Goal: Task Accomplishment & Management: Use online tool/utility

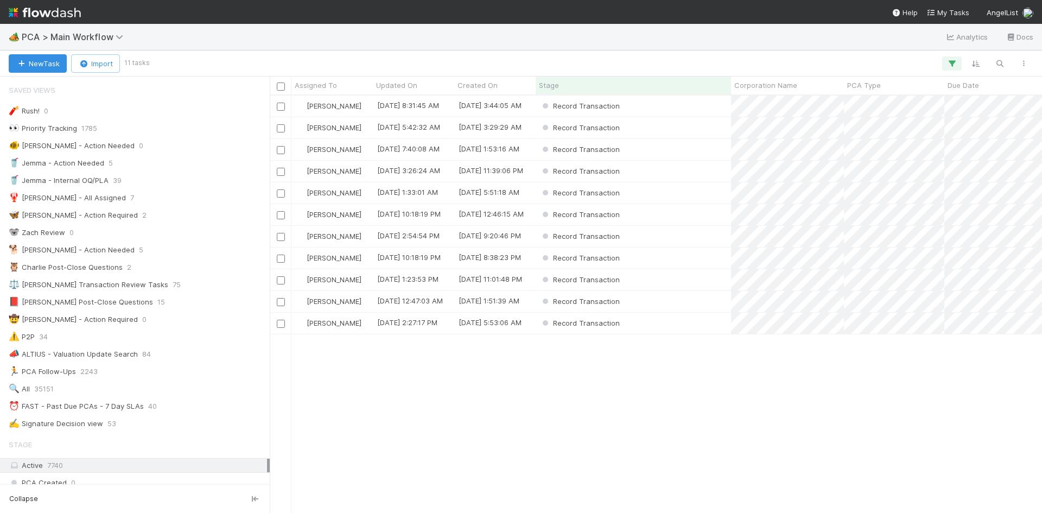
scroll to position [409, 764]
click at [679, 133] on div "Record Transaction" at bounding box center [633, 127] width 195 height 21
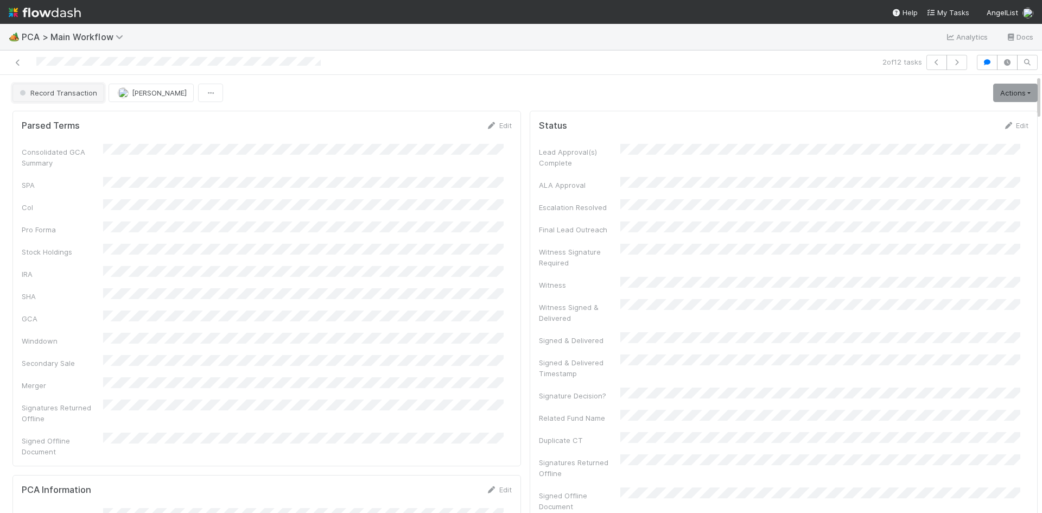
click at [87, 95] on span "Record Transaction" at bounding box center [57, 92] width 80 height 9
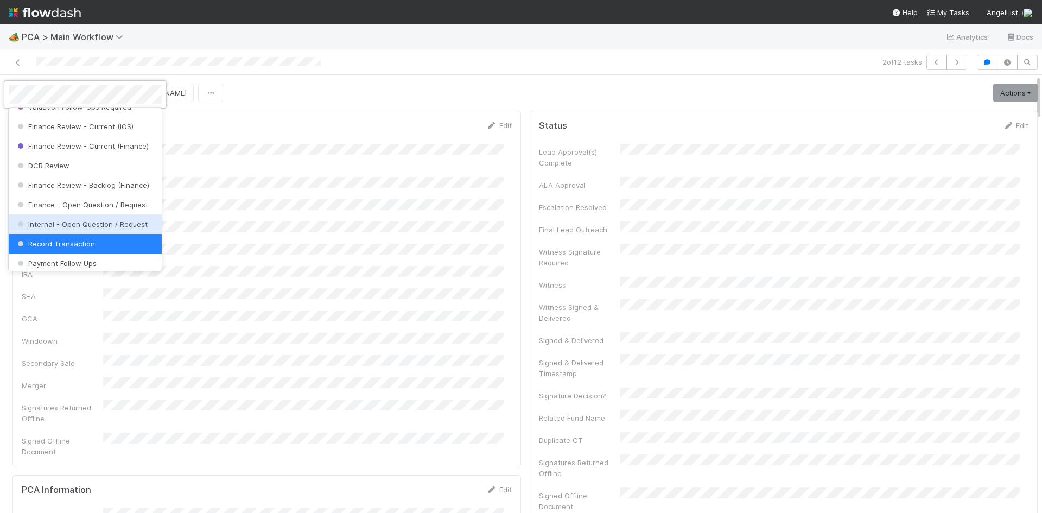
click at [88, 228] on span "Internal - Open Question / Request" at bounding box center [81, 224] width 132 height 9
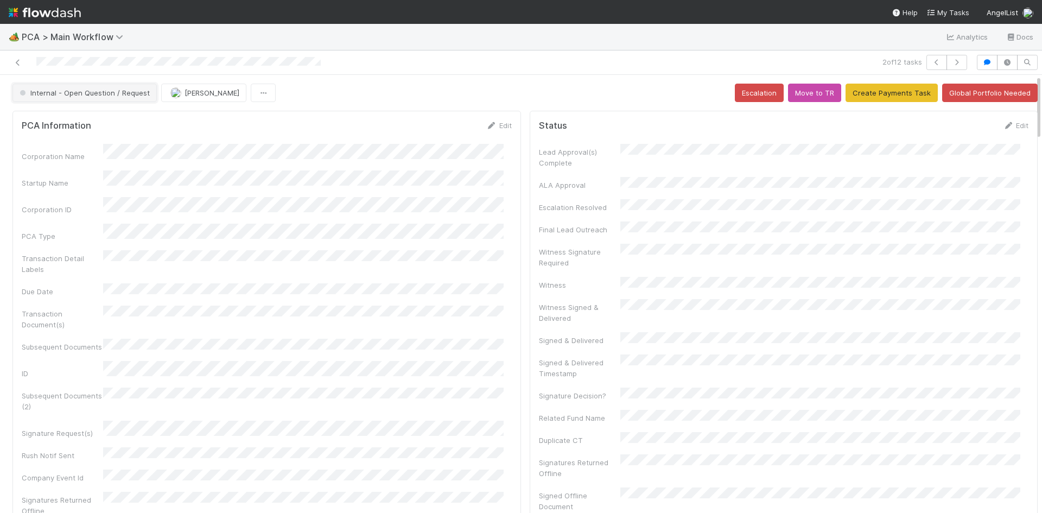
click at [91, 99] on button "Internal - Open Question / Request" at bounding box center [84, 93] width 144 height 18
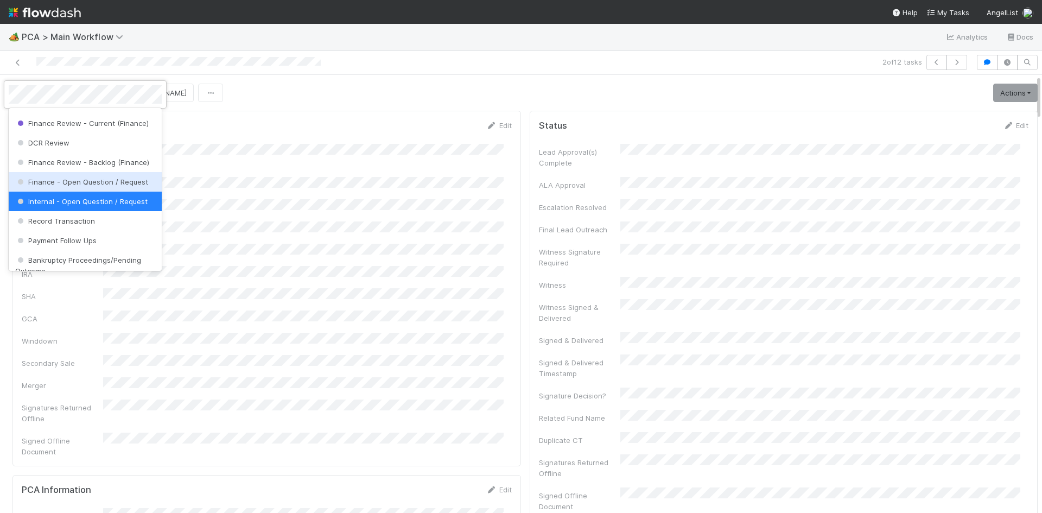
scroll to position [575, 0]
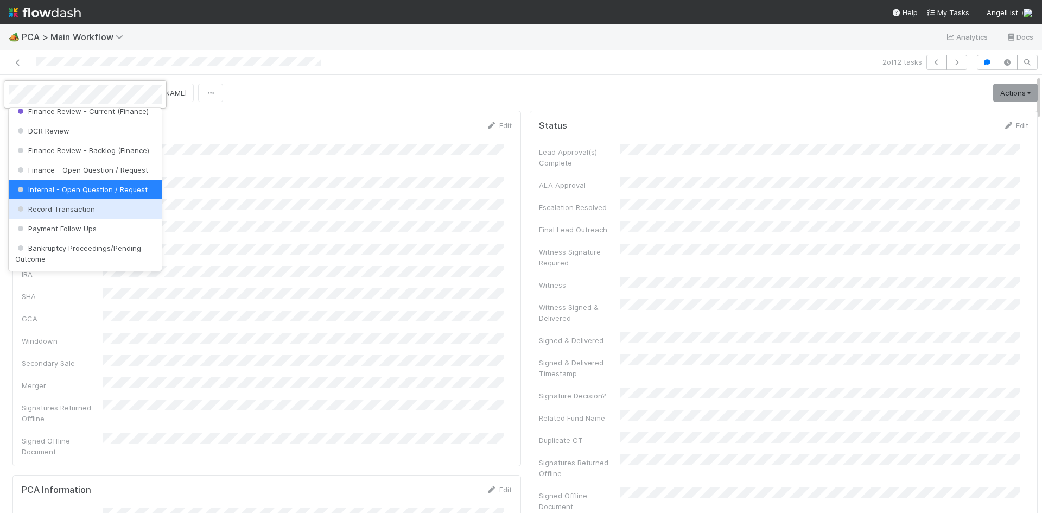
click at [91, 213] on span "Record Transaction" at bounding box center [55, 209] width 80 height 9
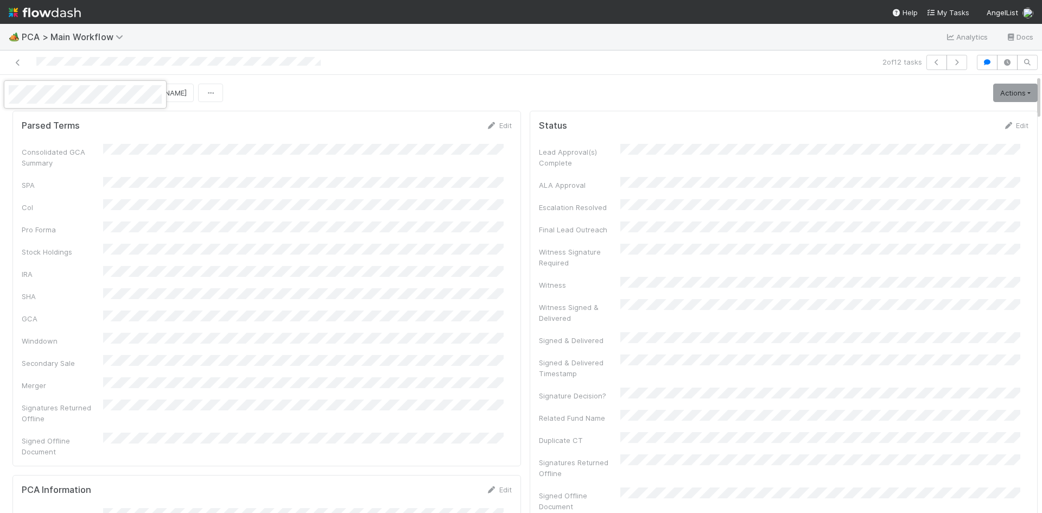
click at [394, 95] on div at bounding box center [521, 256] width 1042 height 513
click at [1005, 92] on link "Actions" at bounding box center [1015, 93] width 44 height 18
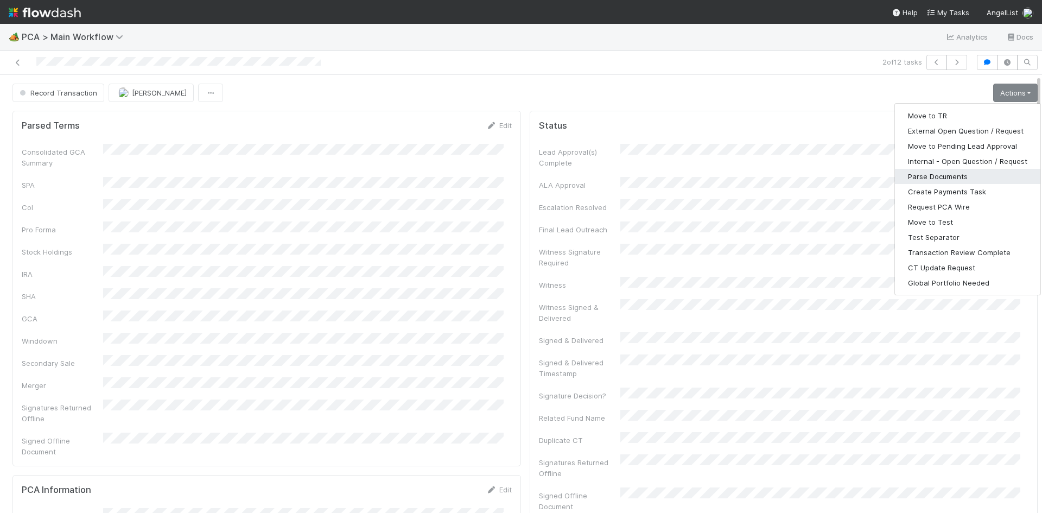
click at [948, 169] on button "Parse Documents" at bounding box center [967, 176] width 145 height 15
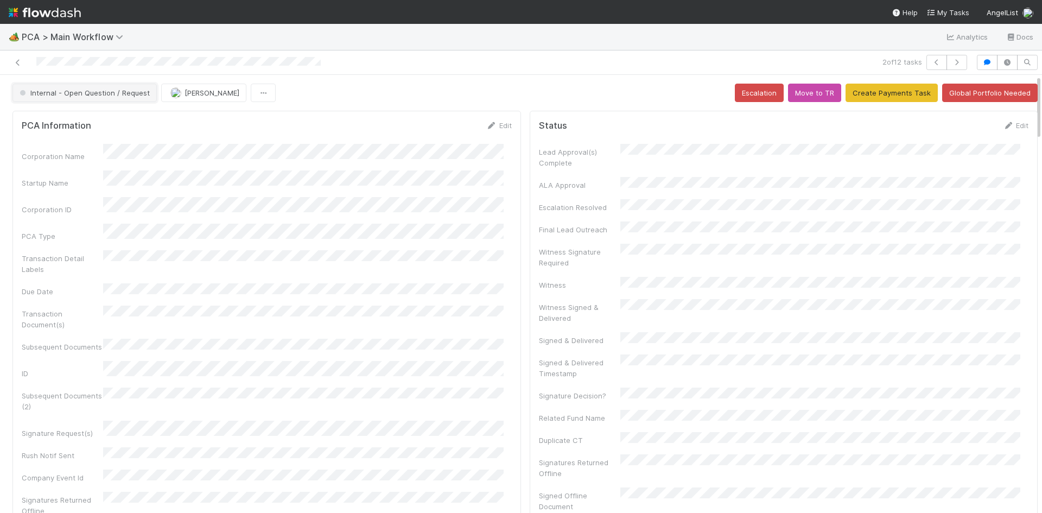
click at [119, 95] on span "Internal - Open Question / Request" at bounding box center [83, 92] width 132 height 9
click at [282, 124] on div at bounding box center [521, 256] width 1042 height 513
click at [107, 98] on button "Internal - Open Question / Request" at bounding box center [84, 93] width 144 height 18
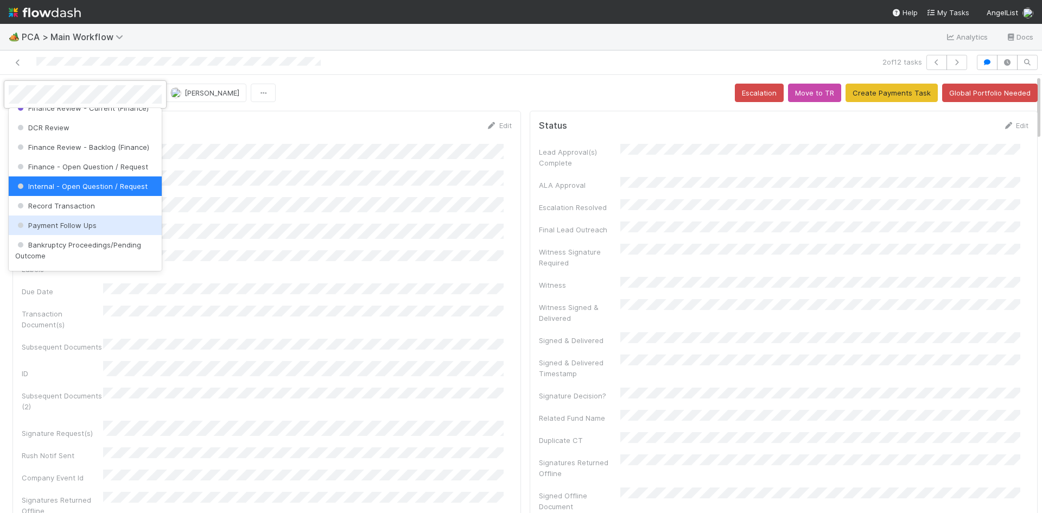
scroll to position [629, 0]
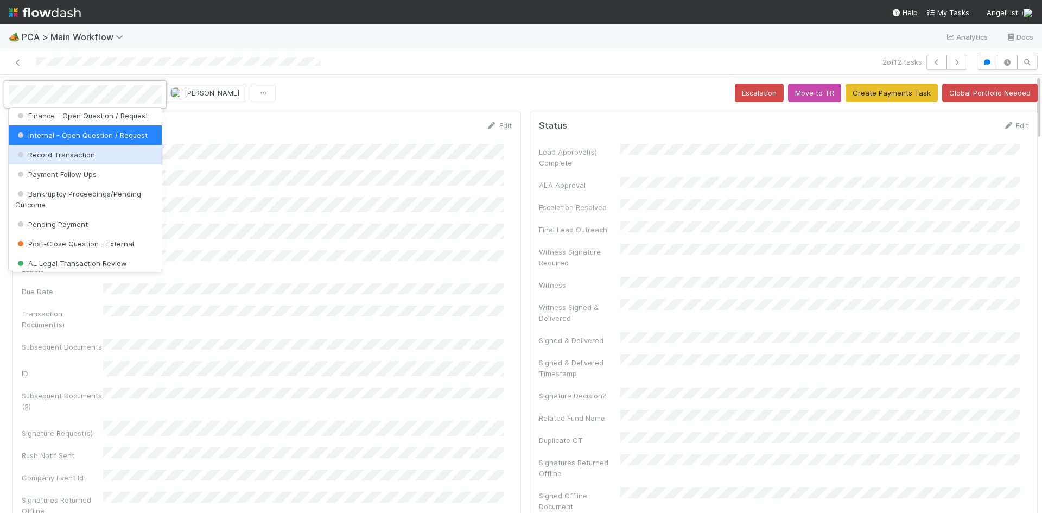
click at [86, 159] on span "Record Transaction" at bounding box center [55, 154] width 80 height 9
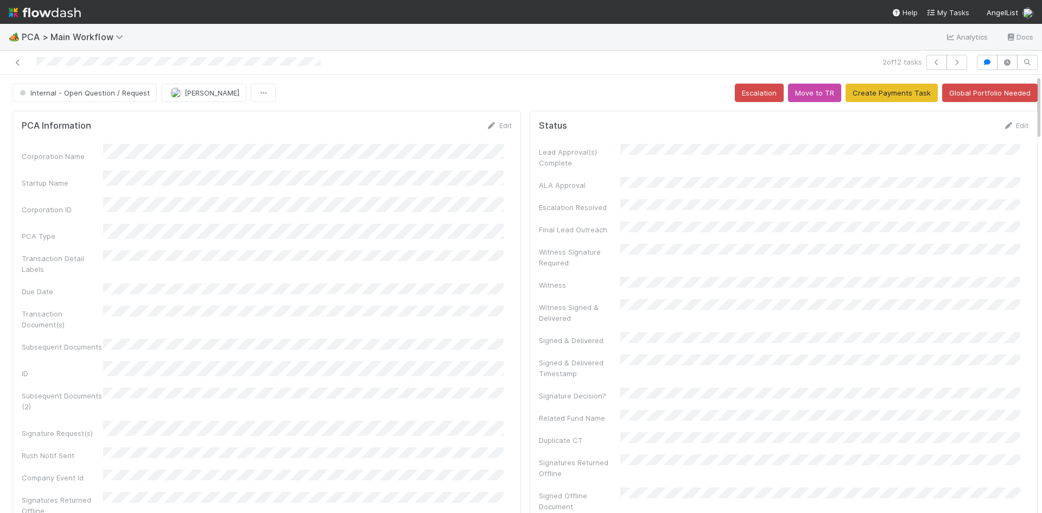
click at [396, 92] on div "Internal - Open Question / Request Jemma Cunningham Escalation Move to TR Creat…" at bounding box center [524, 93] width 1025 height 18
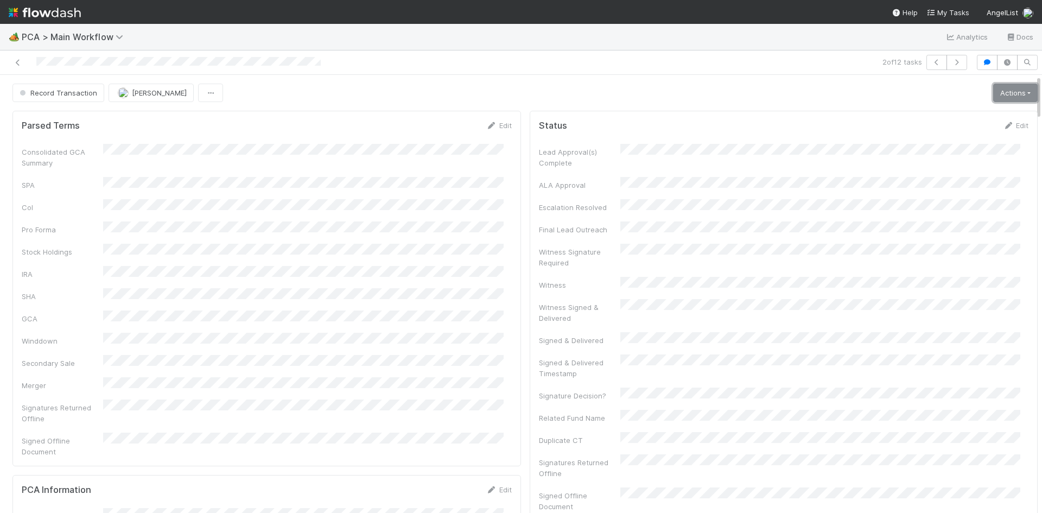
click at [993, 97] on link "Actions" at bounding box center [1015, 93] width 44 height 18
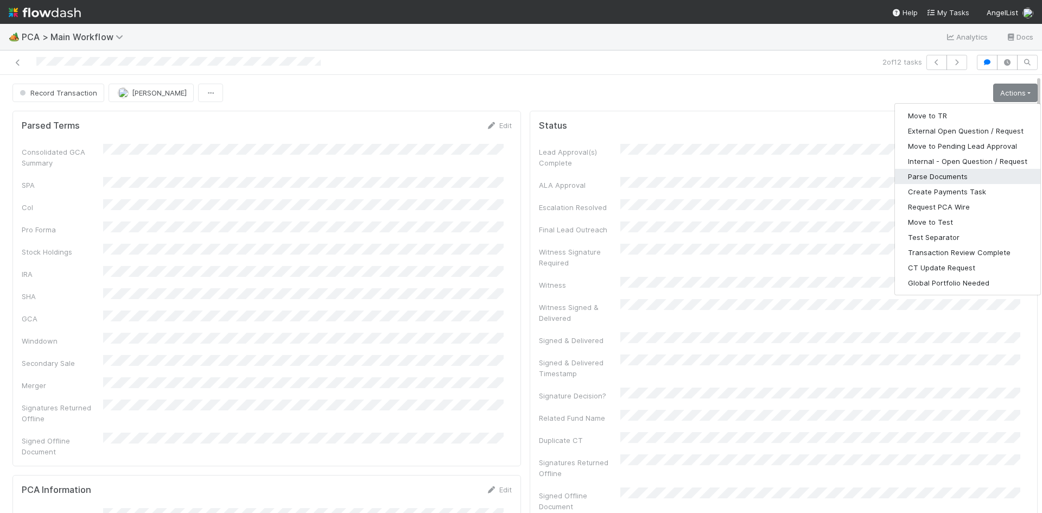
click at [934, 176] on button "Parse Documents" at bounding box center [967, 176] width 145 height 15
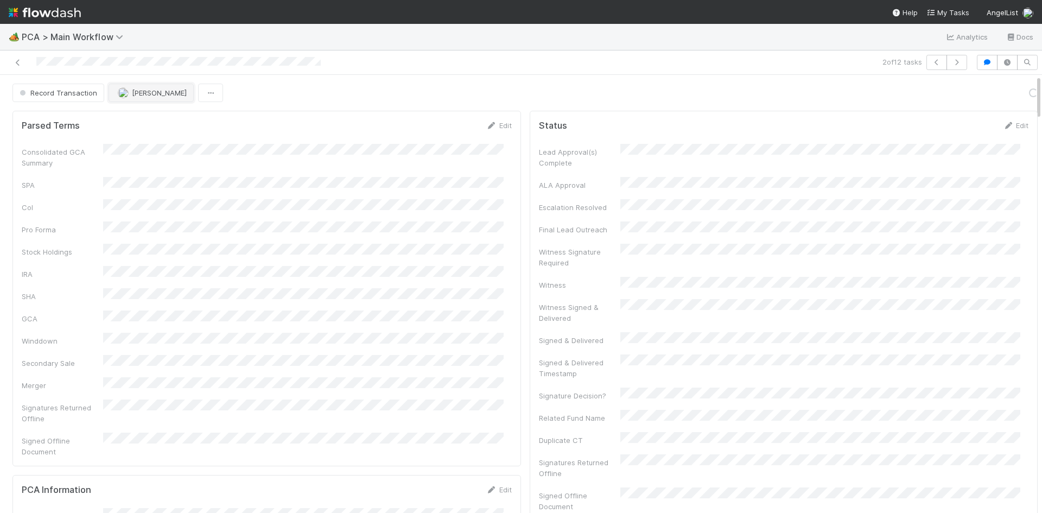
click at [132, 89] on span "Raven Jacinto" at bounding box center [159, 92] width 55 height 9
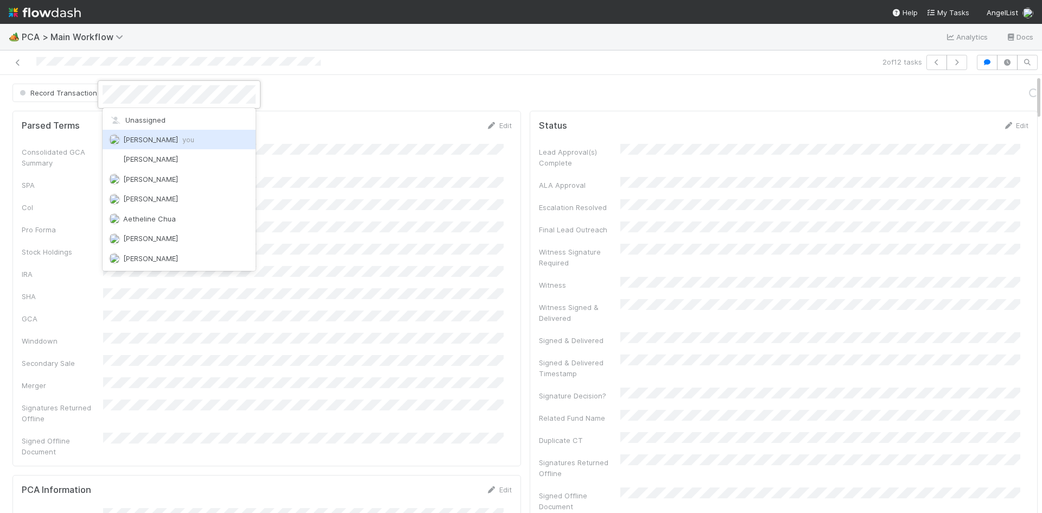
click at [208, 137] on div "Meg Castanare you" at bounding box center [179, 140] width 153 height 20
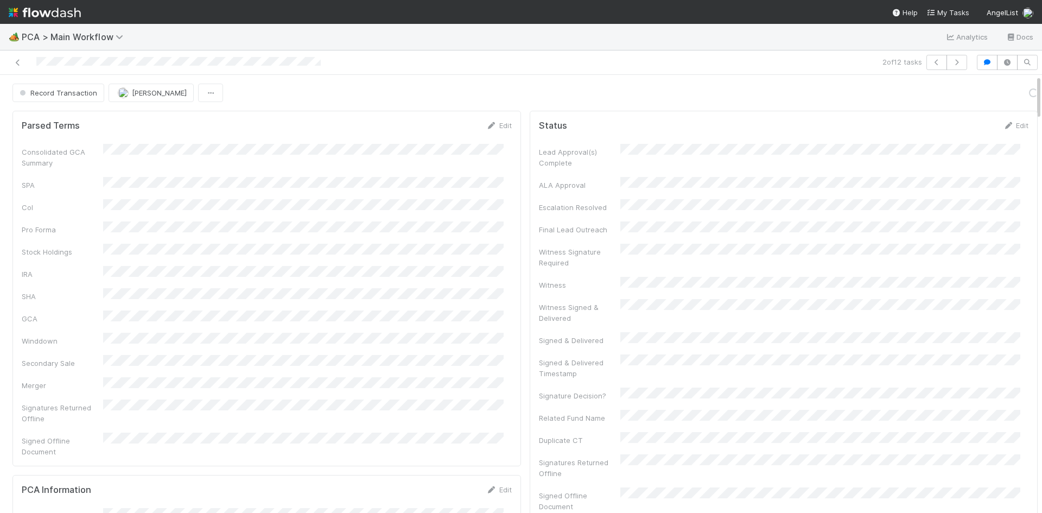
click at [996, 92] on link "Actions" at bounding box center [1015, 93] width 44 height 18
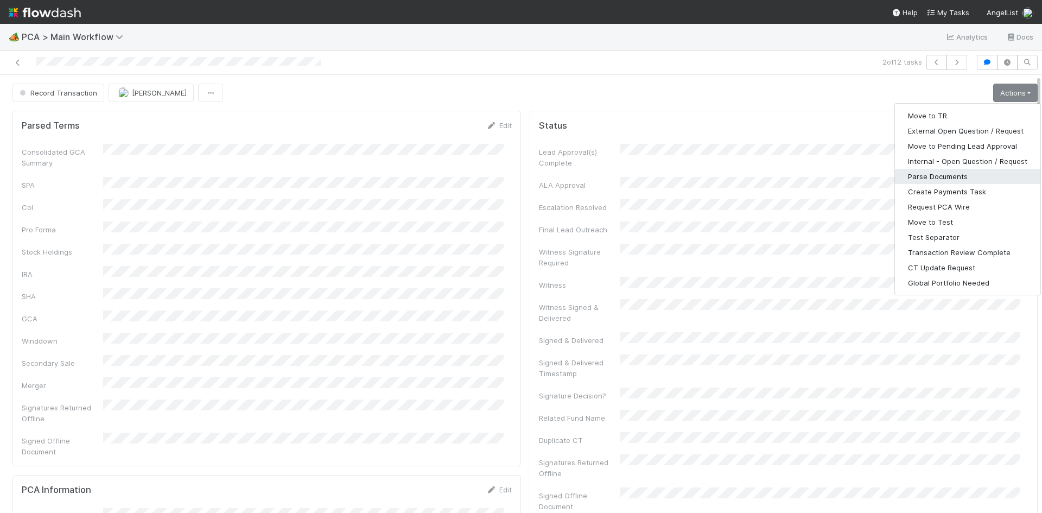
click at [931, 174] on button "Parse Documents" at bounding box center [967, 176] width 145 height 15
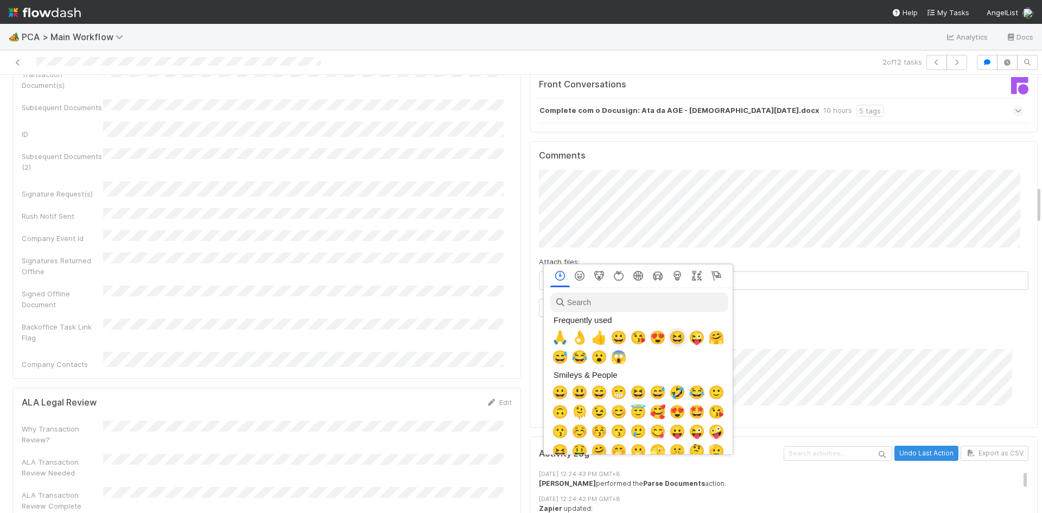
scroll to position [0, 4]
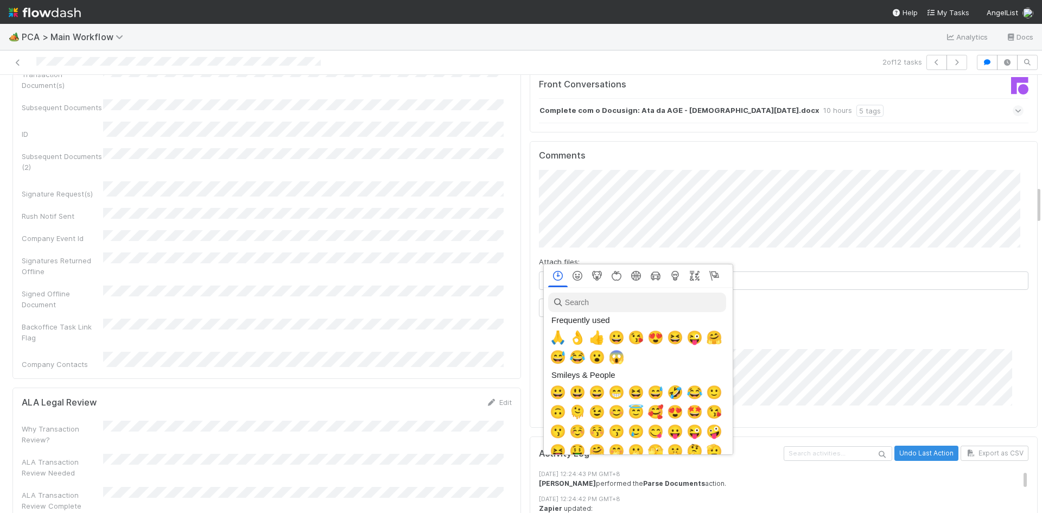
click at [610, 299] on input "search" at bounding box center [637, 302] width 178 height 20
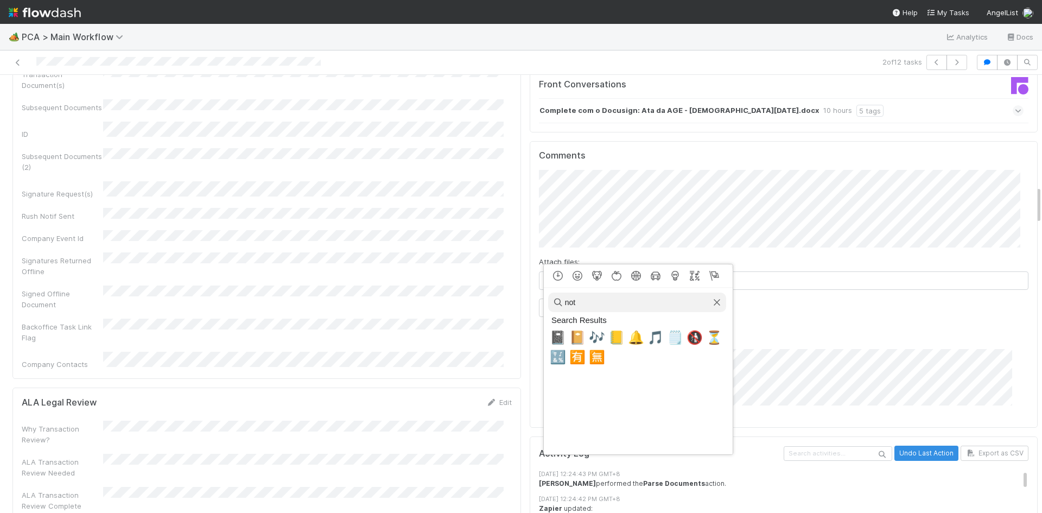
drag, startPoint x: 598, startPoint y: 304, endPoint x: 508, endPoint y: 285, distance: 92.1
click at [512, 286] on div at bounding box center [521, 256] width 1042 height 513
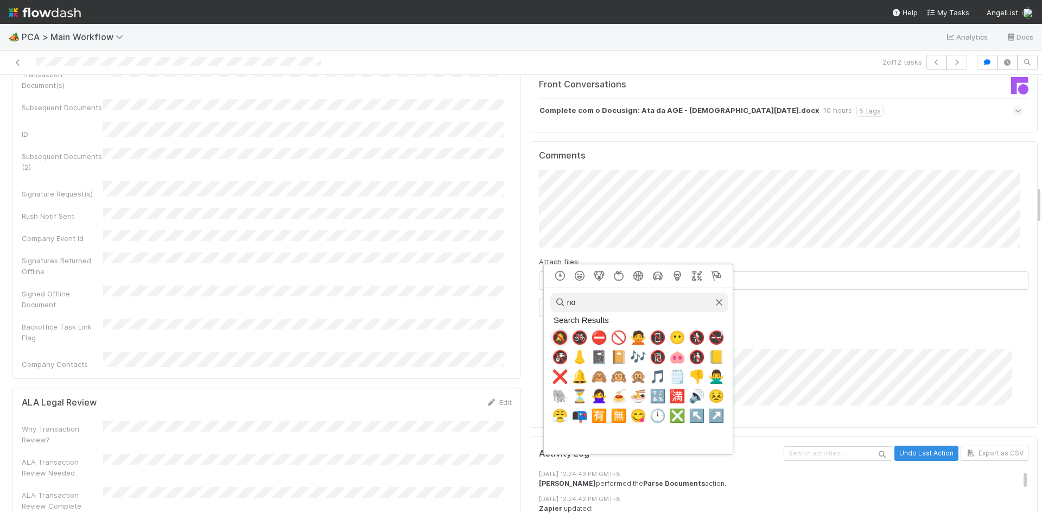
type input "n"
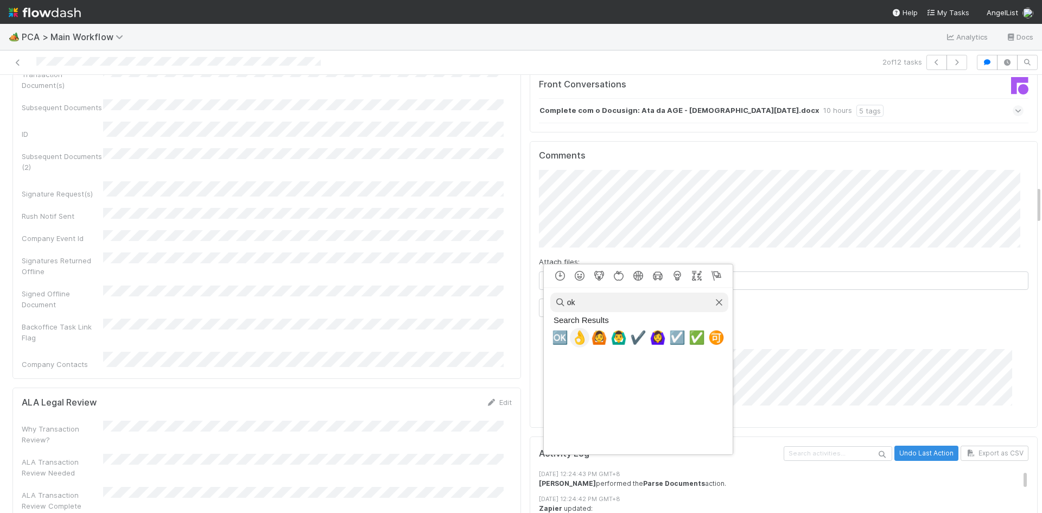
type input "ok"
drag, startPoint x: 584, startPoint y: 334, endPoint x: 523, endPoint y: 291, distance: 74.7
click at [584, 334] on span "👌" at bounding box center [579, 337] width 16 height 15
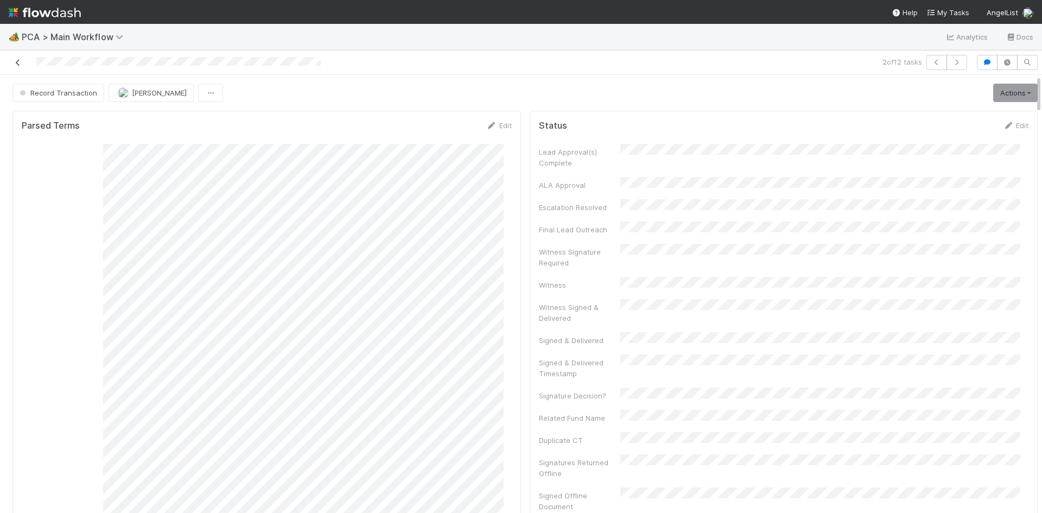
click at [17, 61] on icon at bounding box center [17, 62] width 11 height 7
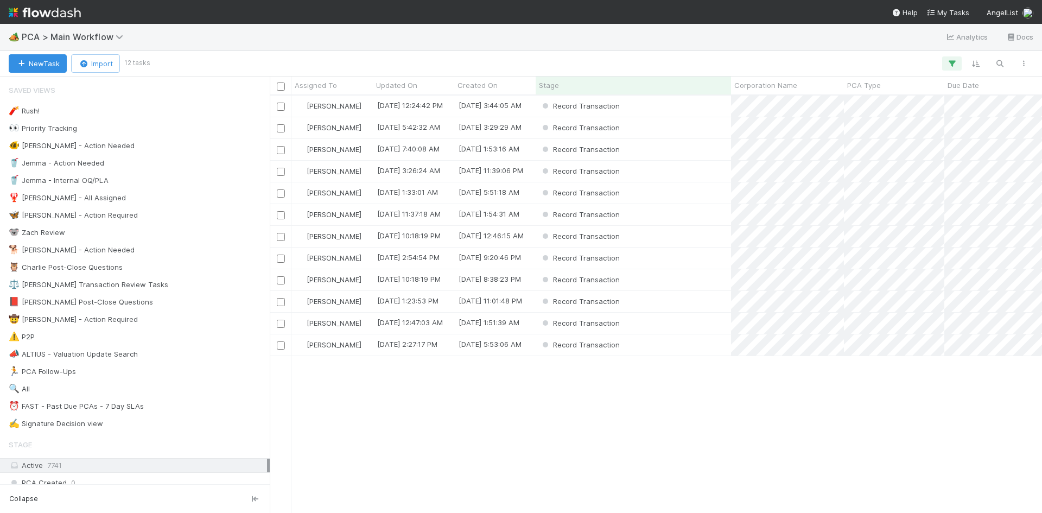
scroll to position [409, 764]
click at [691, 275] on div "Record Transaction" at bounding box center [633, 279] width 195 height 21
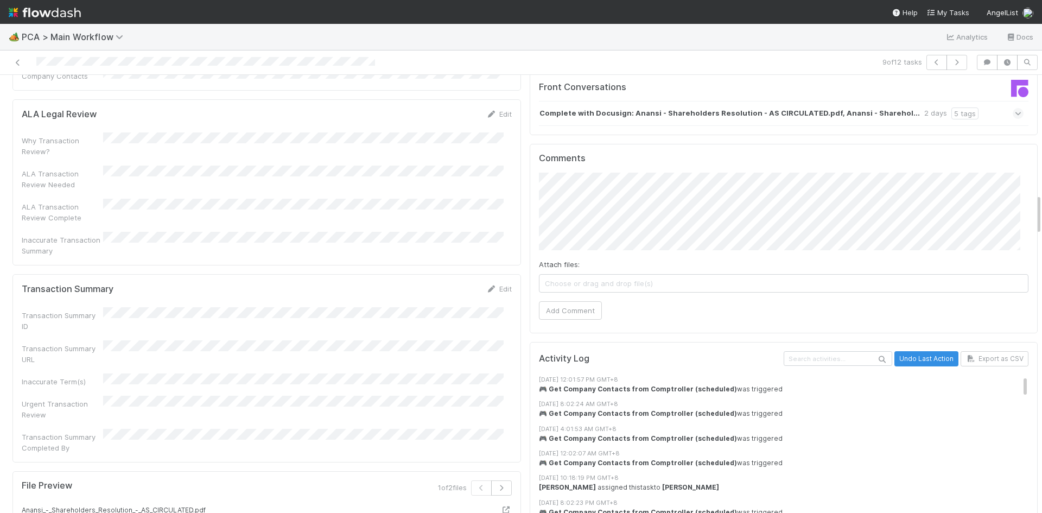
scroll to position [1248, 0]
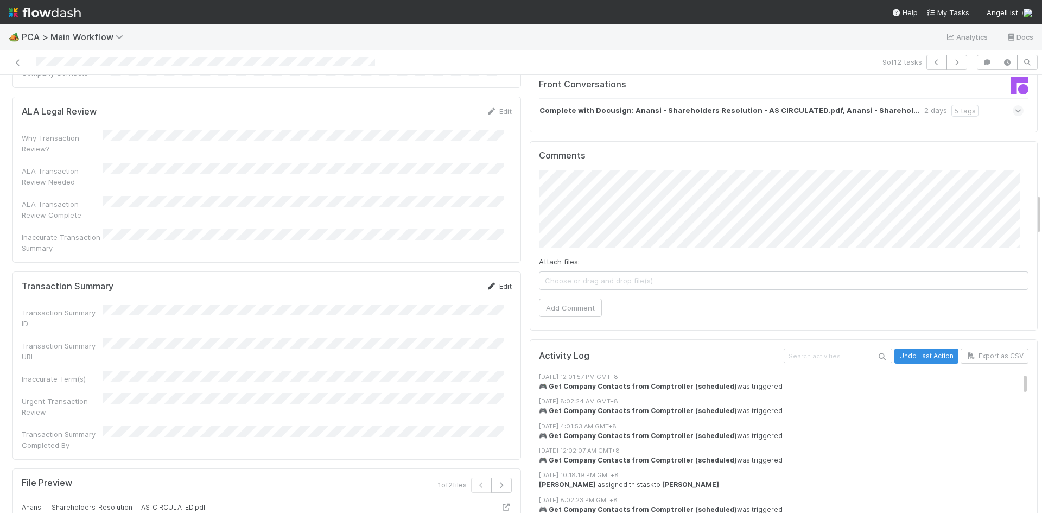
click at [491, 282] on link "Edit" at bounding box center [499, 286] width 26 height 9
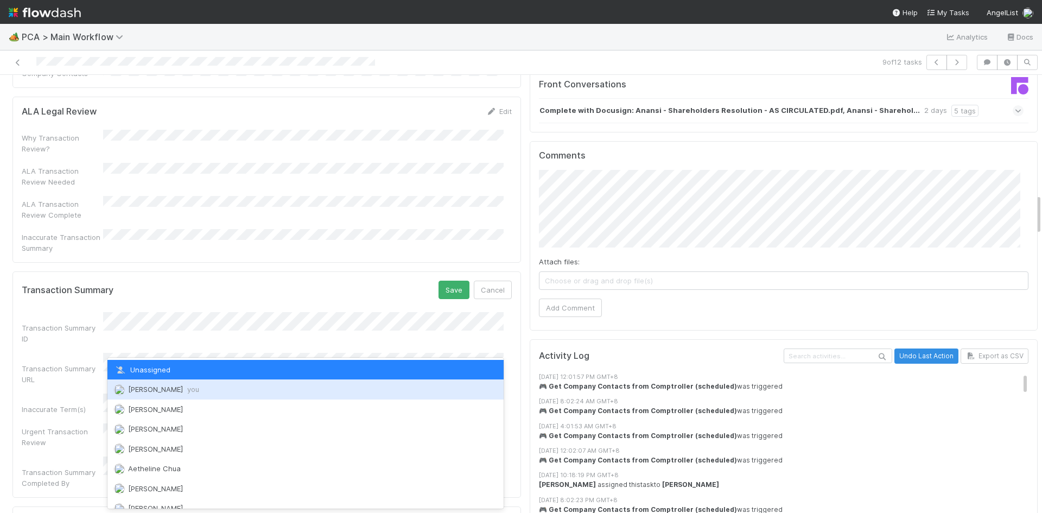
click at [173, 393] on span "Meg Castanare you" at bounding box center [163, 389] width 71 height 9
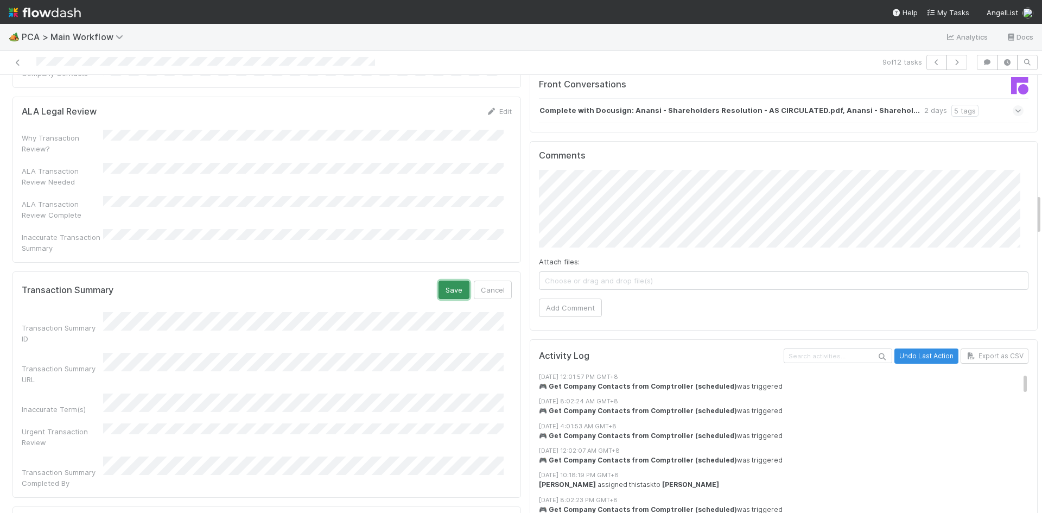
click at [444, 281] on button "Save" at bounding box center [453, 290] width 31 height 18
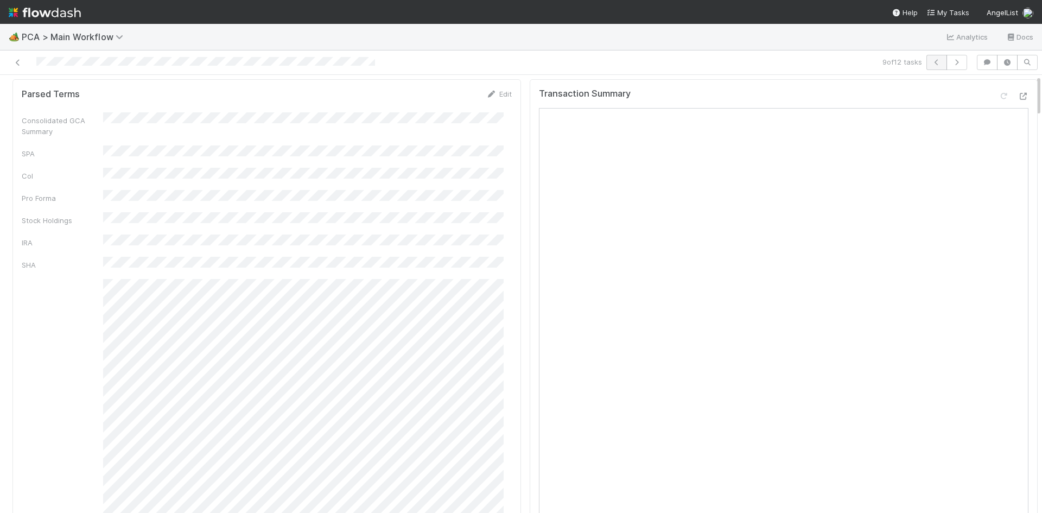
scroll to position [0, 0]
click at [1005, 98] on link "Actions" at bounding box center [1015, 93] width 44 height 18
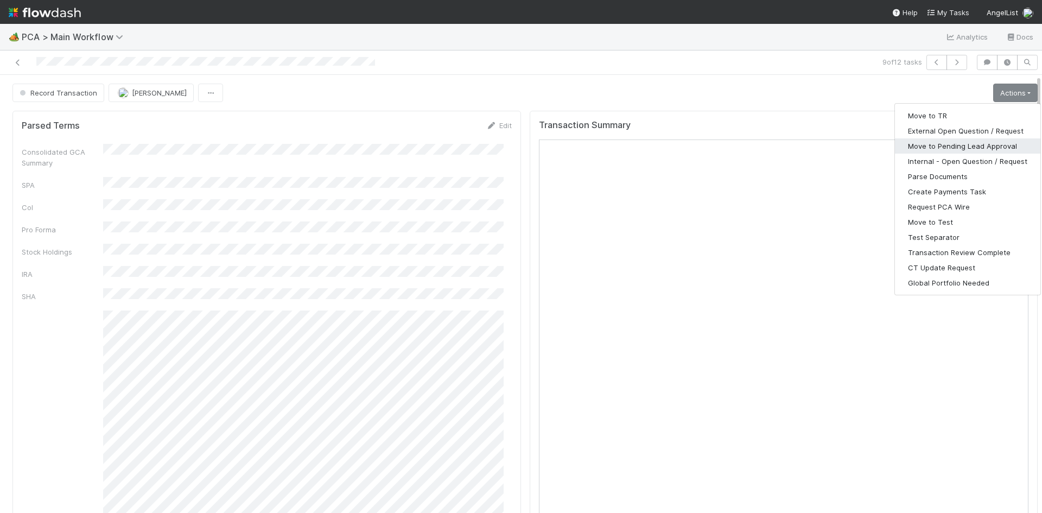
click at [983, 149] on button "Move to Pending Lead Approval" at bounding box center [967, 145] width 145 height 15
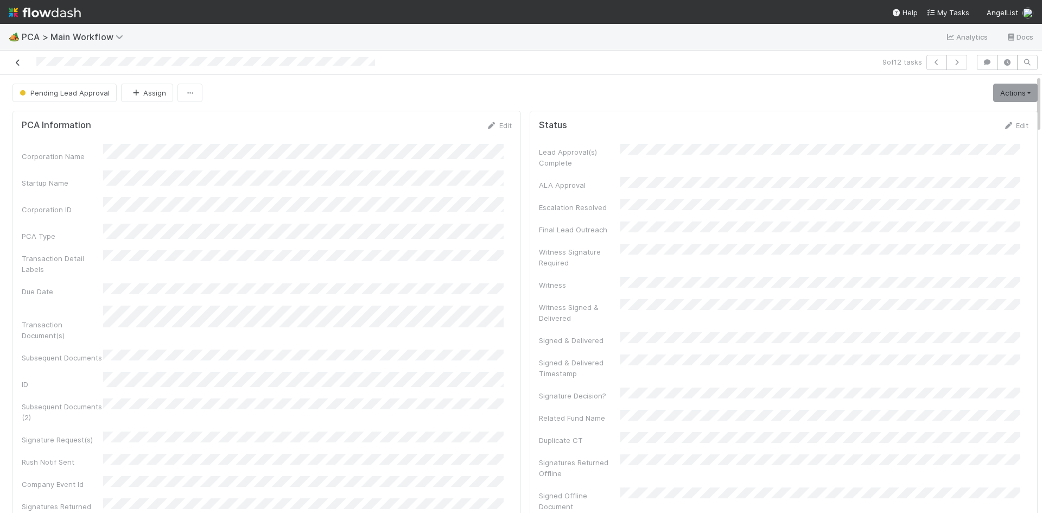
click at [17, 63] on icon at bounding box center [17, 62] width 11 height 7
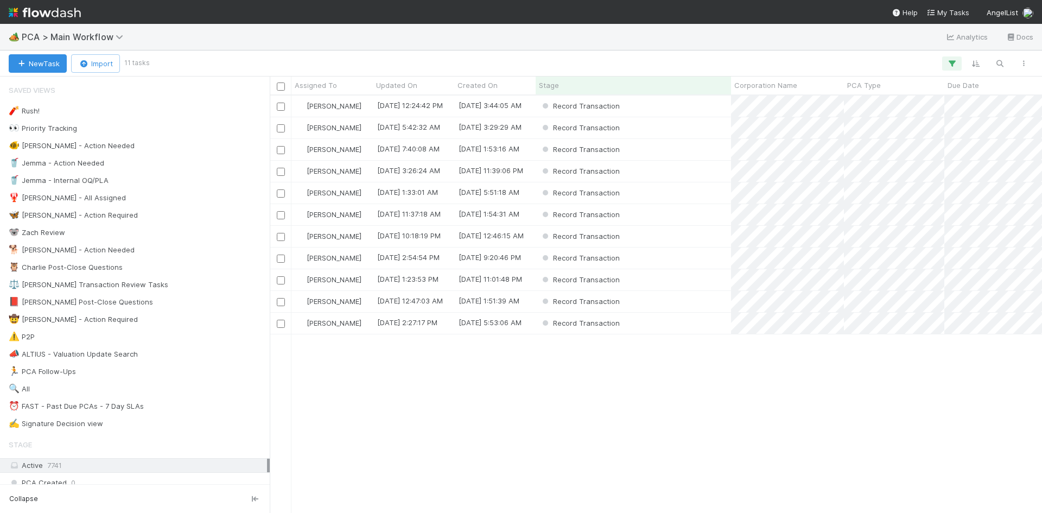
scroll to position [409, 764]
click at [698, 190] on div "Record Transaction" at bounding box center [633, 192] width 195 height 21
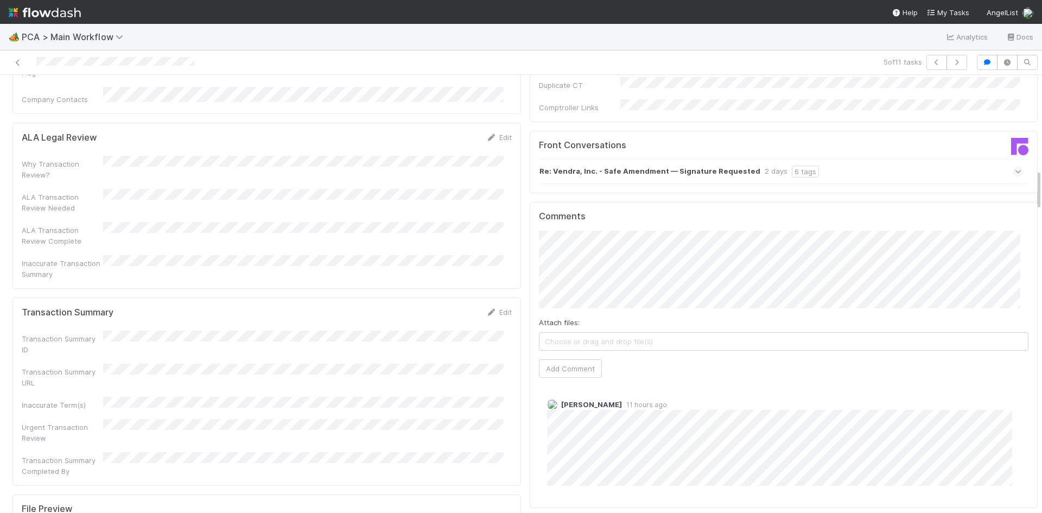
scroll to position [1194, 0]
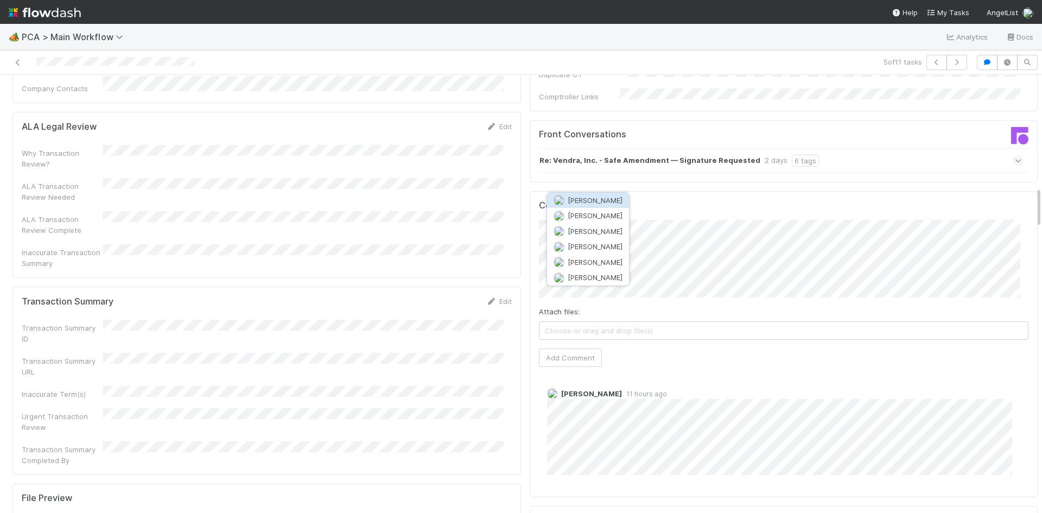
click at [578, 202] on span "[PERSON_NAME]" at bounding box center [595, 200] width 55 height 9
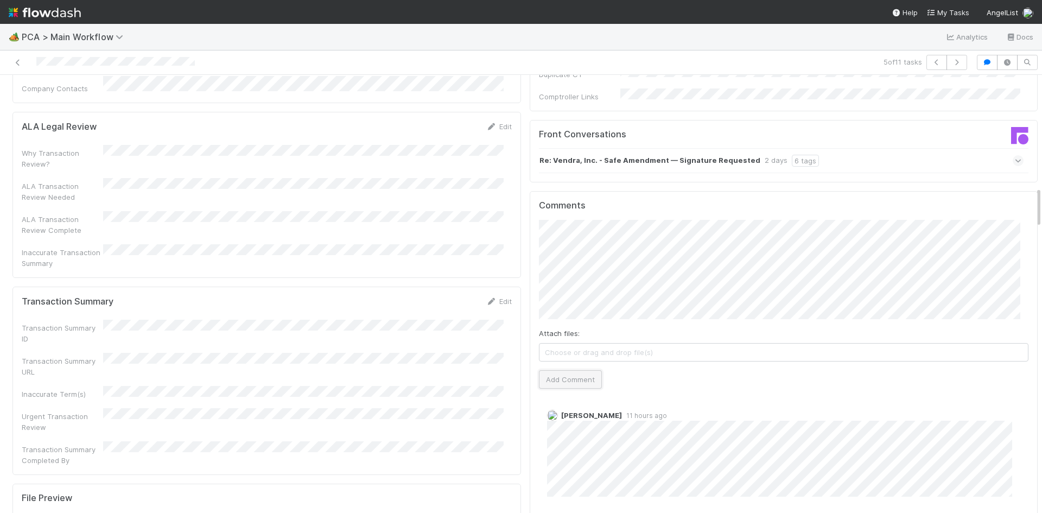
click at [575, 370] on button "Add Comment" at bounding box center [570, 379] width 63 height 18
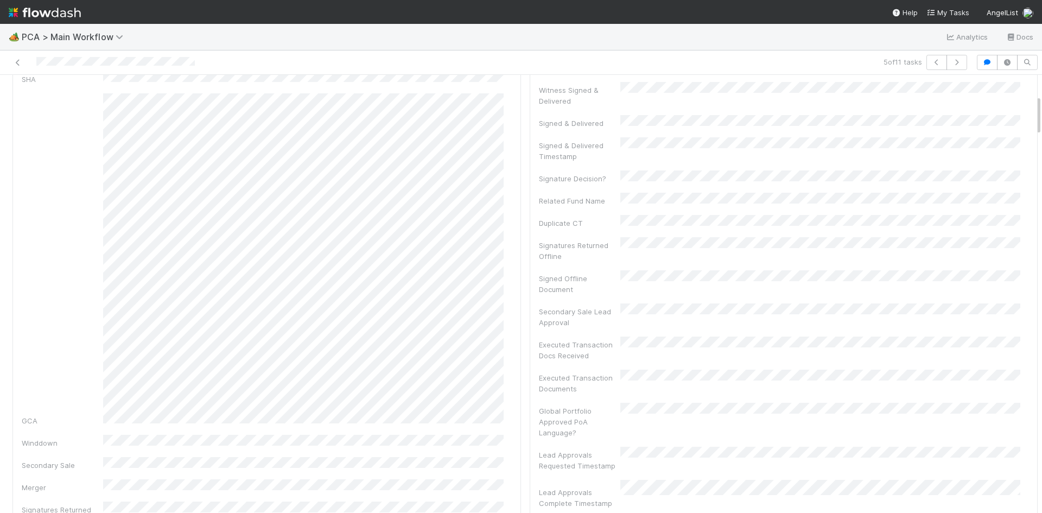
scroll to position [0, 0]
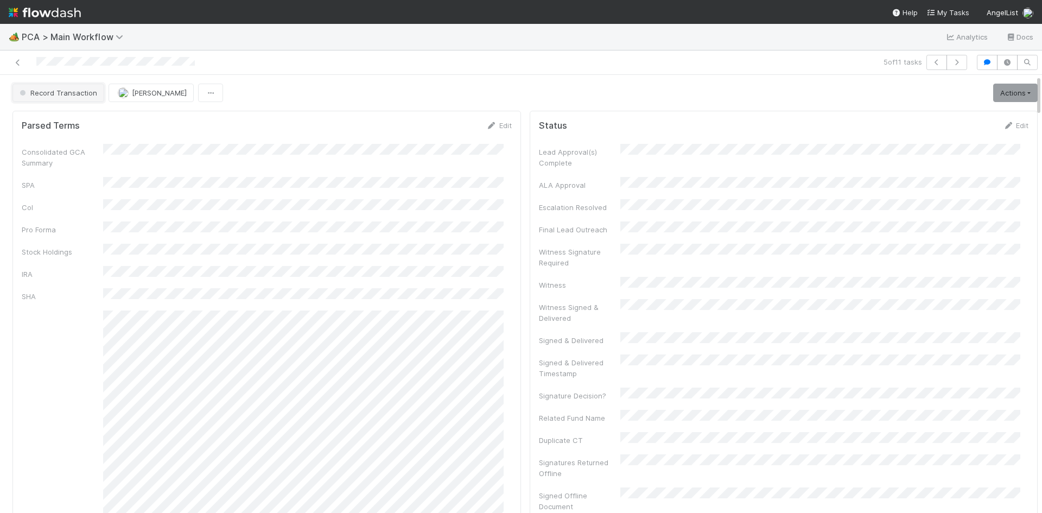
click at [80, 97] on button "Record Transaction" at bounding box center [58, 93] width 92 height 18
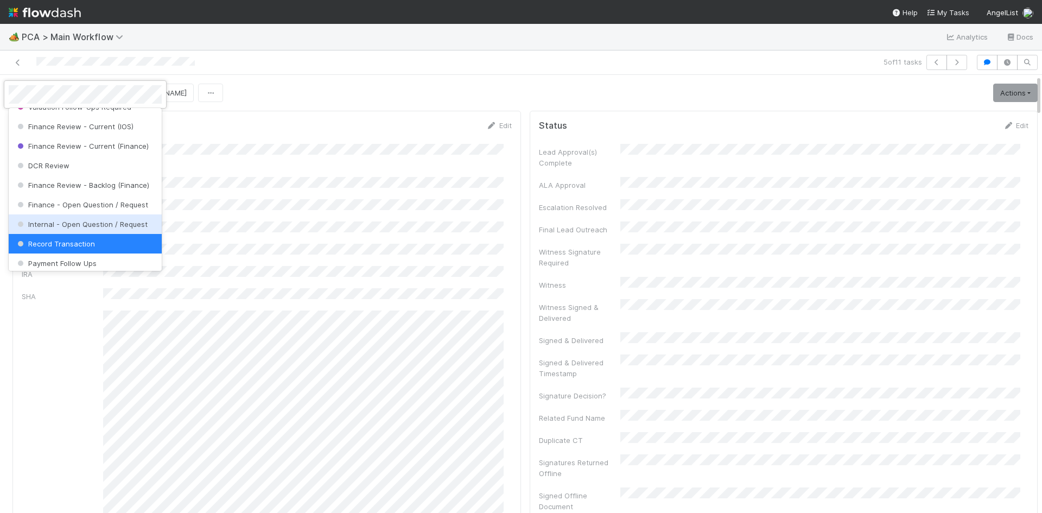
click at [84, 228] on span "Internal - Open Question / Request" at bounding box center [81, 224] width 132 height 9
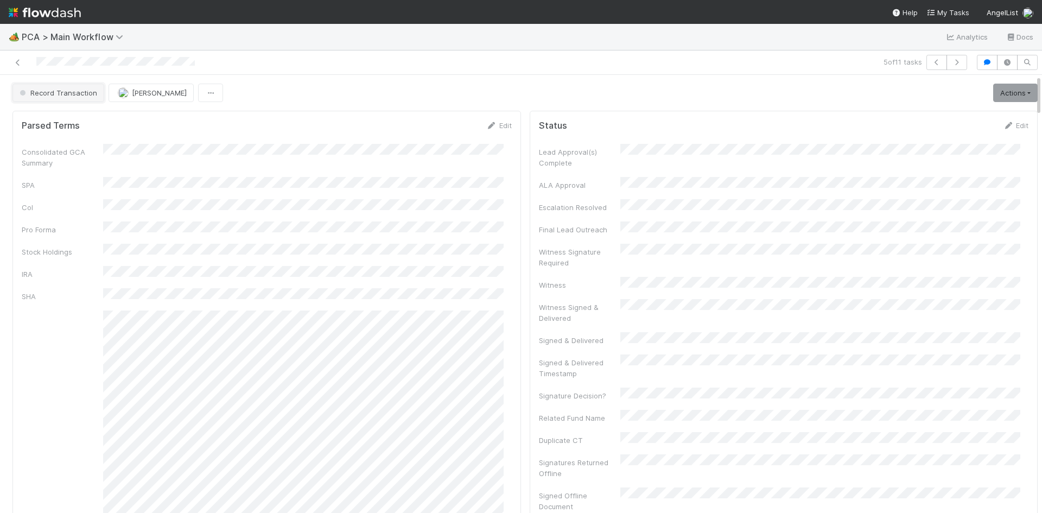
click at [85, 92] on span "Record Transaction" at bounding box center [57, 92] width 80 height 9
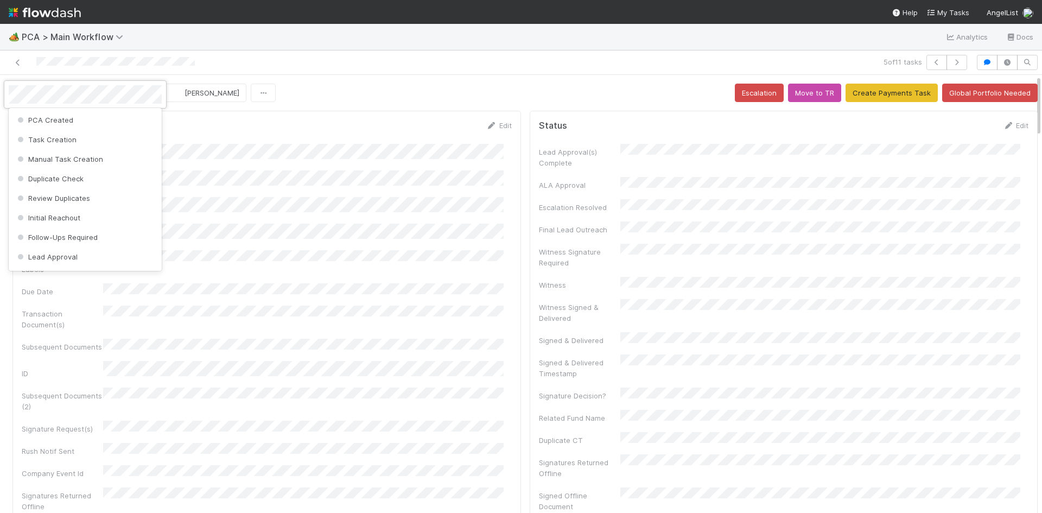
scroll to position [521, 0]
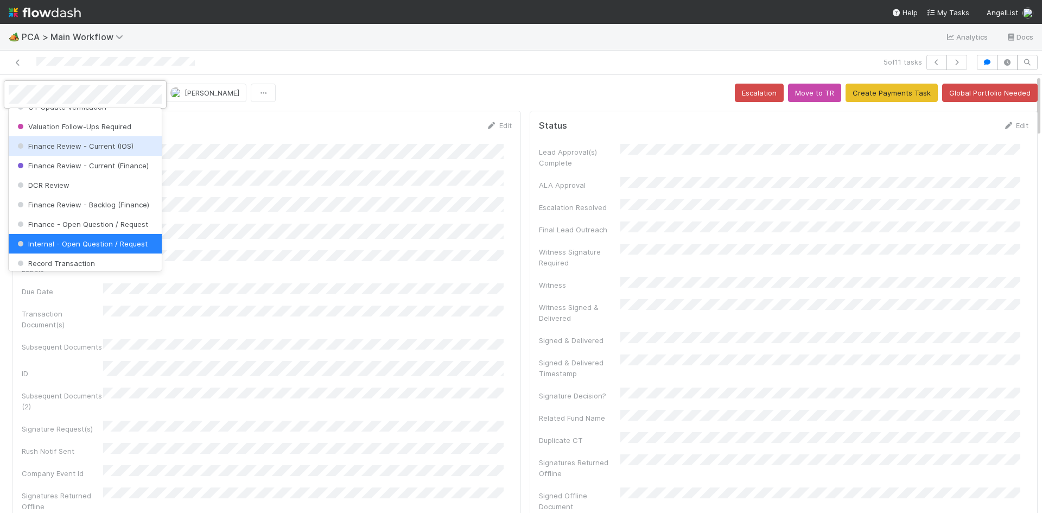
click at [365, 82] on div at bounding box center [521, 256] width 1042 height 513
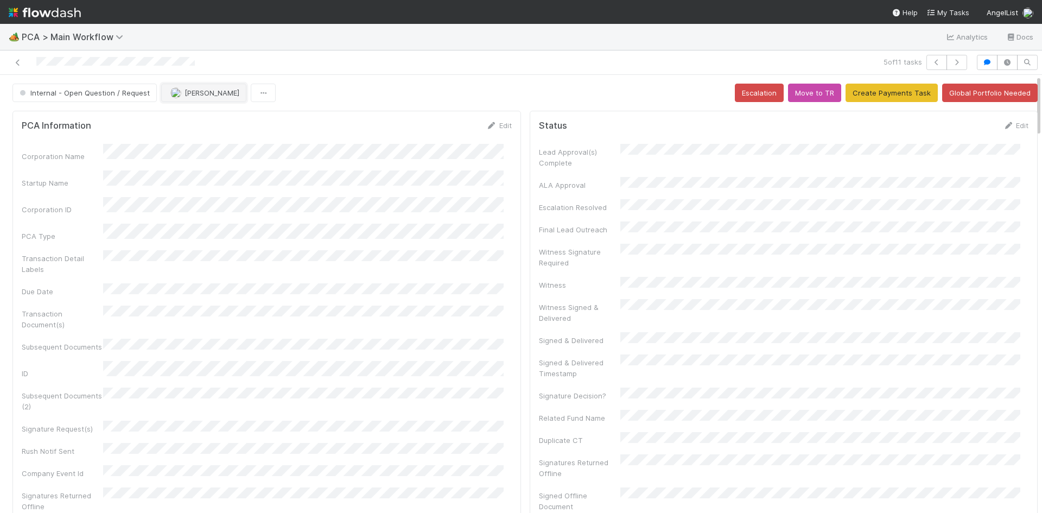
click at [193, 91] on span "Nathalie Gualito" at bounding box center [211, 92] width 55 height 9
click at [416, 70] on div at bounding box center [521, 256] width 1042 height 513
click at [21, 61] on icon at bounding box center [17, 62] width 11 height 7
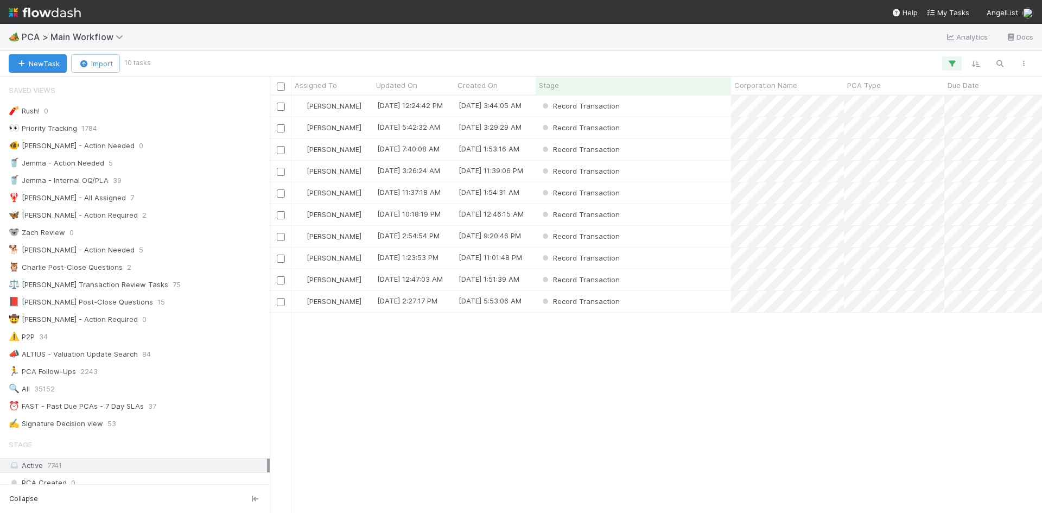
scroll to position [409, 764]
click at [678, 187] on div "Record Transaction" at bounding box center [633, 192] width 195 height 21
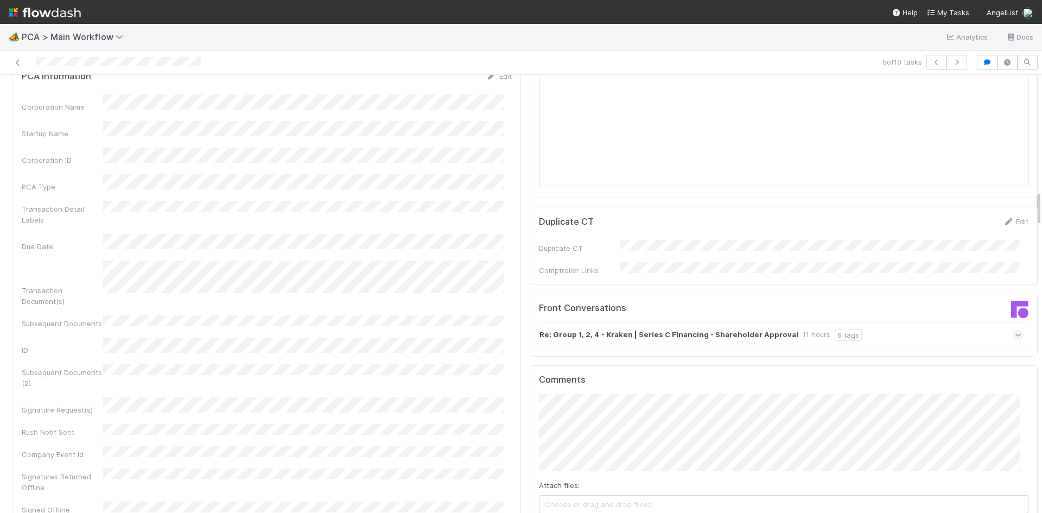
scroll to position [1736, 0]
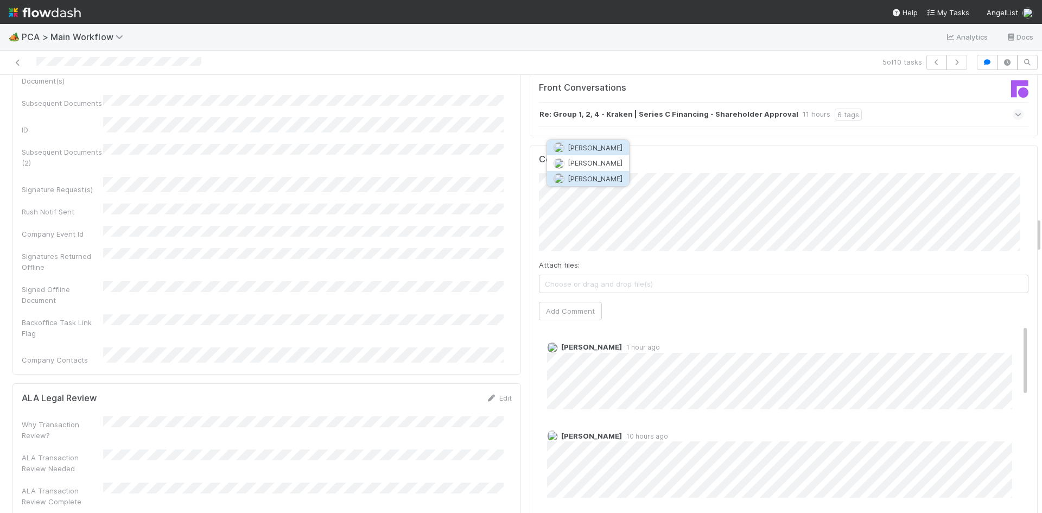
click at [612, 183] on button "Zachary Conley" at bounding box center [588, 178] width 82 height 15
click at [580, 302] on button "Add Comment" at bounding box center [570, 311] width 63 height 18
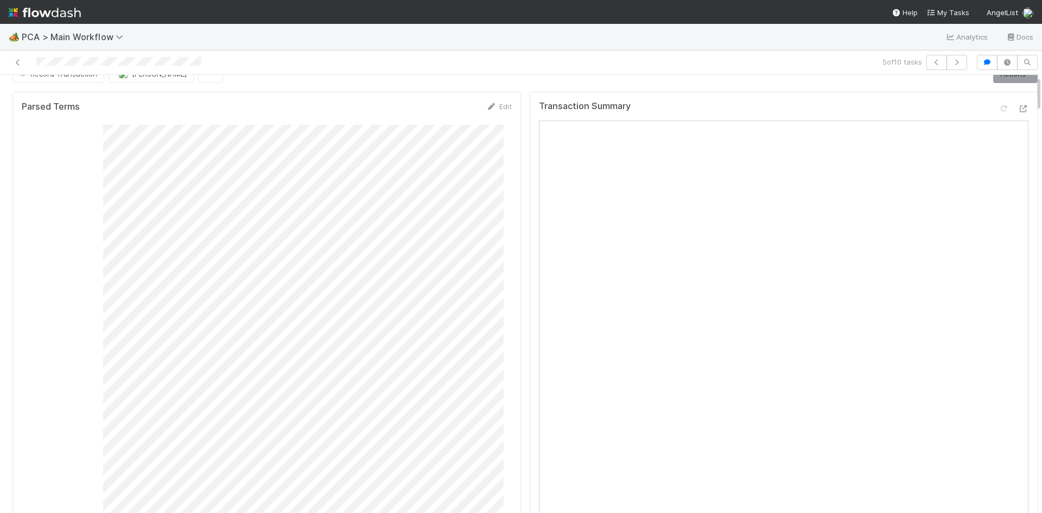
scroll to position [0, 0]
click at [67, 97] on span "Record Transaction" at bounding box center [57, 92] width 80 height 9
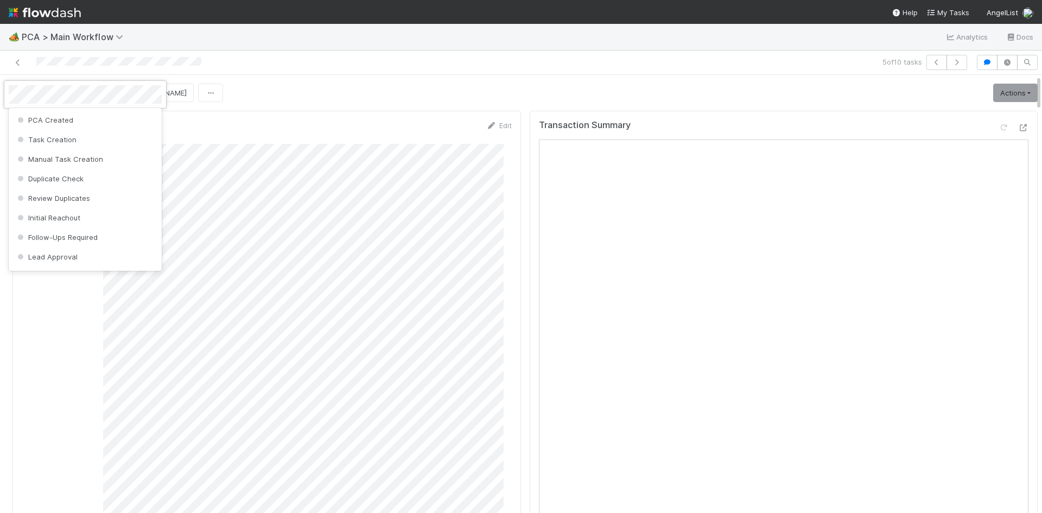
scroll to position [540, 0]
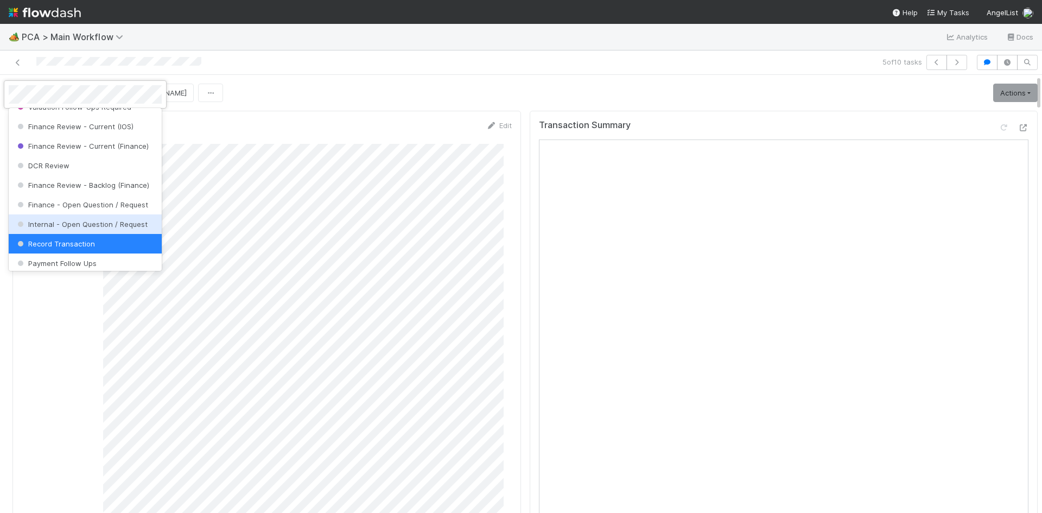
click at [104, 228] on span "Internal - Open Question / Request" at bounding box center [81, 224] width 132 height 9
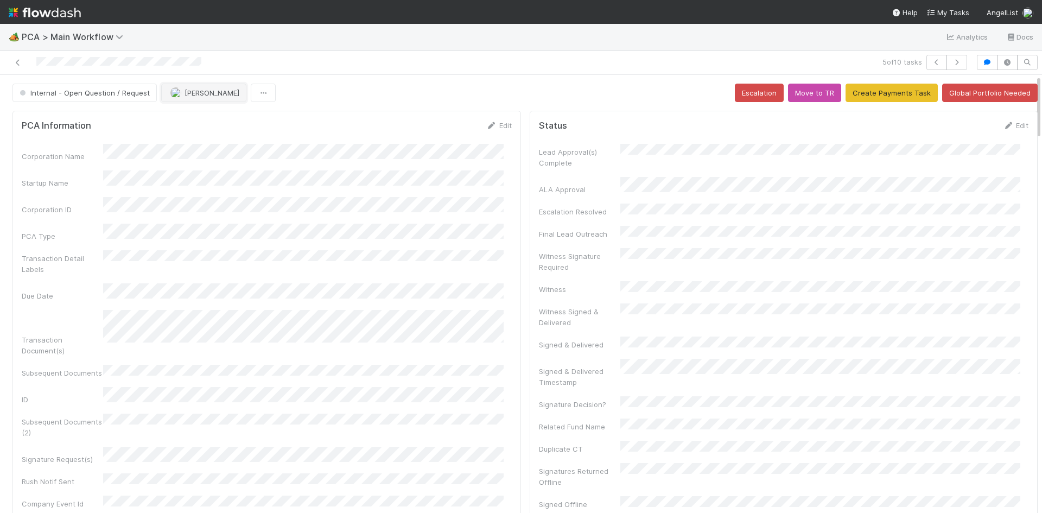
click at [209, 93] on span "[PERSON_NAME]" at bounding box center [211, 92] width 55 height 9
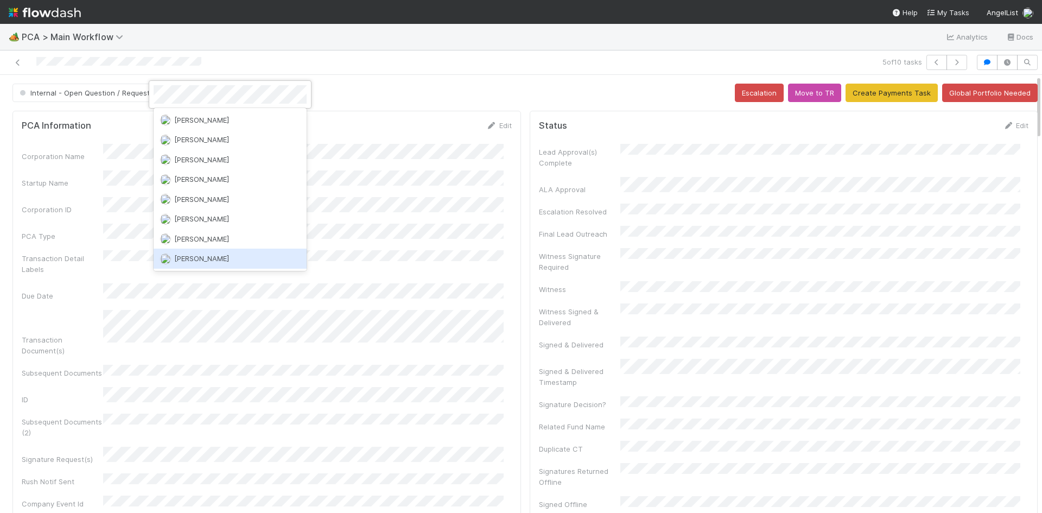
click at [241, 257] on div "Zachary Conley" at bounding box center [230, 259] width 153 height 20
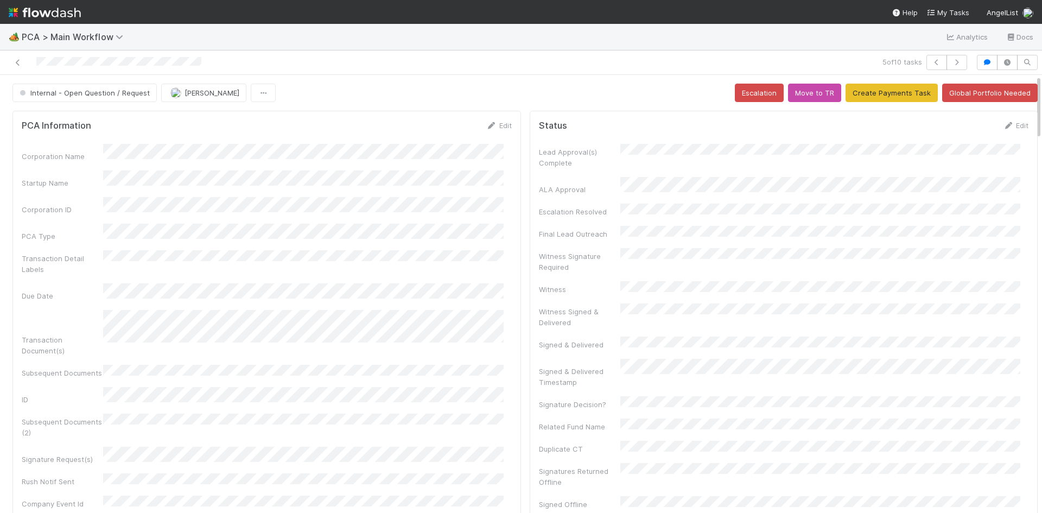
click at [356, 94] on div "Internal - Open Question / Request Meg Castanare Escalation Move to TR Create P…" at bounding box center [524, 93] width 1025 height 18
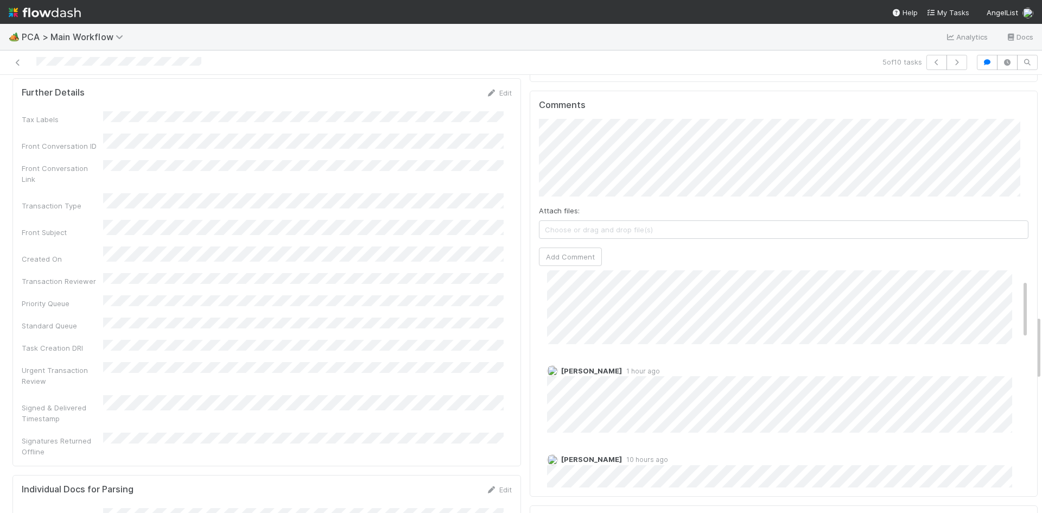
scroll to position [0, 0]
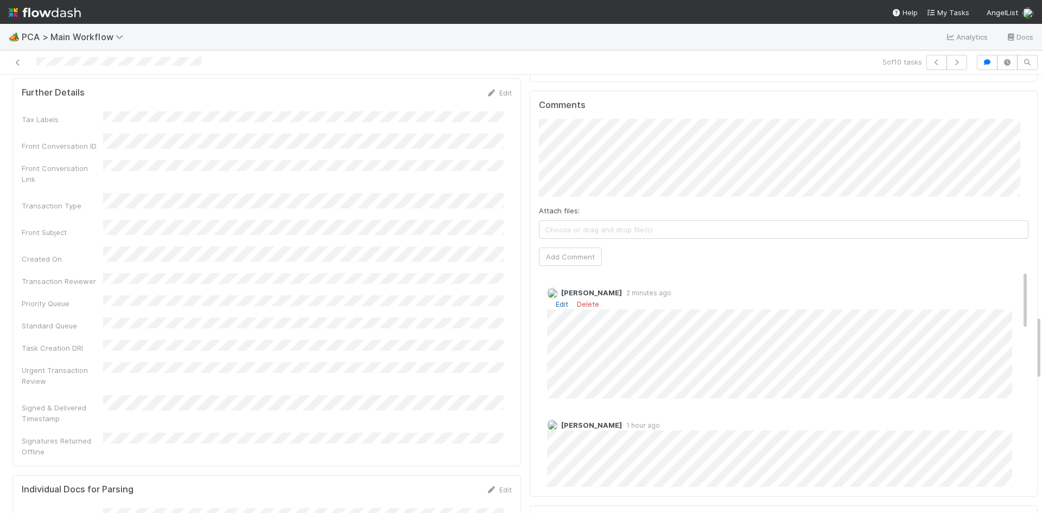
click at [556, 300] on link "Edit" at bounding box center [562, 304] width 12 height 9
click at [591, 335] on span "Roselyn de Villa" at bounding box center [594, 331] width 55 height 9
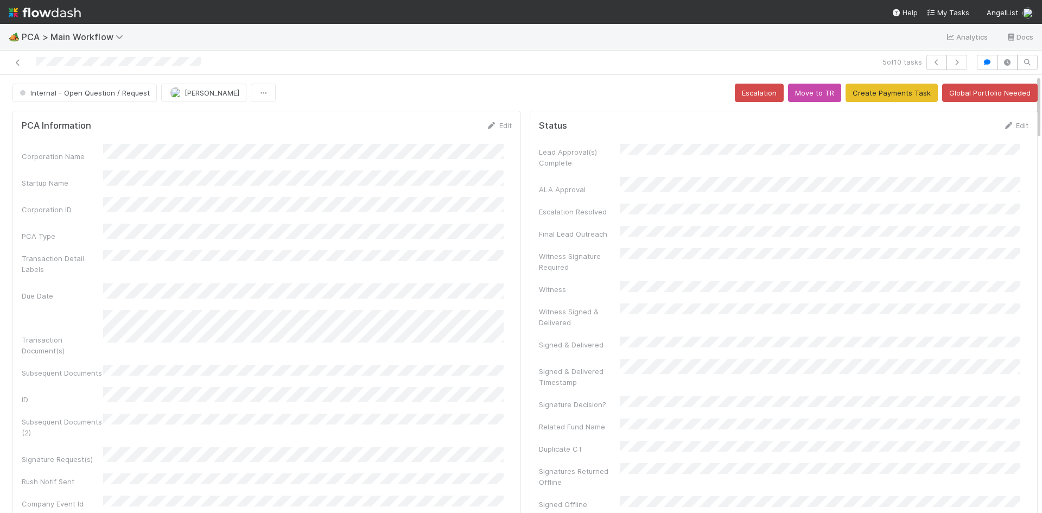
click at [12, 62] on div at bounding box center [247, 62] width 486 height 15
click at [15, 62] on icon at bounding box center [17, 62] width 11 height 7
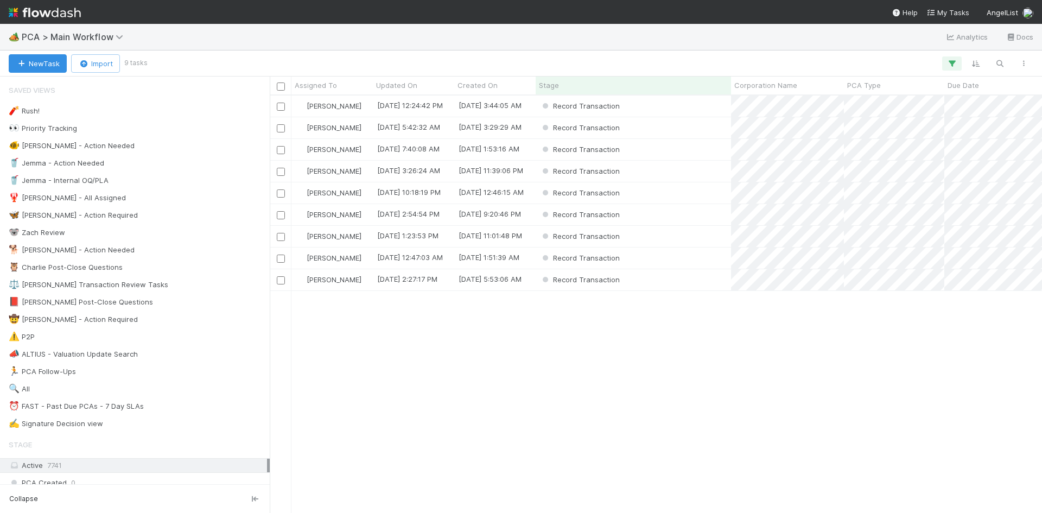
scroll to position [409, 764]
click at [663, 179] on div "Record Transaction" at bounding box center [633, 171] width 195 height 21
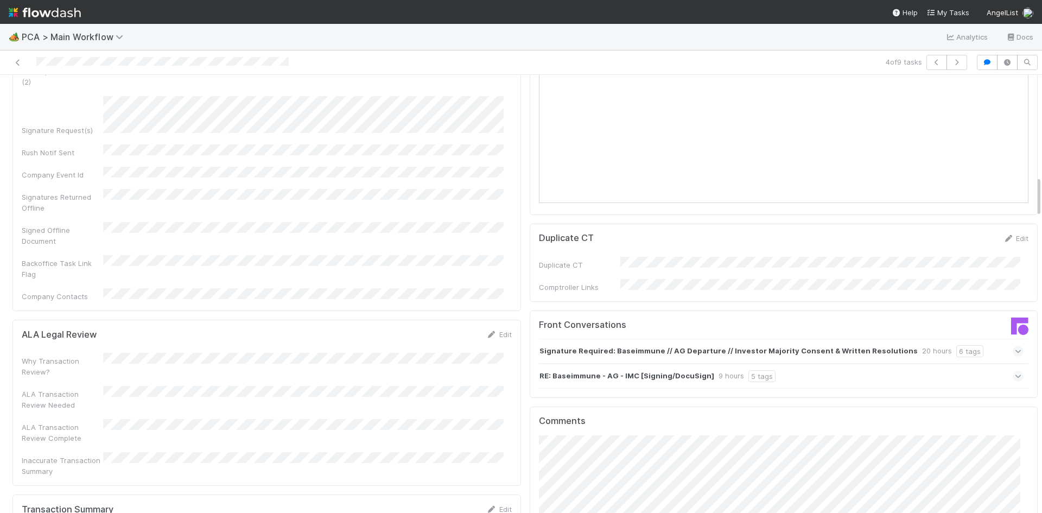
scroll to position [1194, 0]
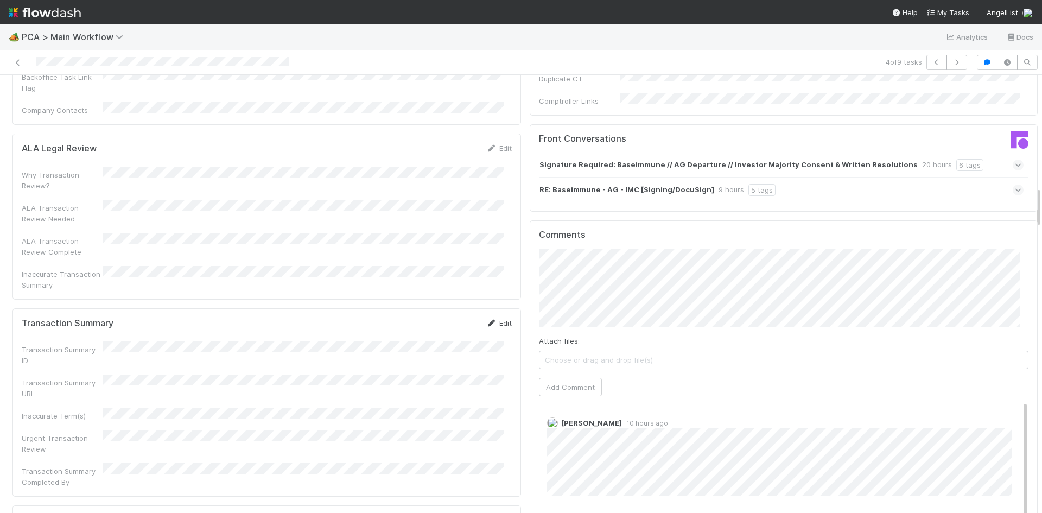
click at [489, 319] on link "Edit" at bounding box center [499, 323] width 26 height 9
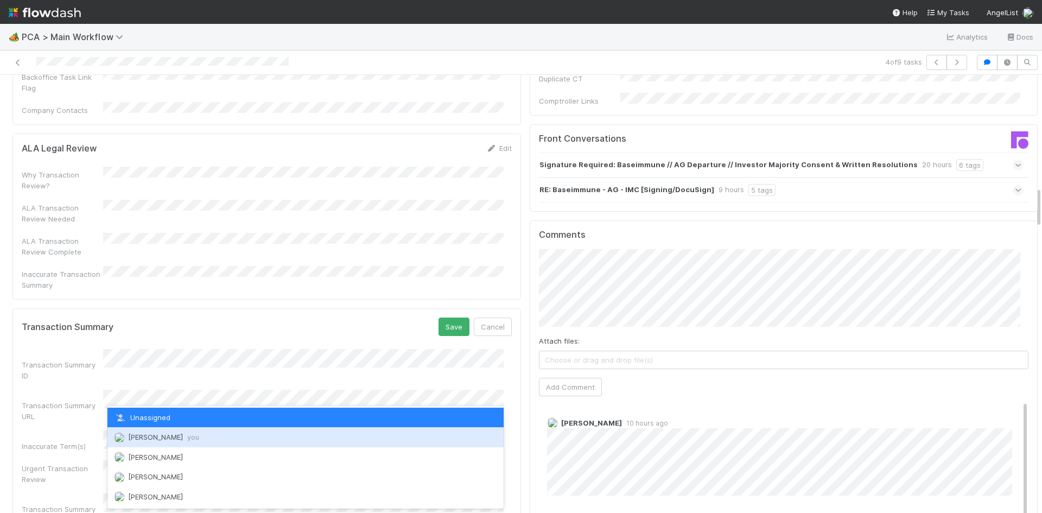
click at [155, 435] on span "Meg Castanare you" at bounding box center [163, 436] width 71 height 9
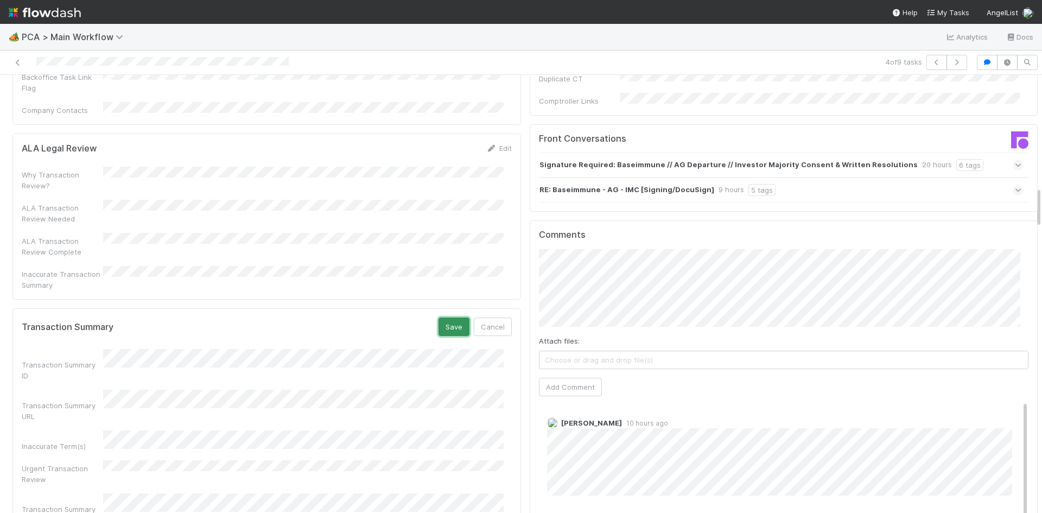
click at [451, 317] on button "Save" at bounding box center [453, 326] width 31 height 18
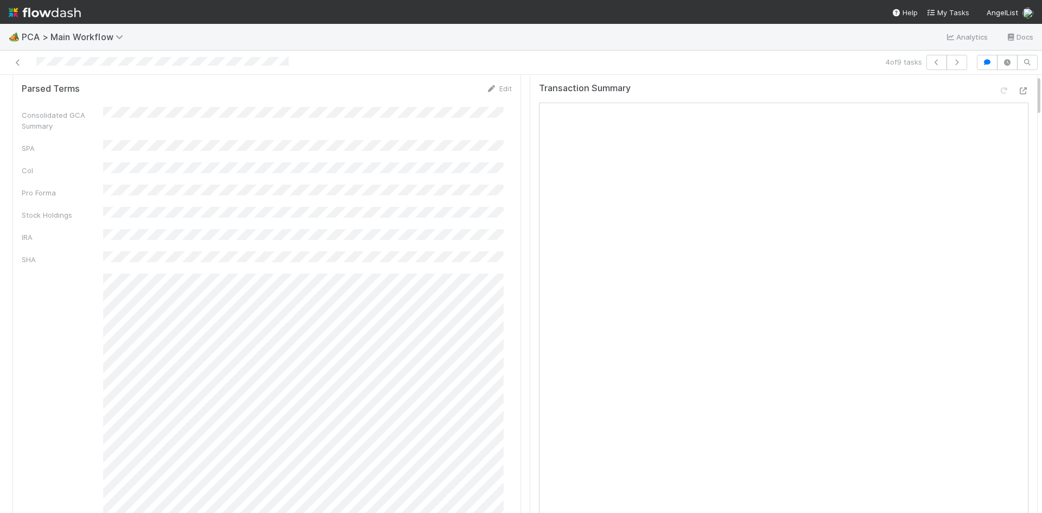
scroll to position [0, 0]
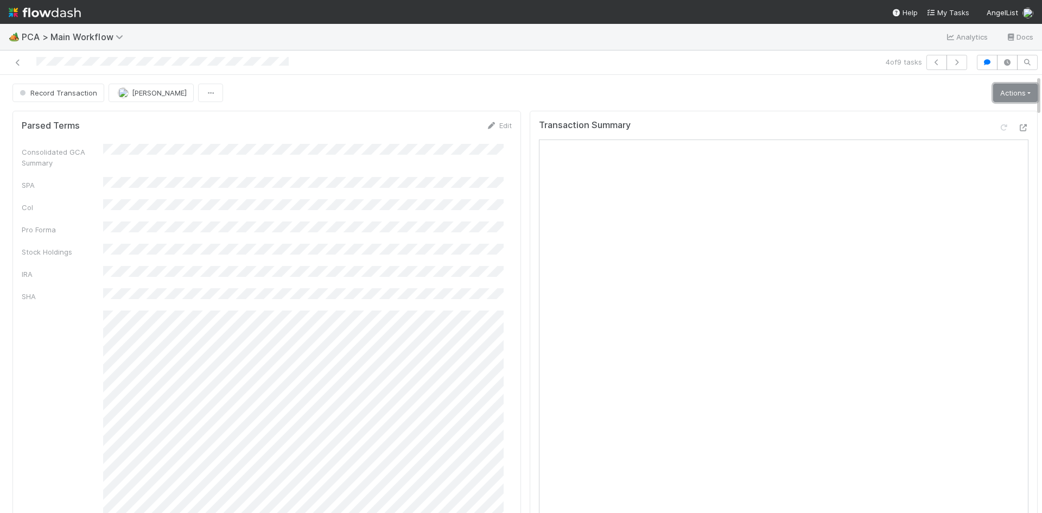
click at [1006, 93] on link "Actions" at bounding box center [1015, 93] width 44 height 18
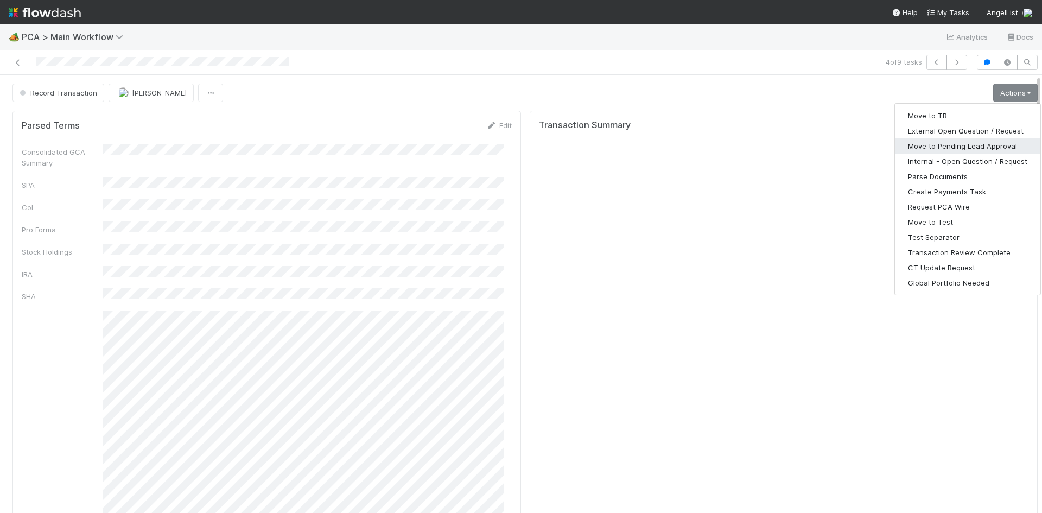
click at [975, 145] on button "Move to Pending Lead Approval" at bounding box center [967, 145] width 145 height 15
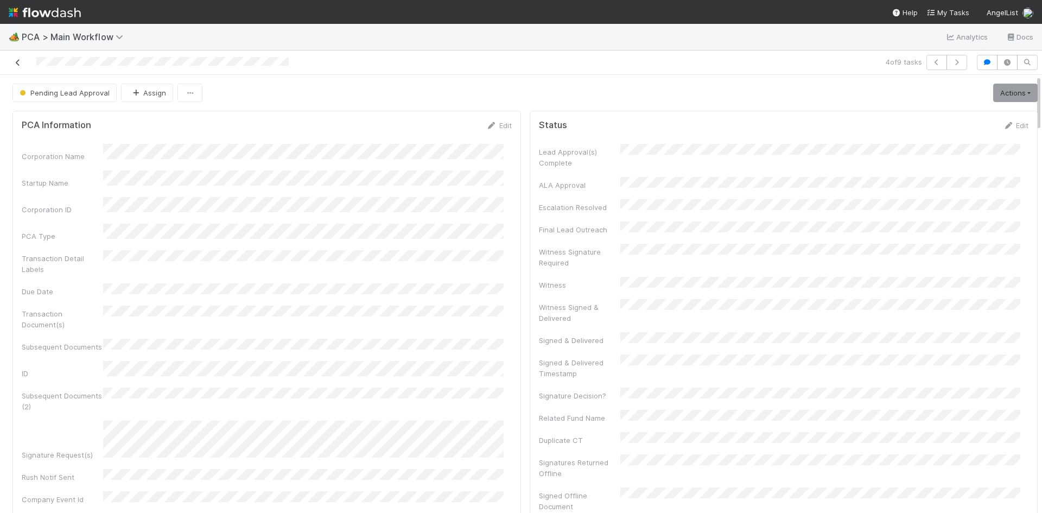
click at [17, 62] on icon at bounding box center [17, 62] width 11 height 7
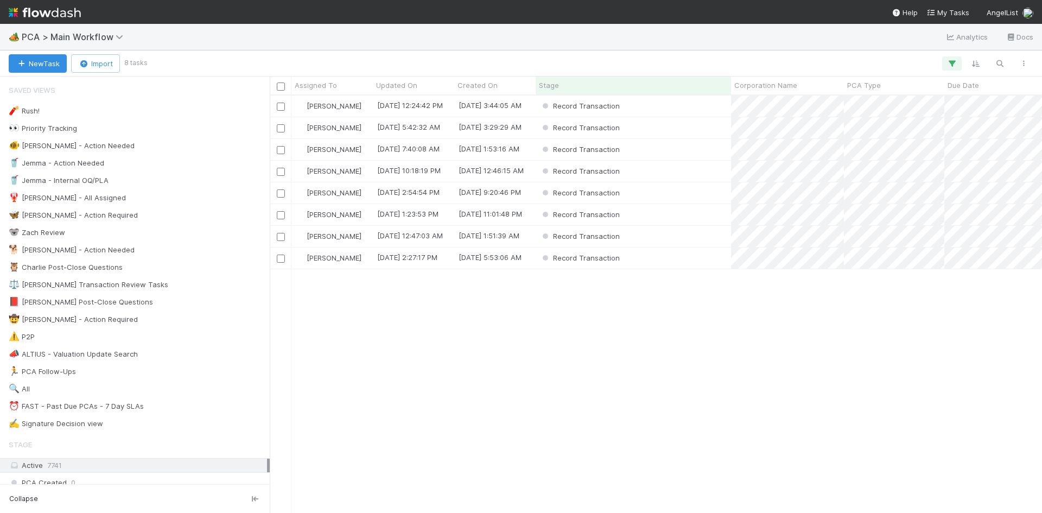
scroll to position [409, 764]
click at [657, 127] on div "Record Transaction" at bounding box center [633, 127] width 195 height 21
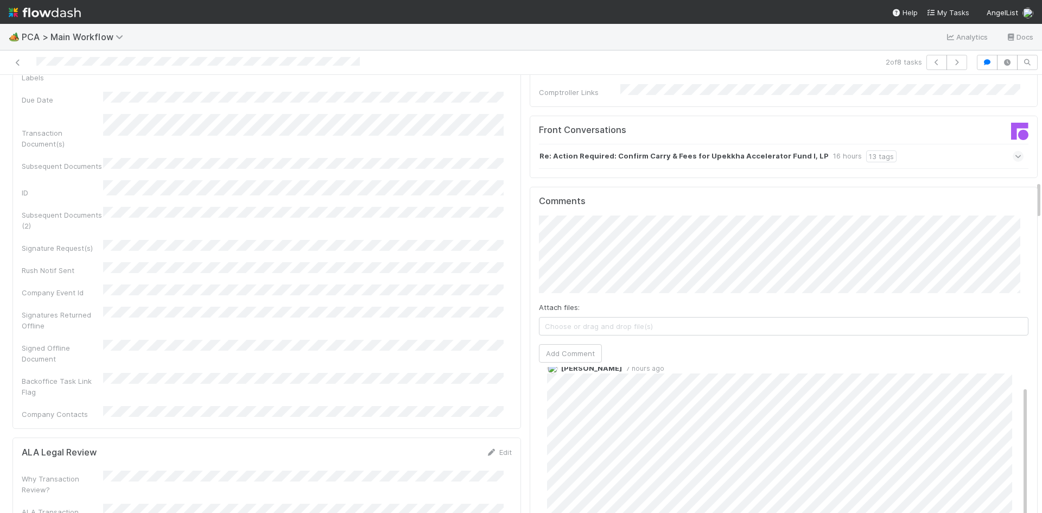
scroll to position [1139, 0]
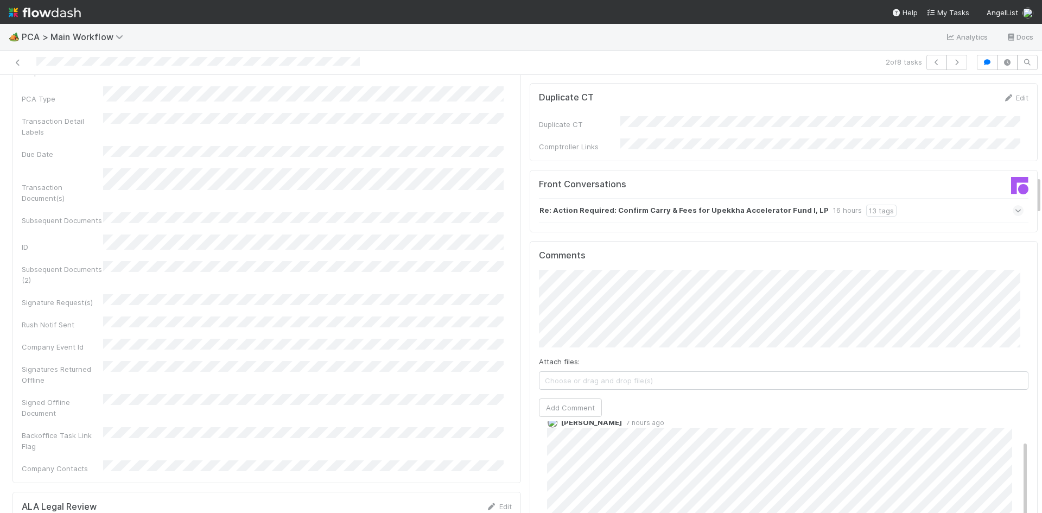
click at [903, 198] on div "Re: Action Required: Confirm Carry & Fees for Upekkha Accelerator Fund I, LP 16…" at bounding box center [781, 210] width 485 height 25
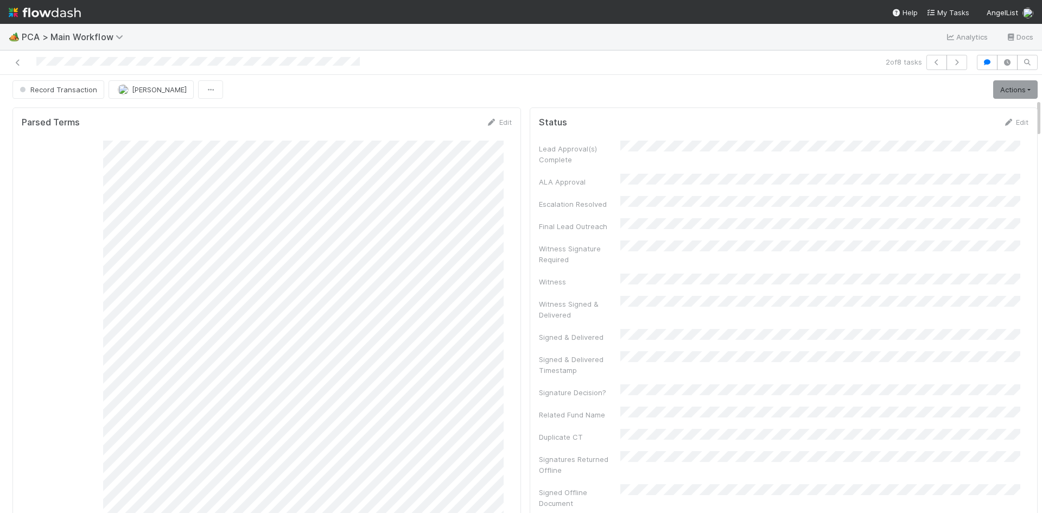
scroll to position [0, 0]
click at [19, 60] on icon at bounding box center [17, 62] width 11 height 7
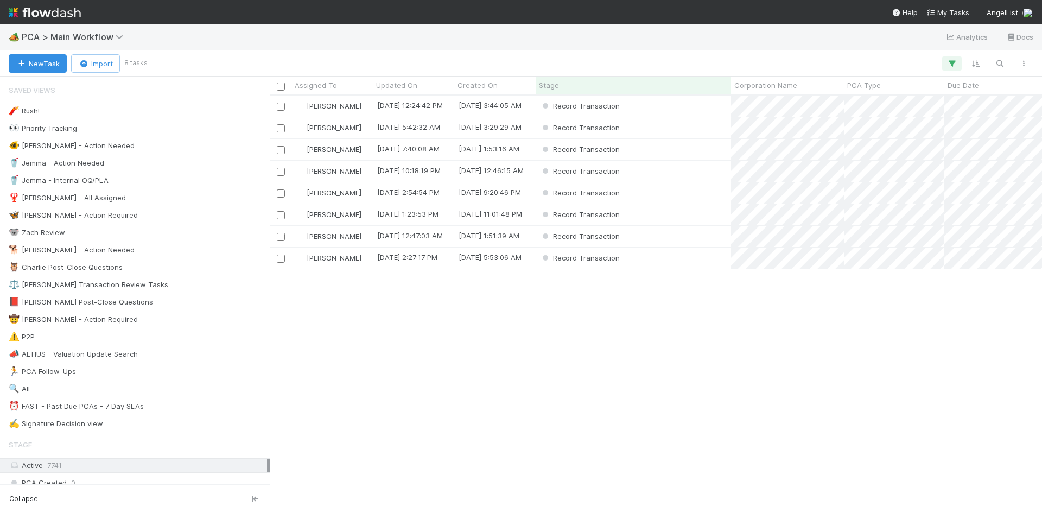
scroll to position [409, 764]
click at [680, 172] on div "Record Transaction" at bounding box center [633, 171] width 195 height 21
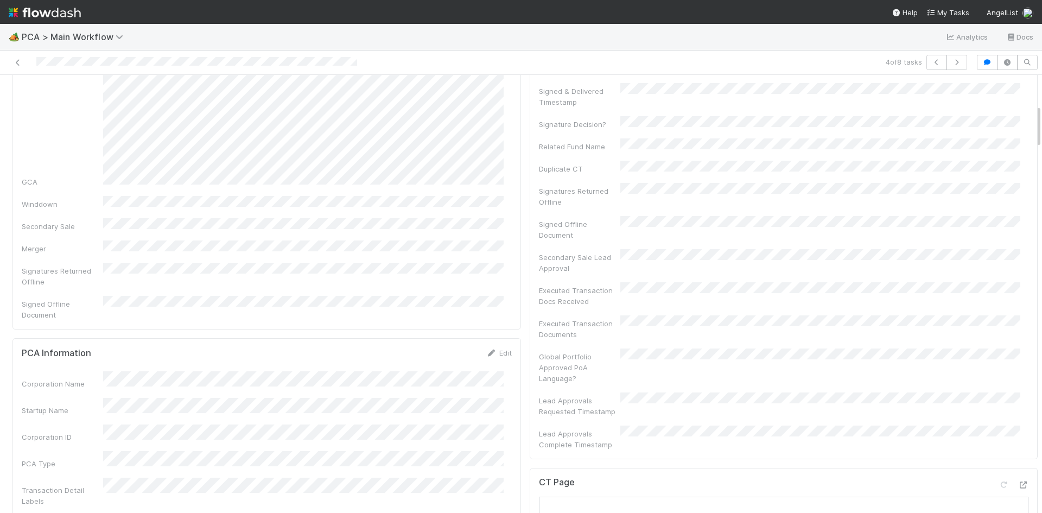
scroll to position [543, 0]
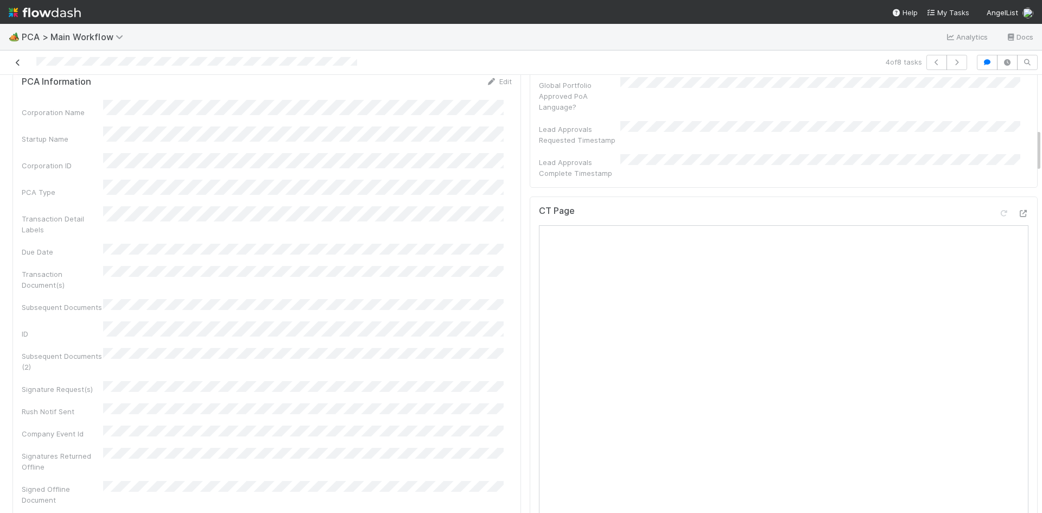
click at [14, 64] on icon at bounding box center [17, 62] width 11 height 7
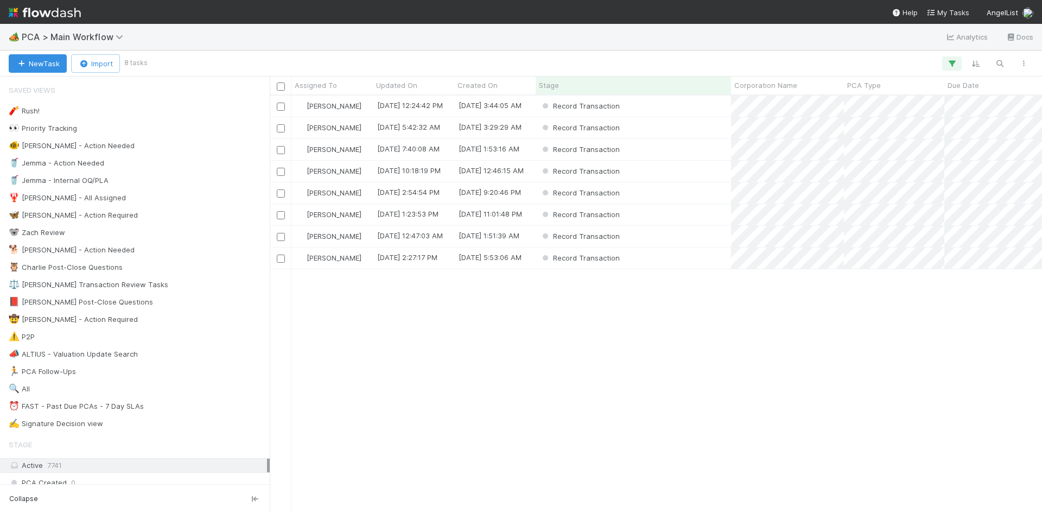
scroll to position [409, 764]
click at [669, 107] on div "Record Transaction" at bounding box center [633, 105] width 195 height 21
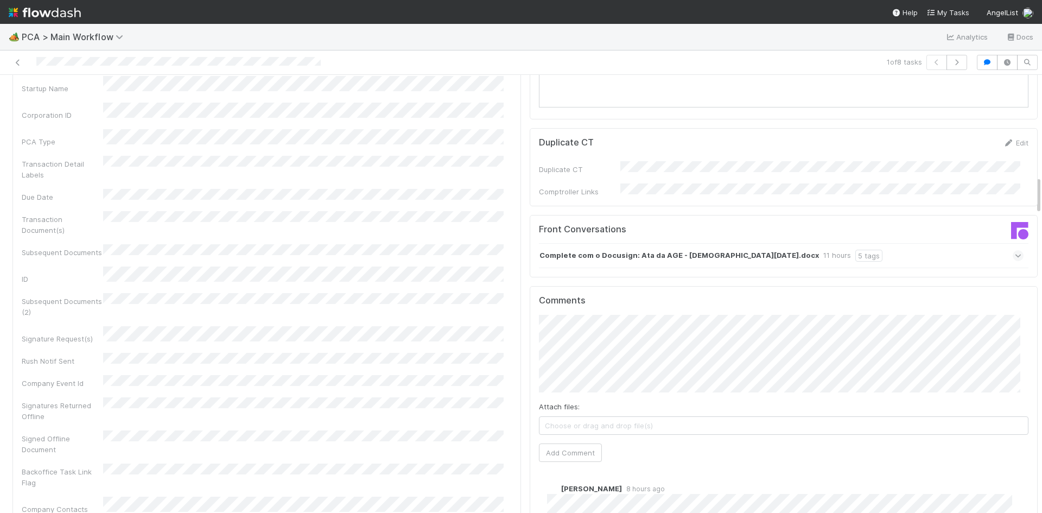
scroll to position [1139, 0]
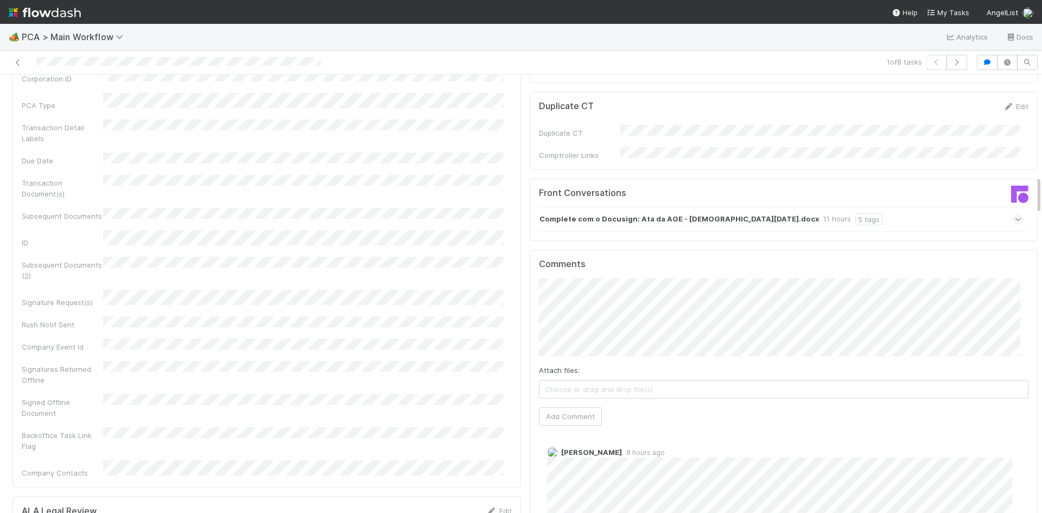
click at [862, 207] on div "Complete com o Docusign: Ata da AGE - 28.07.25.docx 11 hours 5 tags" at bounding box center [781, 219] width 485 height 25
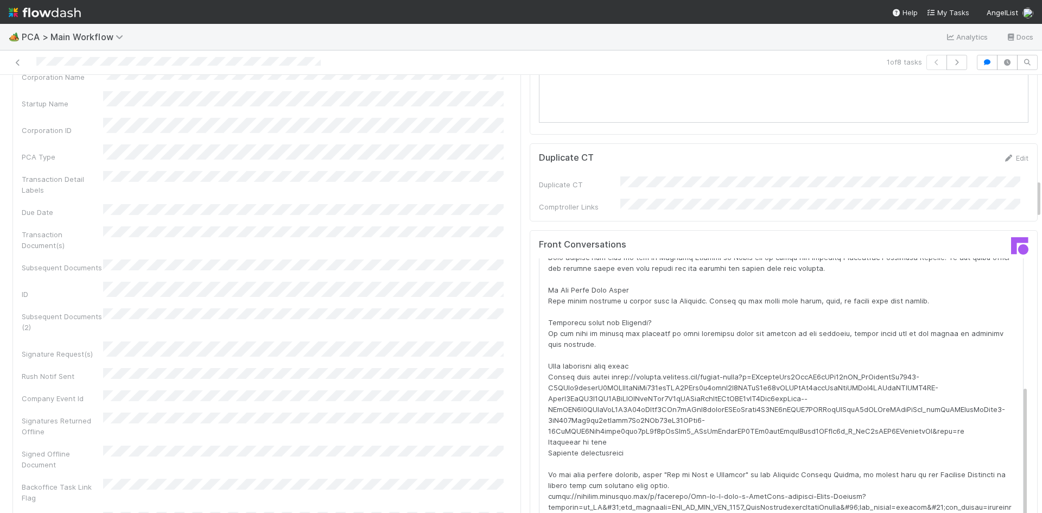
scroll to position [1194, 0]
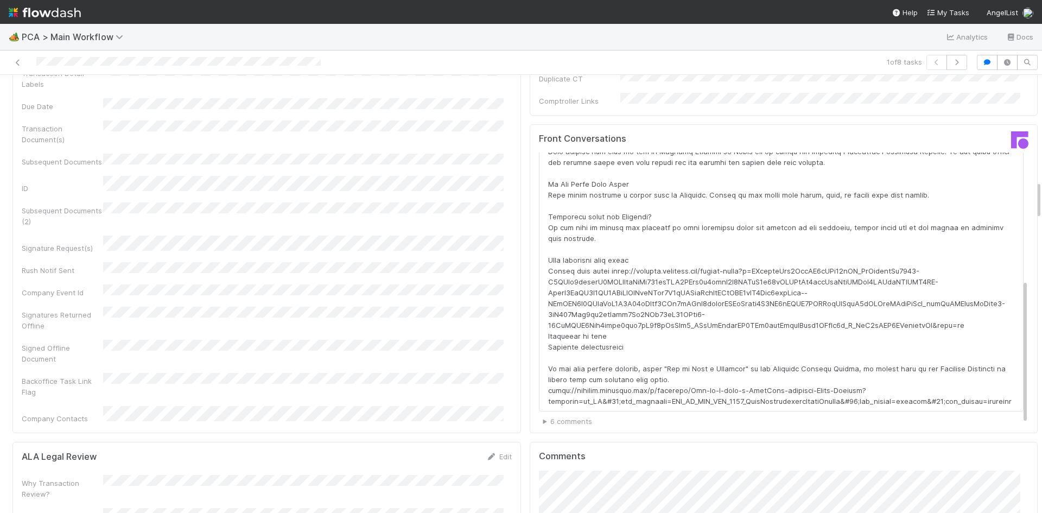
click at [603, 416] on details "6 comments CyclOps Created Flowdash Signature Request Task: https://flowdash.in…" at bounding box center [783, 423] width 481 height 15
click at [543, 416] on summary "6 comments" at bounding box center [783, 421] width 481 height 11
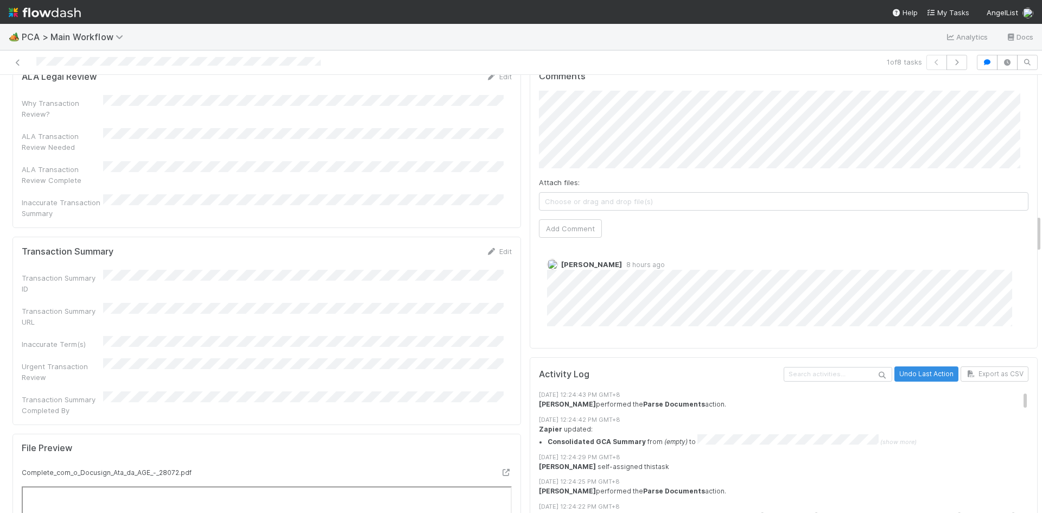
scroll to position [1356, 0]
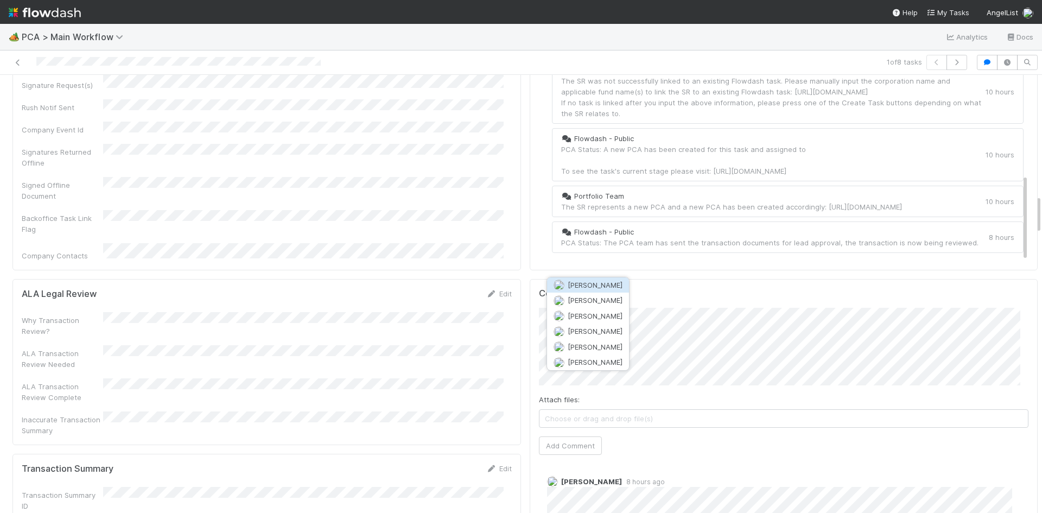
click at [605, 285] on button "[PERSON_NAME]" at bounding box center [588, 284] width 82 height 15
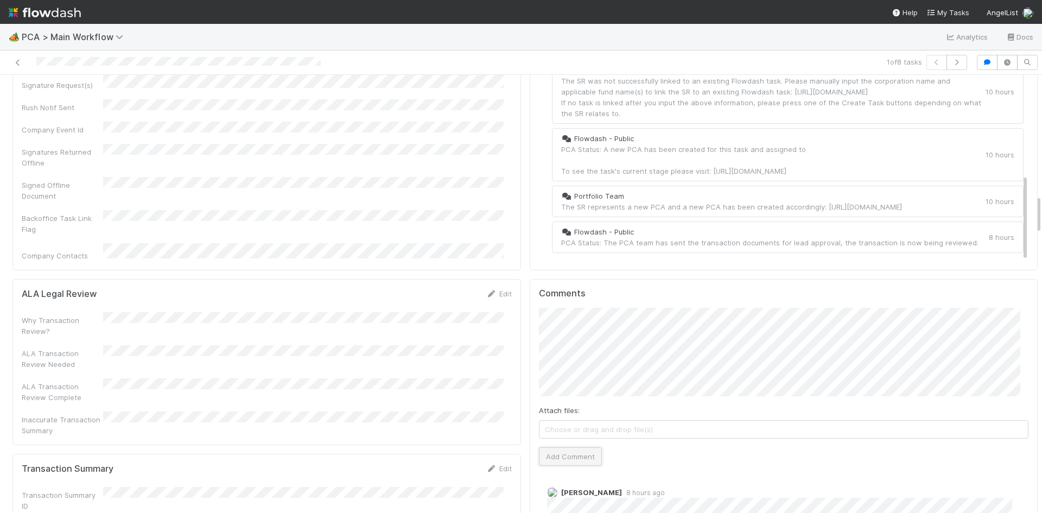
click at [579, 447] on button "Add Comment" at bounding box center [570, 456] width 63 height 18
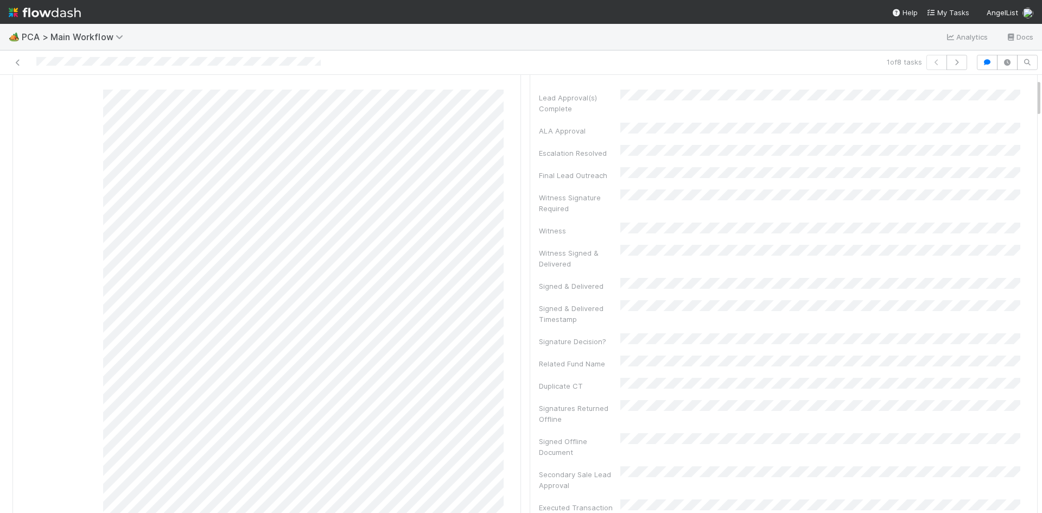
scroll to position [0, 0]
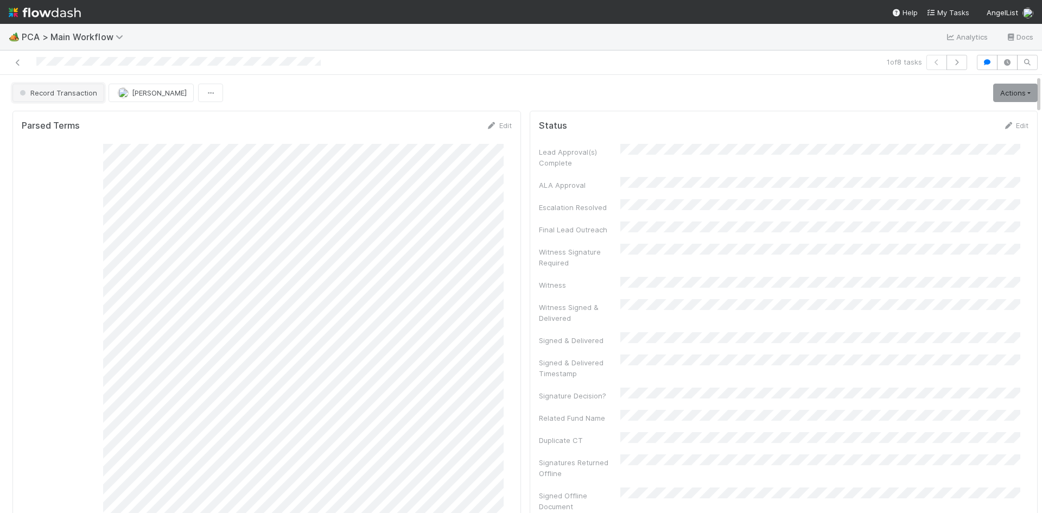
click at [41, 89] on span "Record Transaction" at bounding box center [57, 92] width 80 height 9
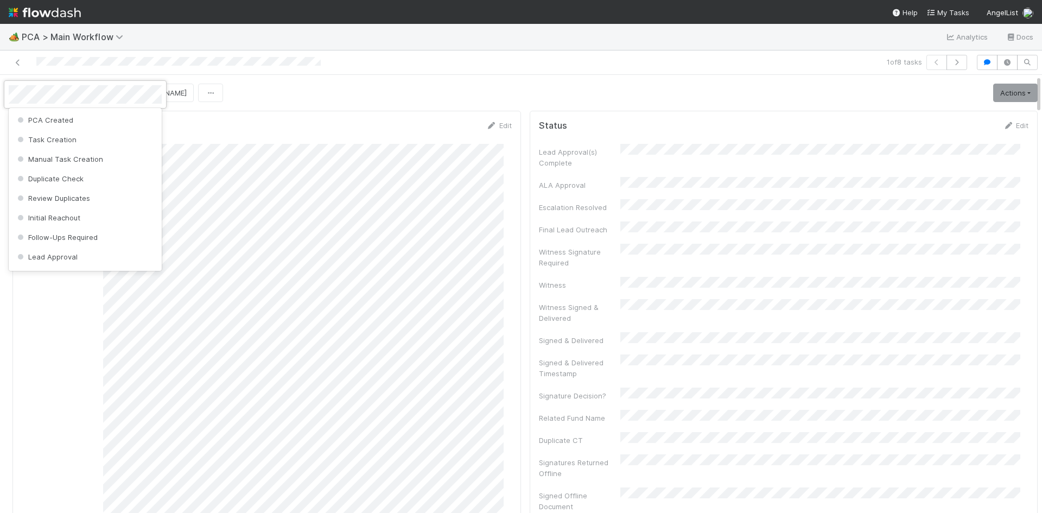
scroll to position [540, 0]
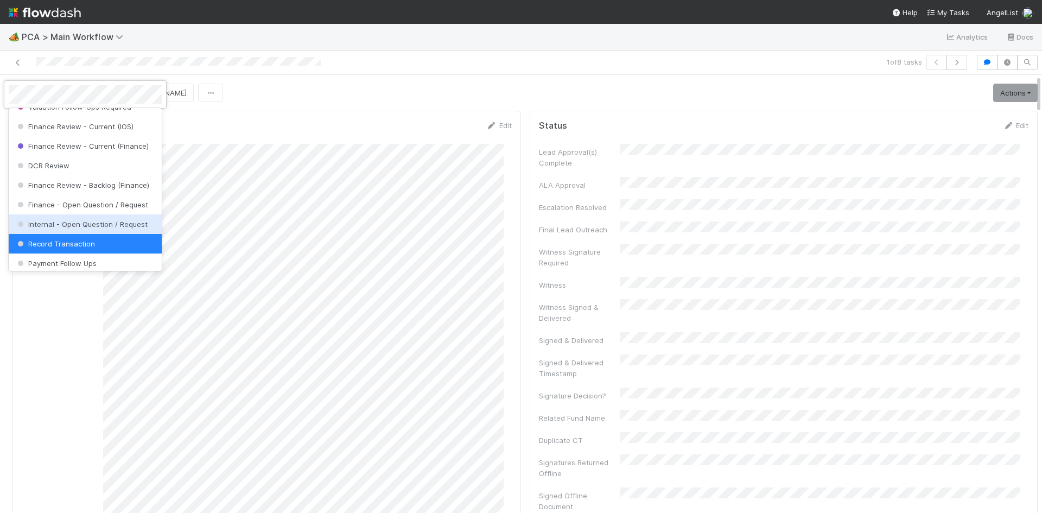
click at [69, 228] on span "Internal - Open Question / Request" at bounding box center [81, 224] width 132 height 9
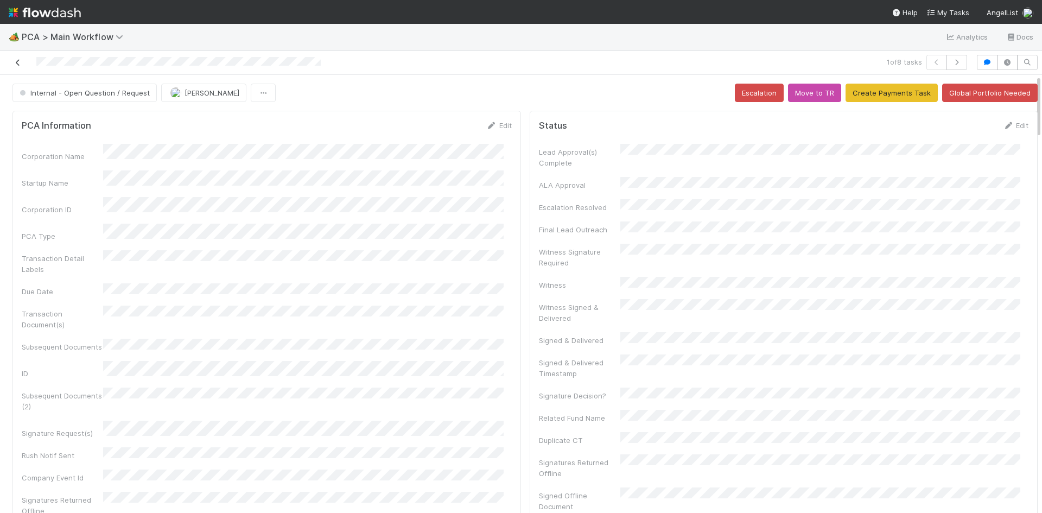
click at [17, 61] on icon at bounding box center [17, 62] width 11 height 7
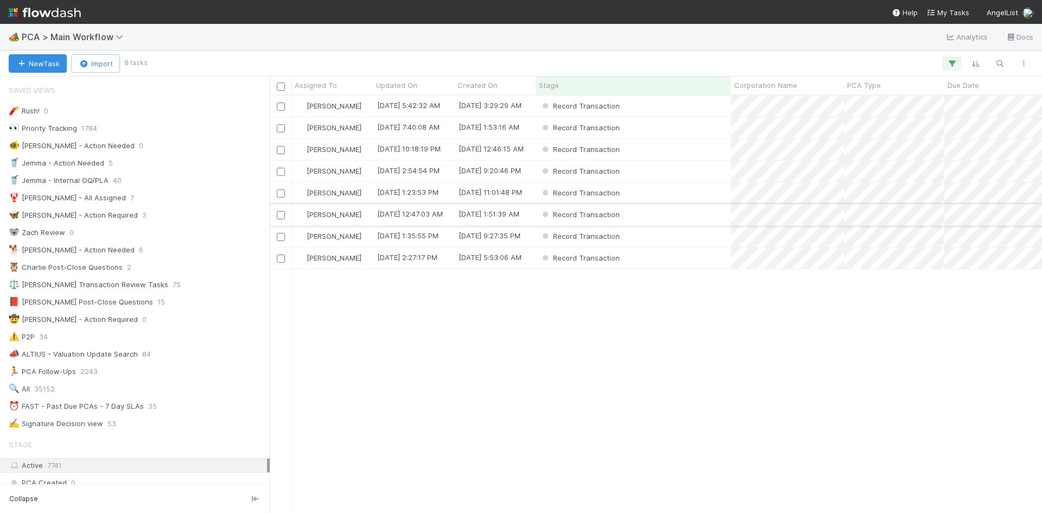
scroll to position [9, 9]
click at [654, 259] on div "Record Transaction" at bounding box center [633, 257] width 195 height 21
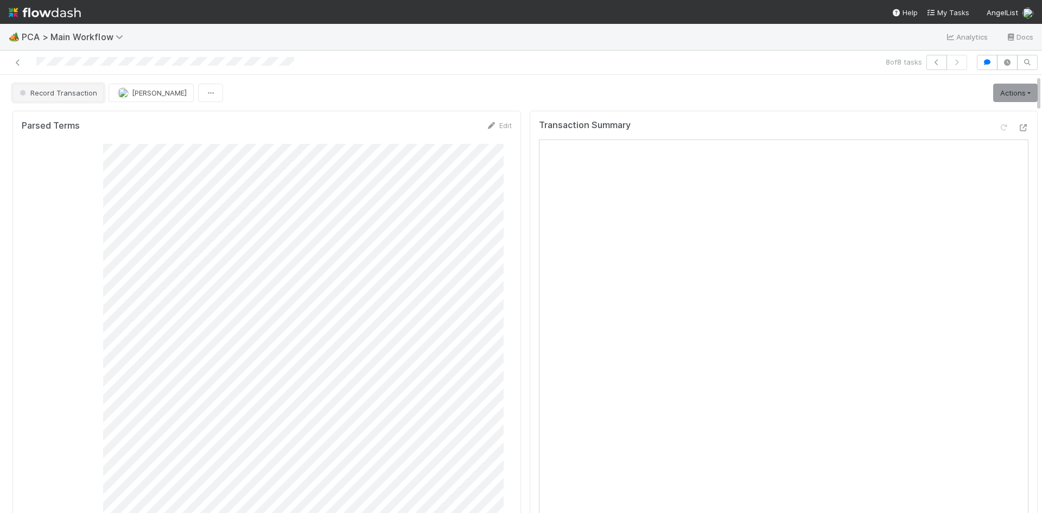
click at [63, 95] on span "Record Transaction" at bounding box center [57, 92] width 80 height 9
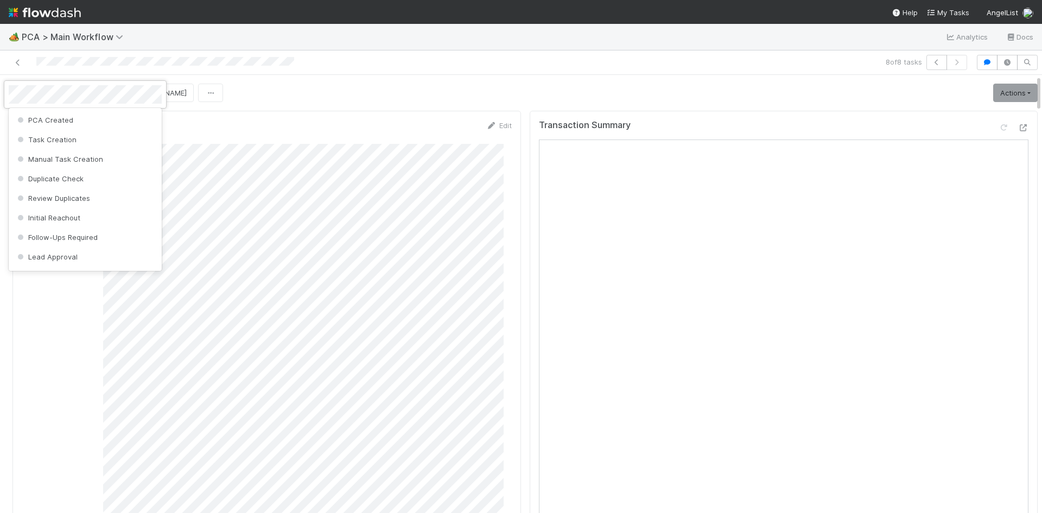
scroll to position [540, 0]
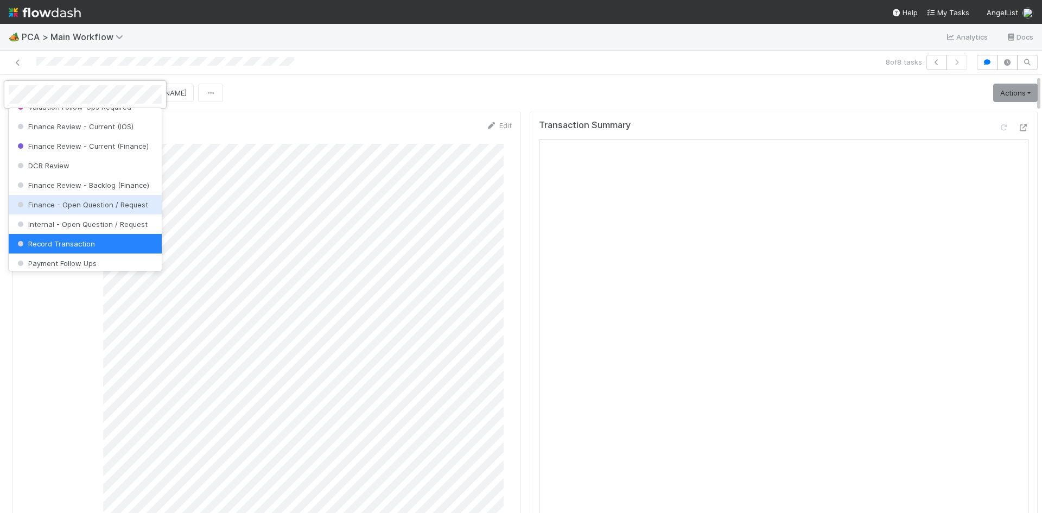
click at [87, 209] on span "Finance - Open Question / Request" at bounding box center [81, 204] width 133 height 9
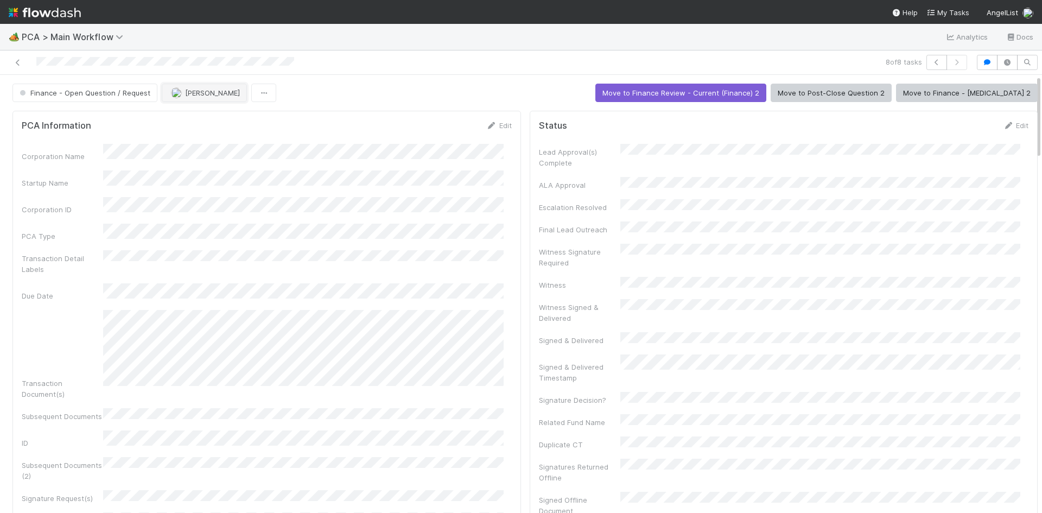
click at [225, 94] on span "[PERSON_NAME]" at bounding box center [212, 92] width 55 height 9
click at [221, 164] on div "Ronalie Nova" at bounding box center [231, 160] width 153 height 20
click at [18, 64] on icon at bounding box center [17, 62] width 11 height 7
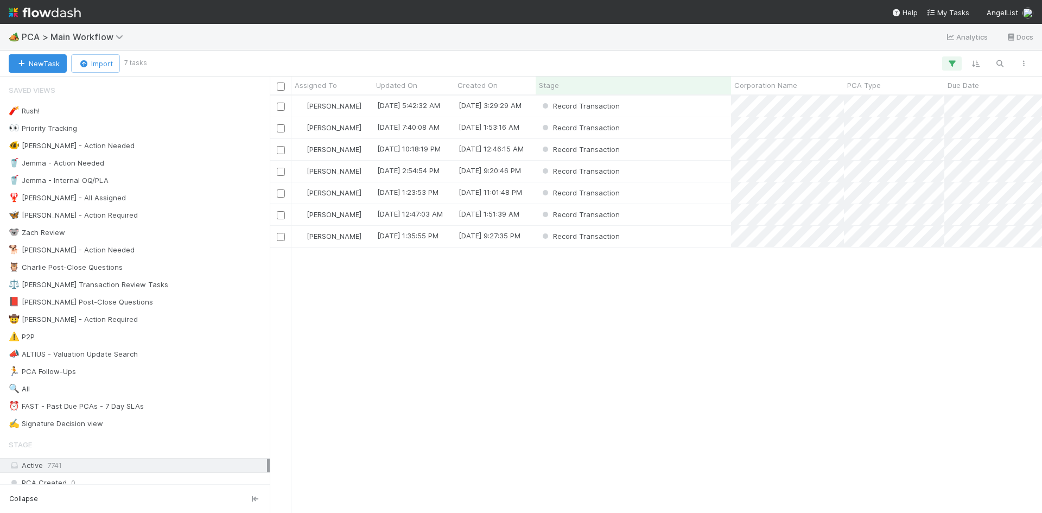
scroll to position [409, 764]
click at [649, 151] on div "Record Transaction" at bounding box center [633, 149] width 195 height 21
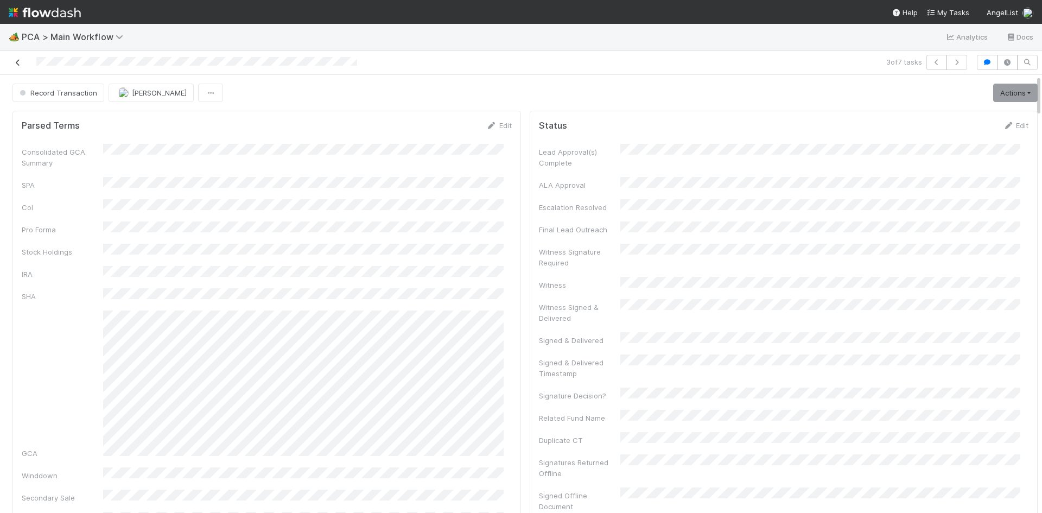
click at [20, 64] on icon at bounding box center [17, 62] width 11 height 7
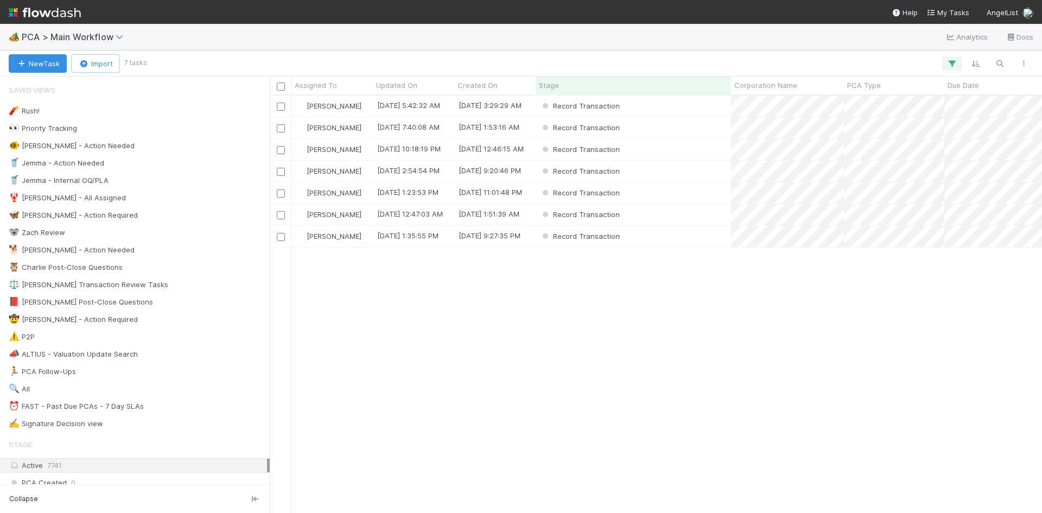
scroll to position [409, 764]
click at [659, 175] on div "Record Transaction" at bounding box center [633, 171] width 195 height 21
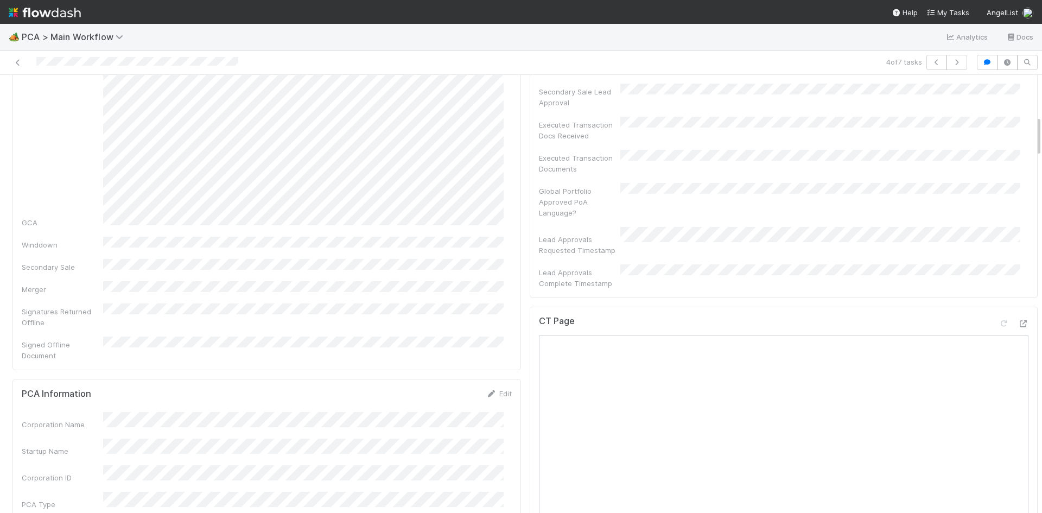
scroll to position [434, 0]
click at [17, 61] on icon at bounding box center [17, 62] width 11 height 7
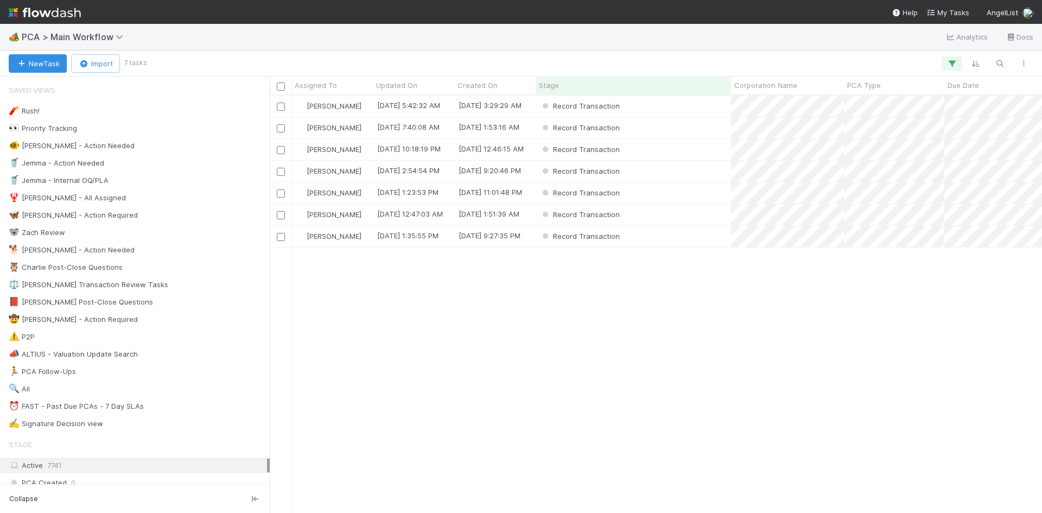
scroll to position [409, 764]
click at [660, 189] on div "Record Transaction" at bounding box center [633, 192] width 195 height 21
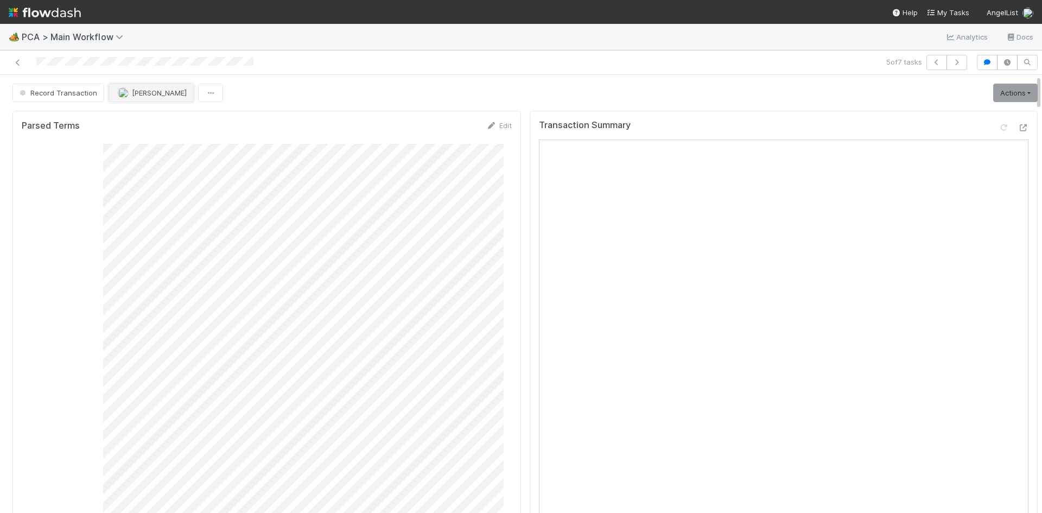
click at [157, 94] on span "[PERSON_NAME]" at bounding box center [159, 92] width 55 height 9
click at [163, 137] on span "Nathalie Gualito" at bounding box center [150, 139] width 55 height 9
click at [21, 62] on icon at bounding box center [17, 62] width 11 height 7
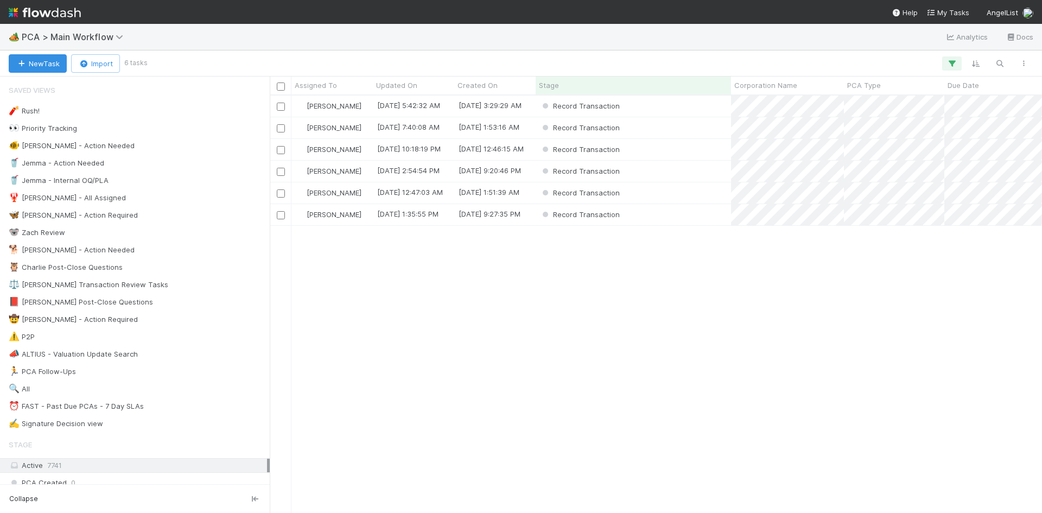
scroll to position [409, 764]
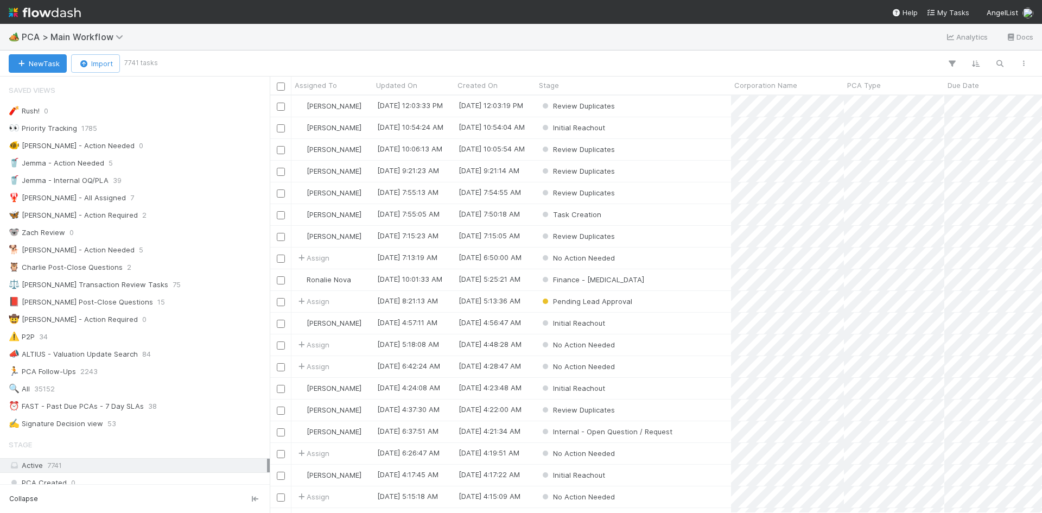
scroll to position [409, 764]
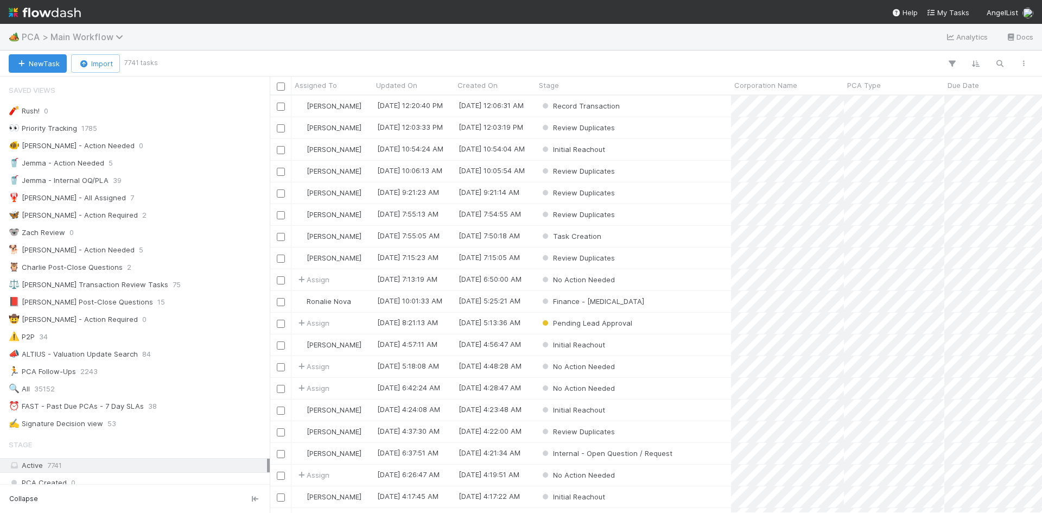
click at [98, 35] on span "PCA > Main Workflow" at bounding box center [75, 36] width 107 height 11
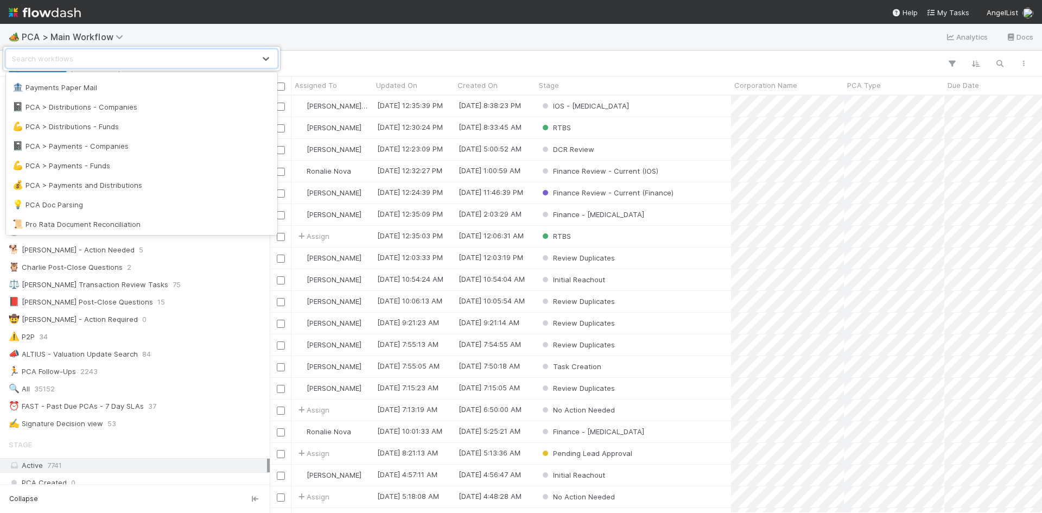
scroll to position [666, 0]
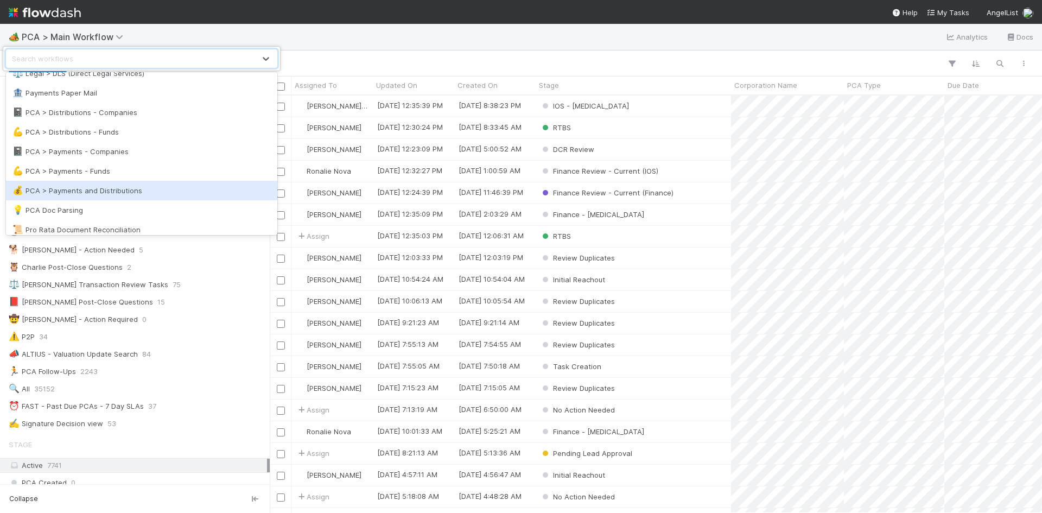
click at [203, 183] on div "💰 PCA > Payments and Distributions" at bounding box center [141, 191] width 271 height 20
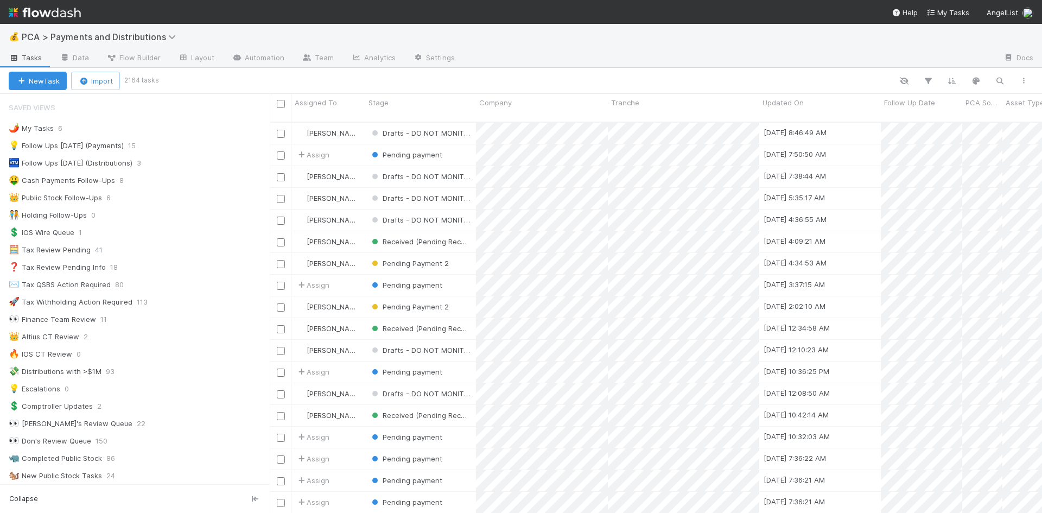
scroll to position [9, 9]
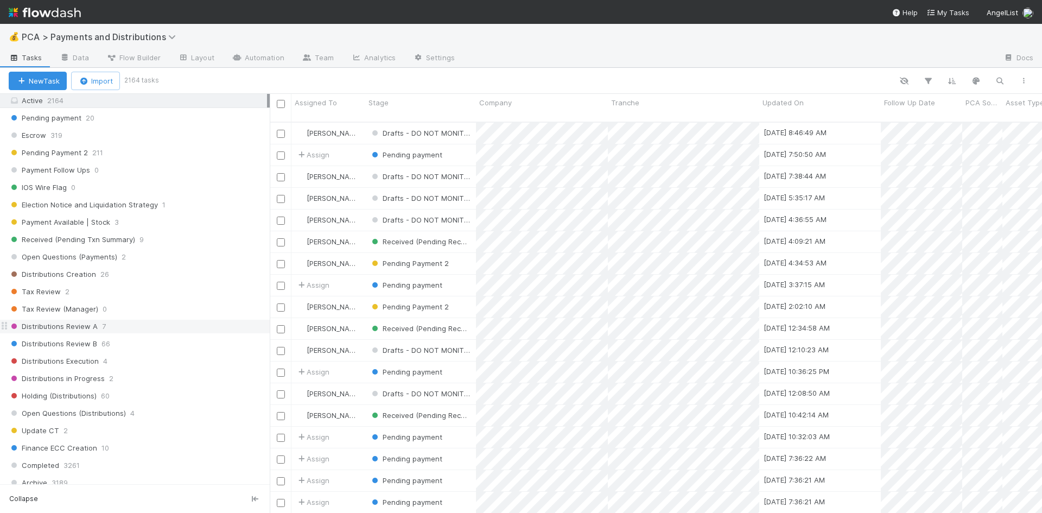
scroll to position [488, 0]
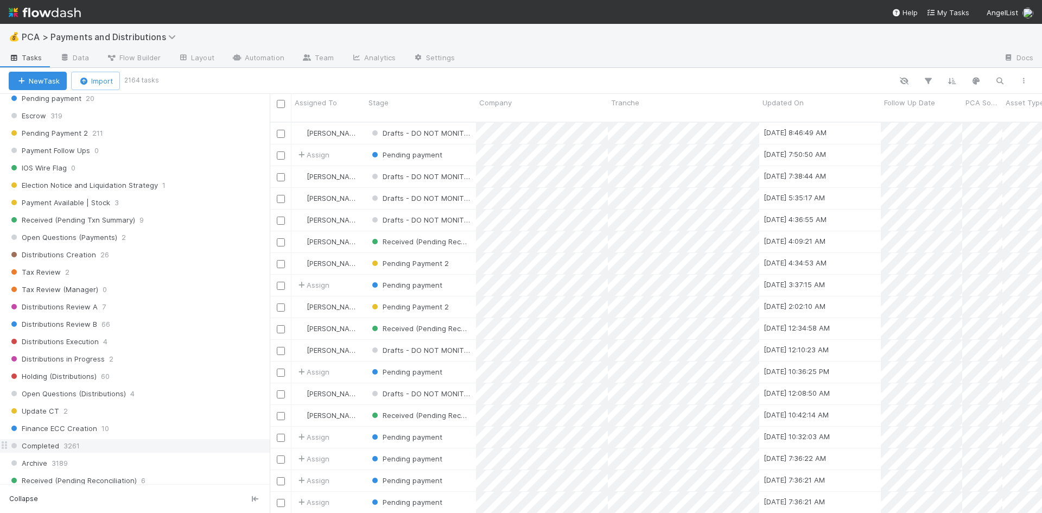
click at [134, 480] on span "Received (Pending Reconciliation)" at bounding box center [73, 481] width 128 height 14
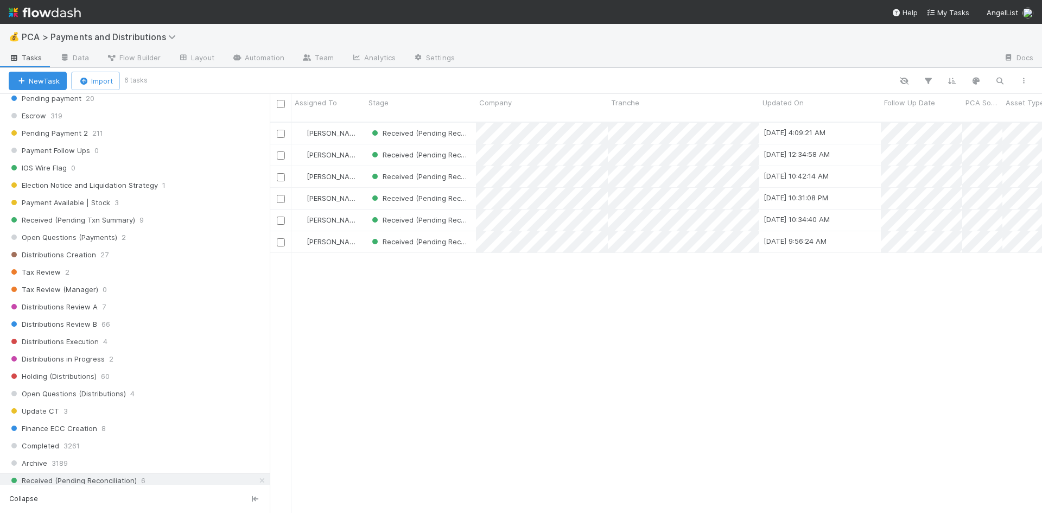
scroll to position [392, 764]
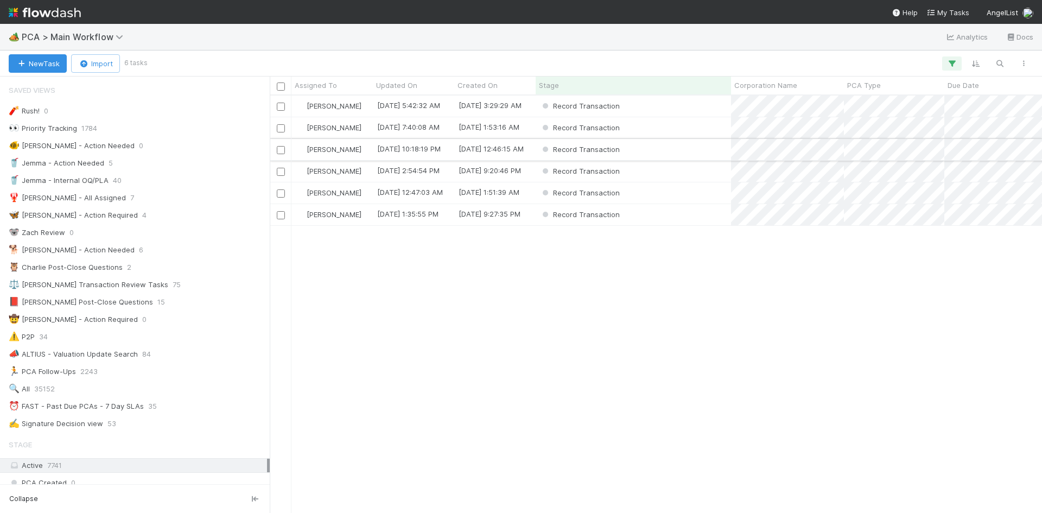
scroll to position [409, 764]
click at [664, 128] on div "Record Transaction" at bounding box center [633, 127] width 195 height 21
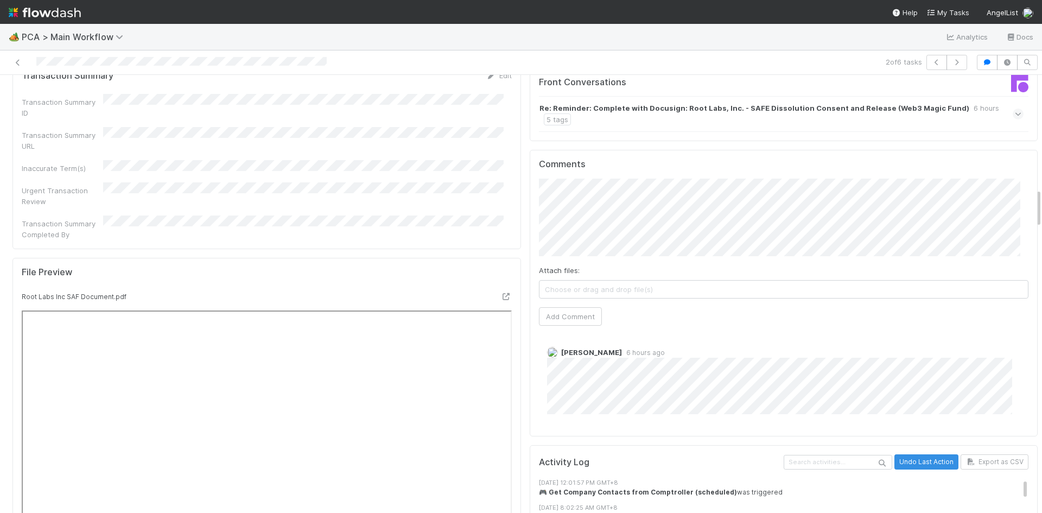
scroll to position [1248, 0]
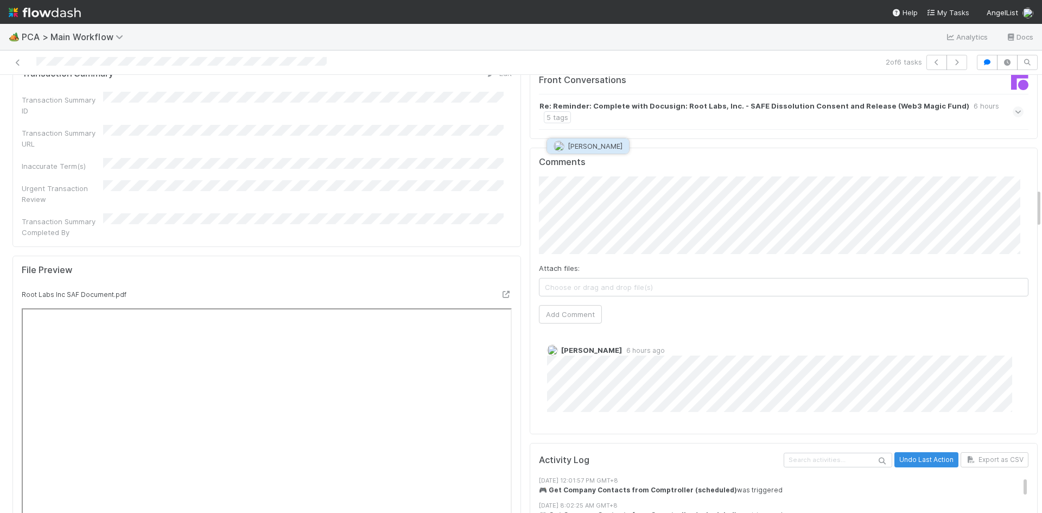
click at [600, 148] on span "[PERSON_NAME]" at bounding box center [595, 146] width 55 height 9
click at [580, 305] on button "Add Comment" at bounding box center [570, 314] width 63 height 18
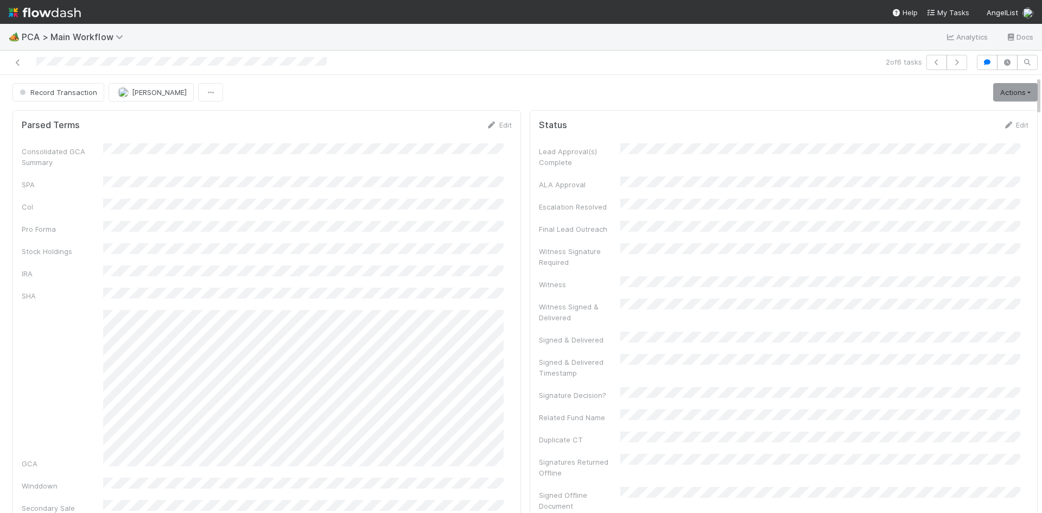
scroll to position [0, 0]
click at [68, 95] on span "Record Transaction" at bounding box center [57, 92] width 80 height 9
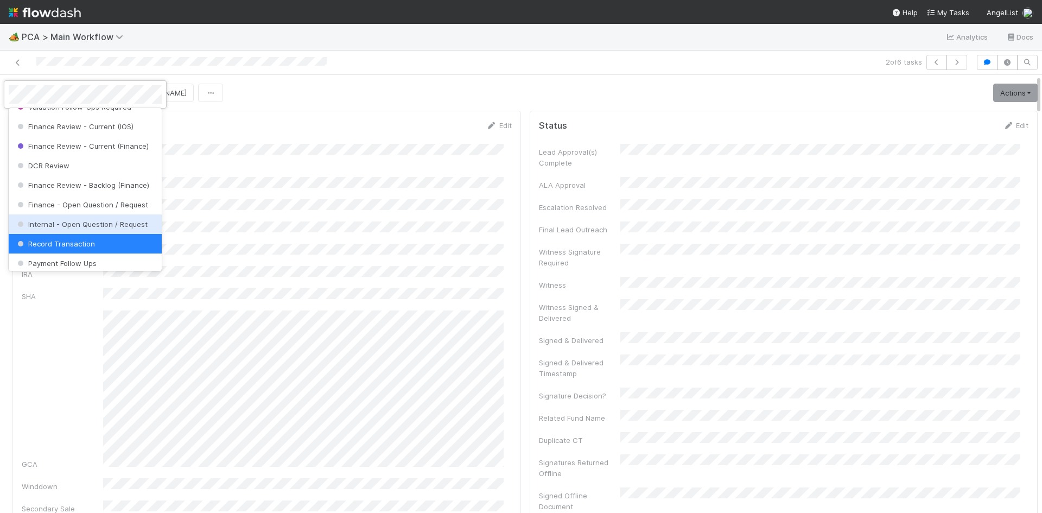
click at [72, 228] on span "Internal - Open Question / Request" at bounding box center [81, 224] width 132 height 9
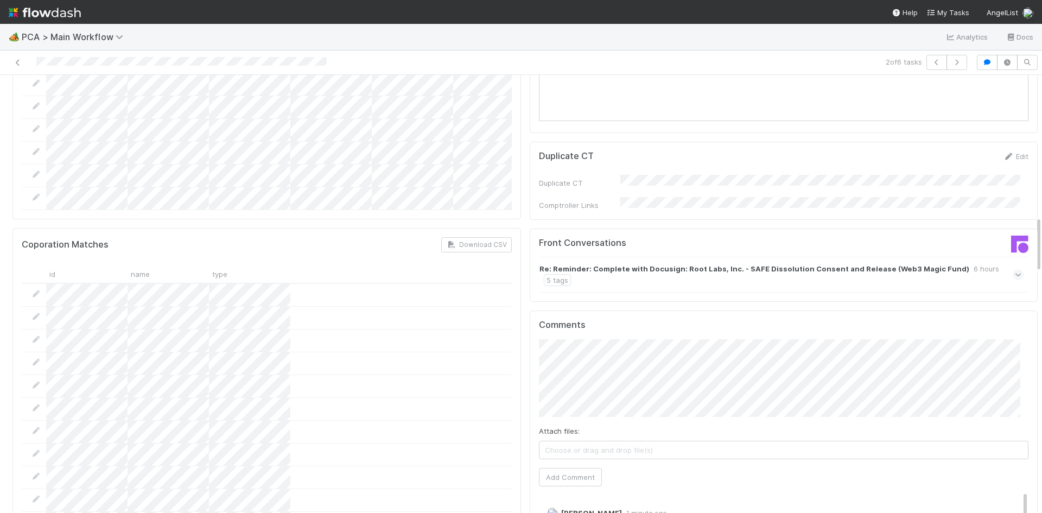
scroll to position [1139, 0]
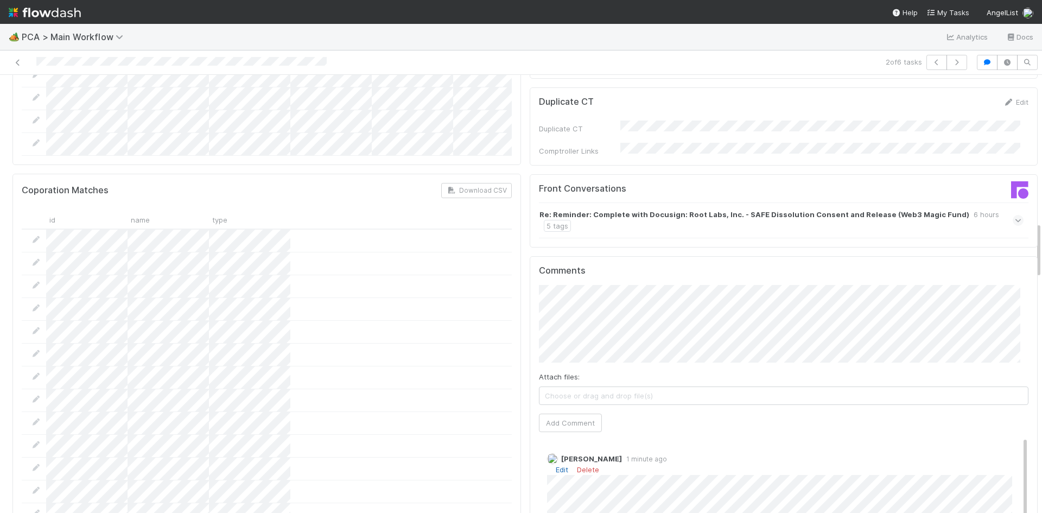
click at [556, 465] on link "Edit" at bounding box center [562, 469] width 12 height 9
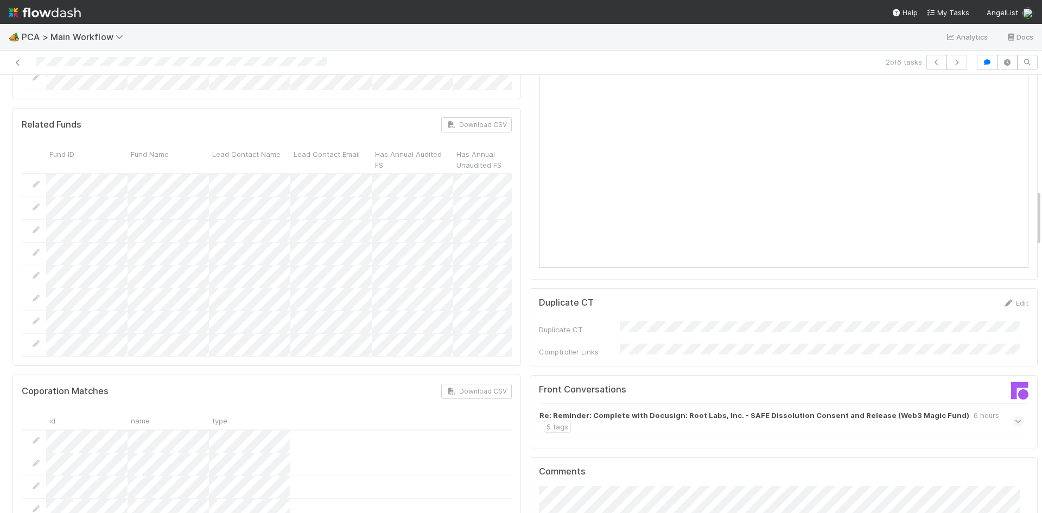
scroll to position [868, 0]
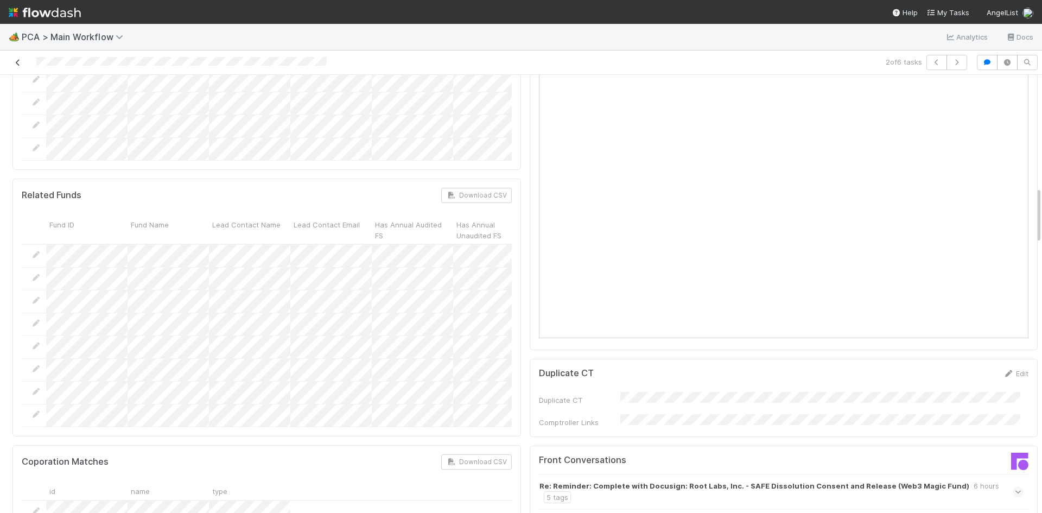
click at [17, 61] on icon at bounding box center [17, 62] width 11 height 7
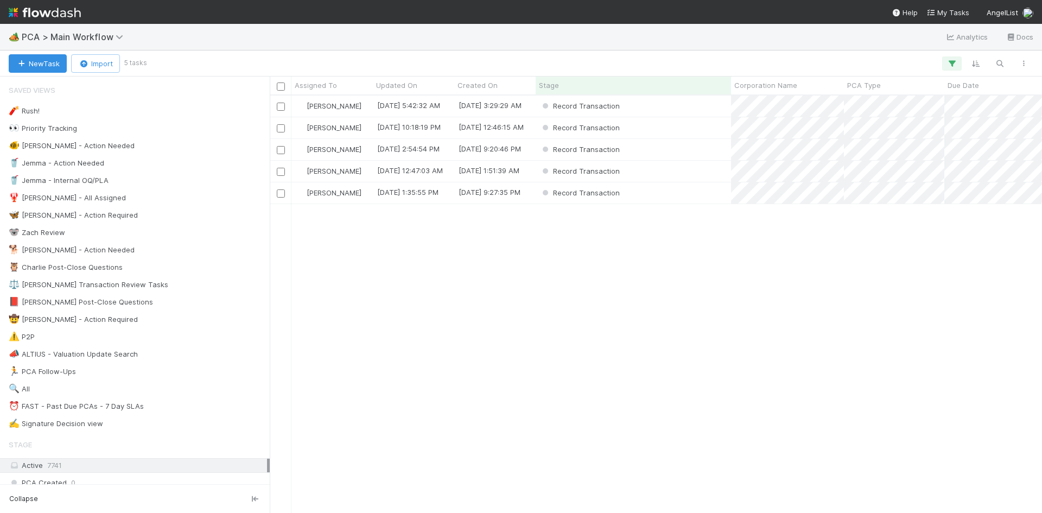
scroll to position [409, 764]
click at [661, 194] on div "Record Transaction" at bounding box center [633, 192] width 195 height 21
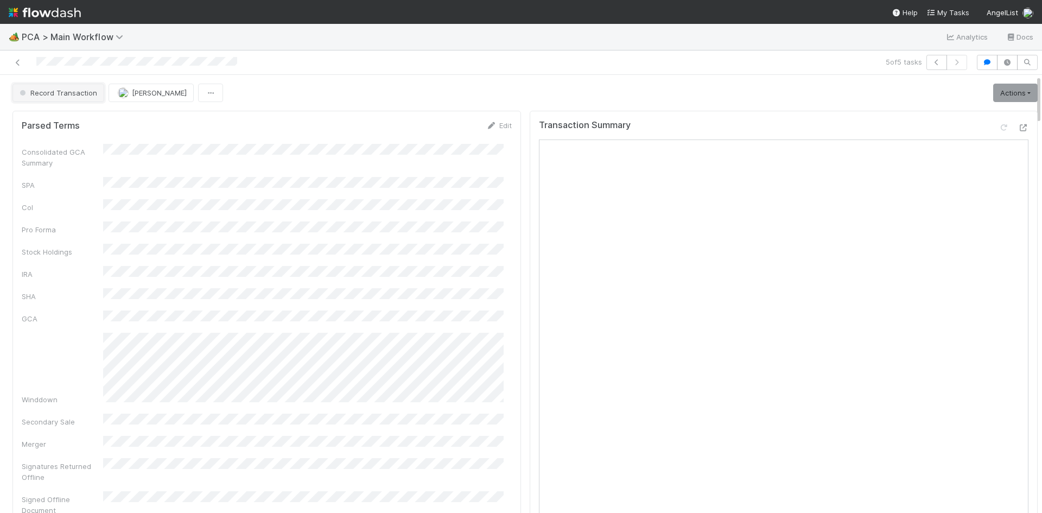
click at [66, 92] on span "Record Transaction" at bounding box center [57, 92] width 80 height 9
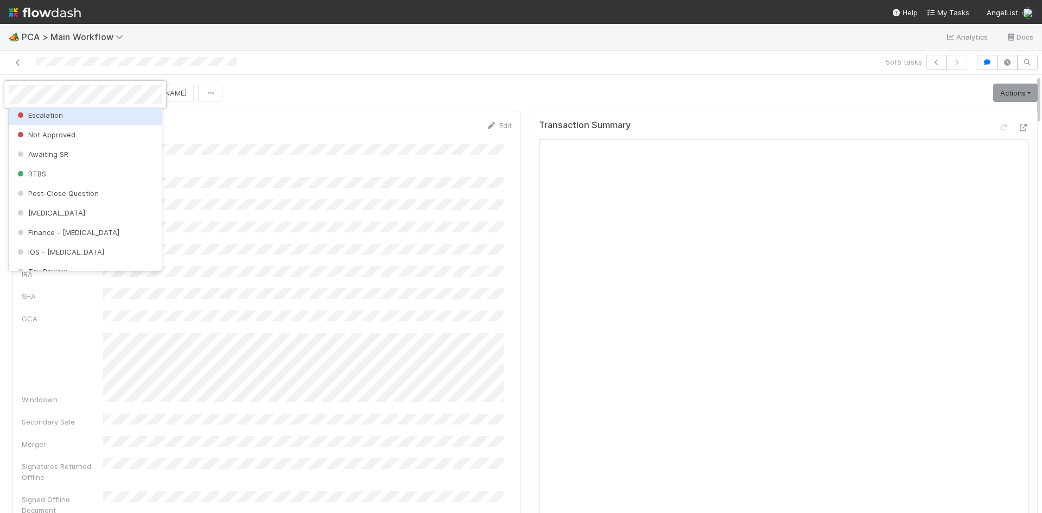
scroll to position [326, 0]
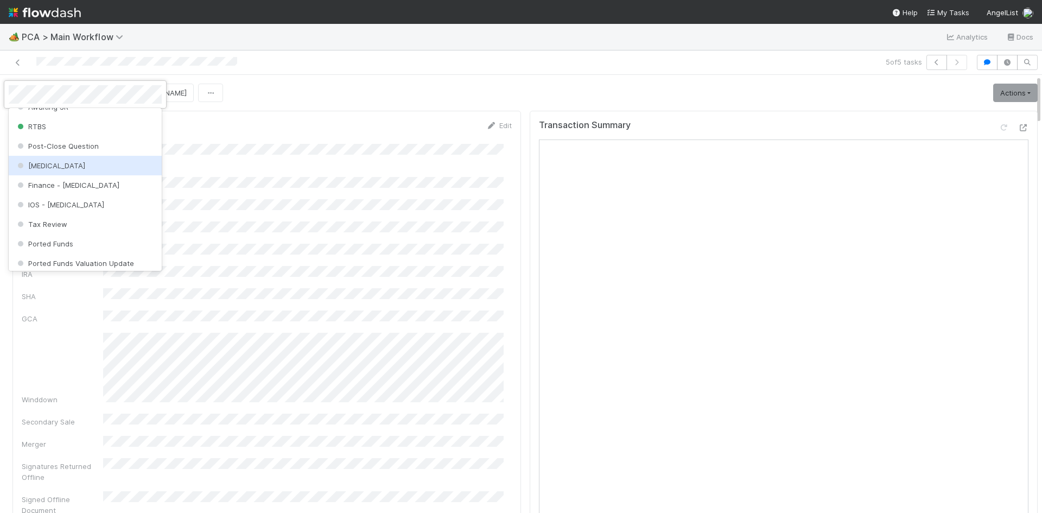
click at [92, 171] on div "ICU" at bounding box center [85, 166] width 153 height 20
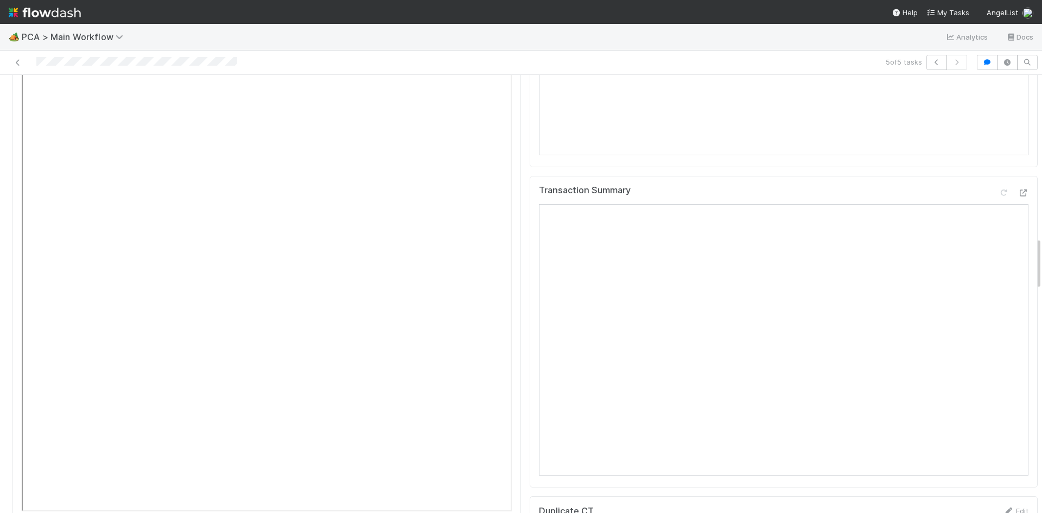
scroll to position [1356, 0]
click at [998, 176] on icon at bounding box center [1003, 179] width 11 height 7
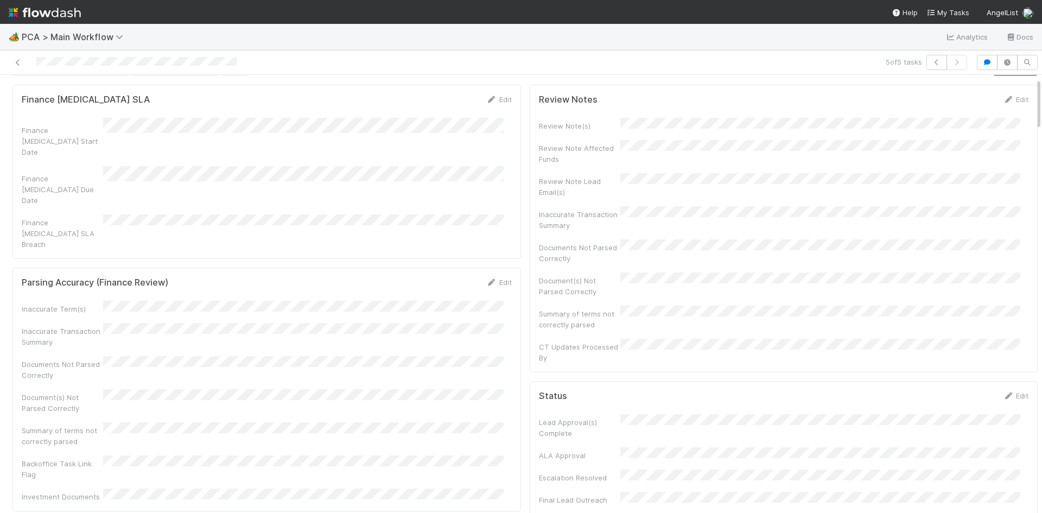
scroll to position [0, 0]
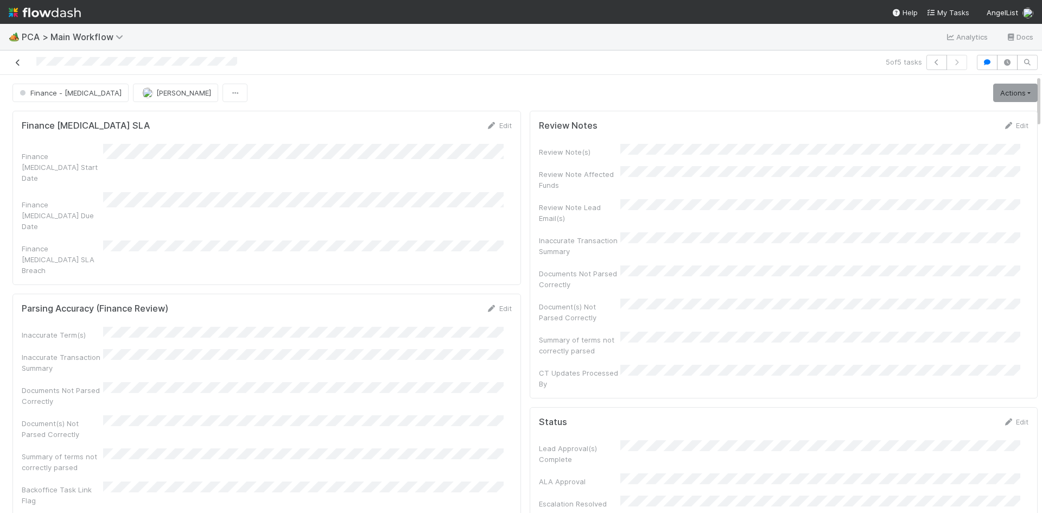
click at [21, 62] on icon at bounding box center [17, 62] width 11 height 7
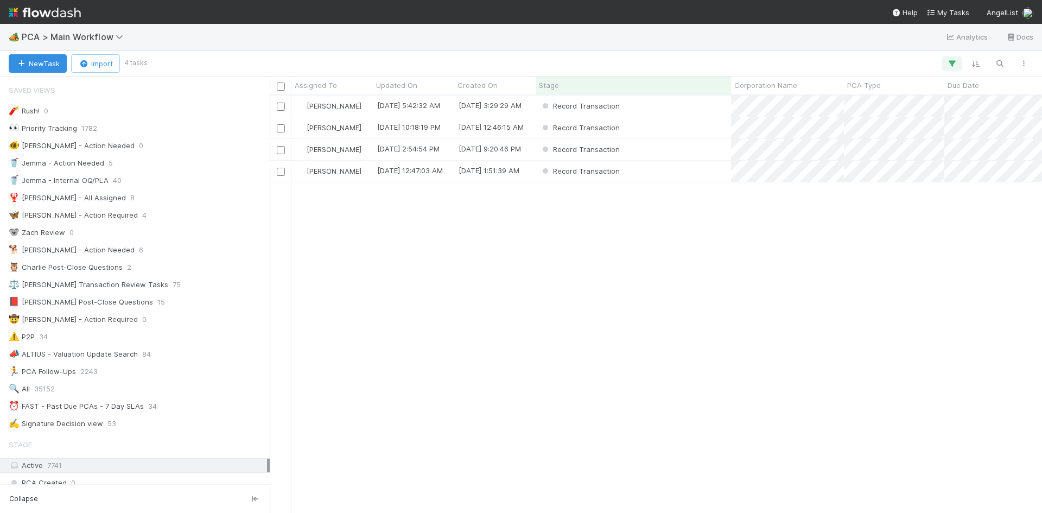
scroll to position [9, 9]
click at [670, 170] on div "Record Transaction" at bounding box center [633, 171] width 195 height 21
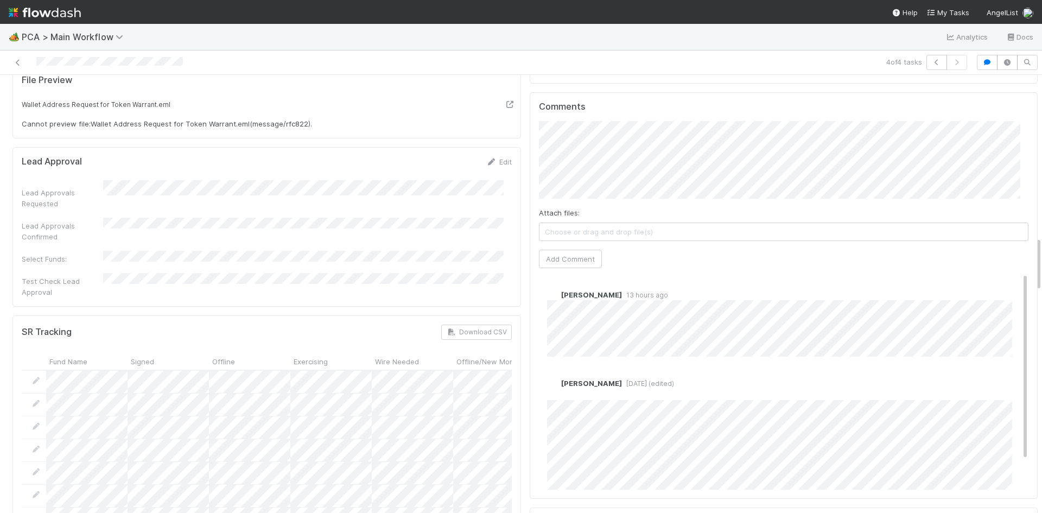
scroll to position [1356, 0]
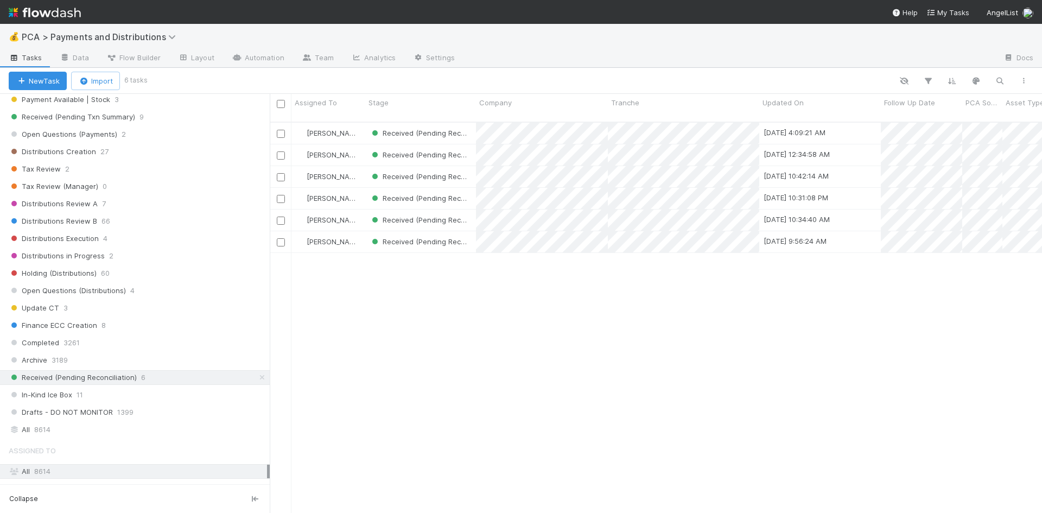
scroll to position [597, 0]
click at [257, 373] on icon at bounding box center [262, 371] width 11 height 7
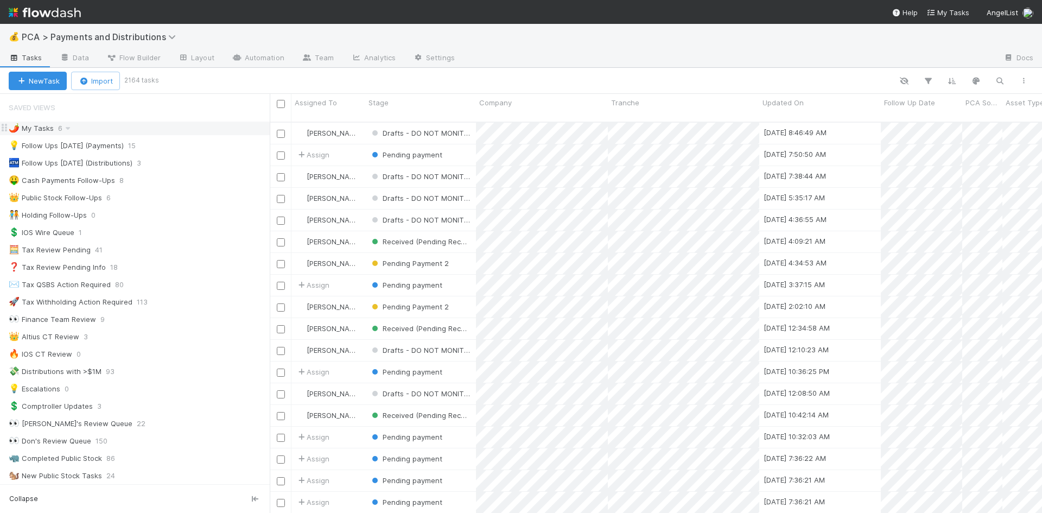
scroll to position [392, 764]
click at [95, 141] on div "💡 Follow Ups [DATE] (Payments)" at bounding box center [66, 146] width 115 height 14
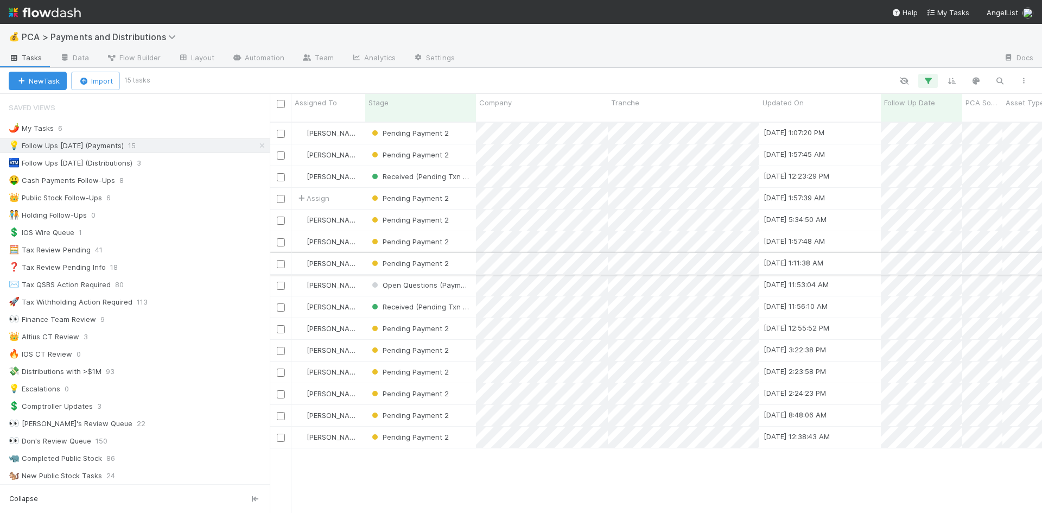
scroll to position [9, 9]
click at [930, 84] on icon "button" at bounding box center [927, 81] width 11 height 10
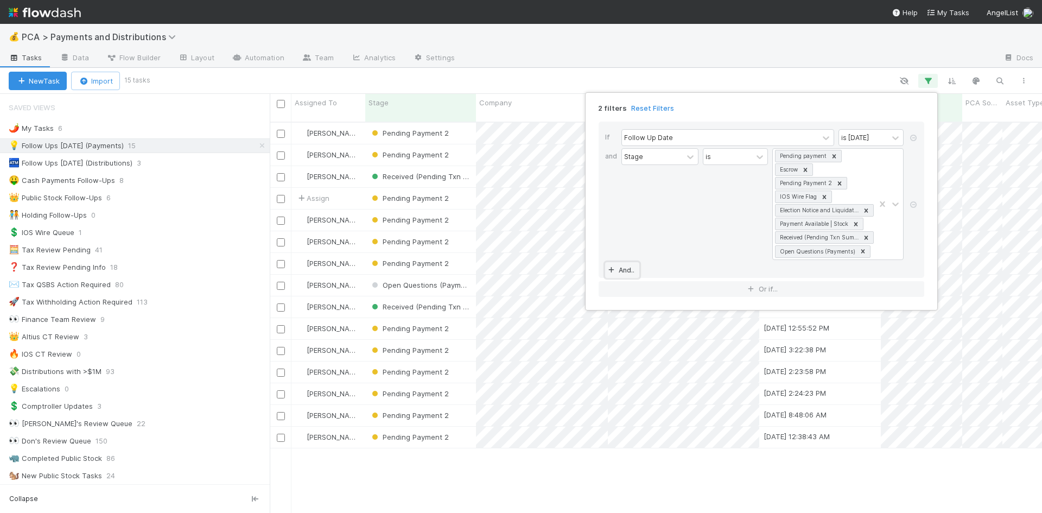
click at [621, 266] on link "And.." at bounding box center [622, 270] width 34 height 16
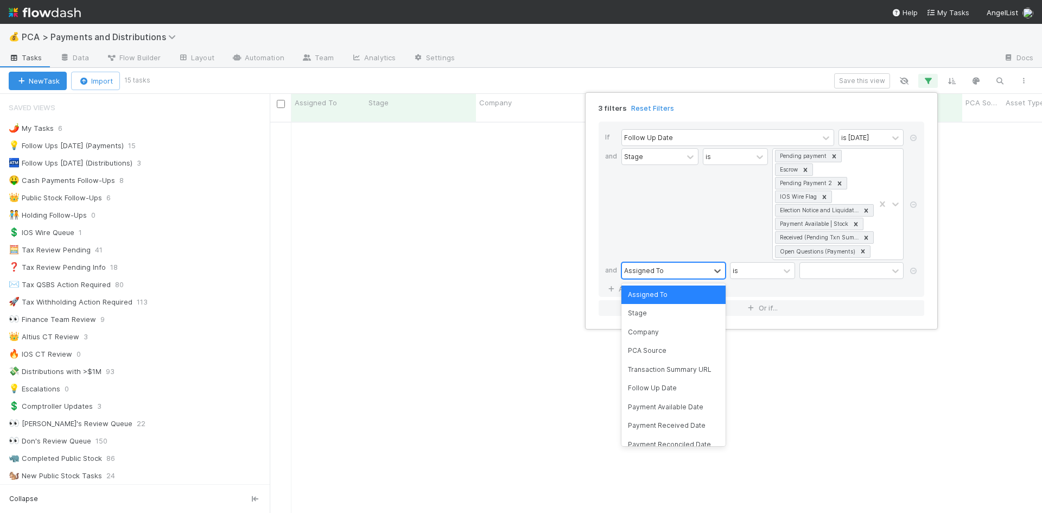
click at [645, 268] on div "Assigned To" at bounding box center [644, 270] width 40 height 10
type input "ass"
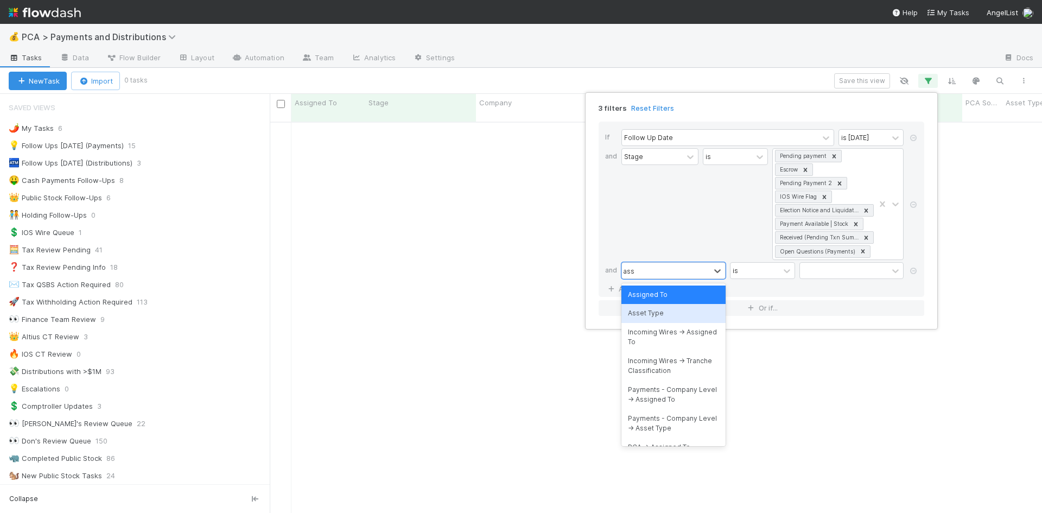
drag, startPoint x: 647, startPoint y: 313, endPoint x: 684, endPoint y: 299, distance: 39.5
click at [647, 313] on div "Asset Type" at bounding box center [673, 313] width 104 height 18
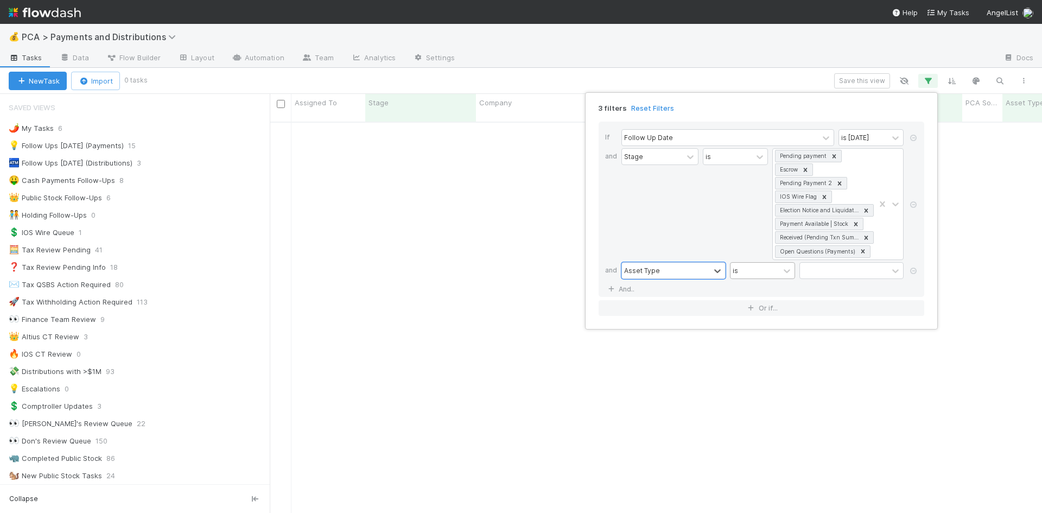
click at [751, 269] on div "is" at bounding box center [754, 271] width 49 height 16
drag, startPoint x: 759, startPoint y: 310, endPoint x: 829, endPoint y: 276, distance: 78.6
click at [759, 310] on div "is not" at bounding box center [762, 313] width 65 height 18
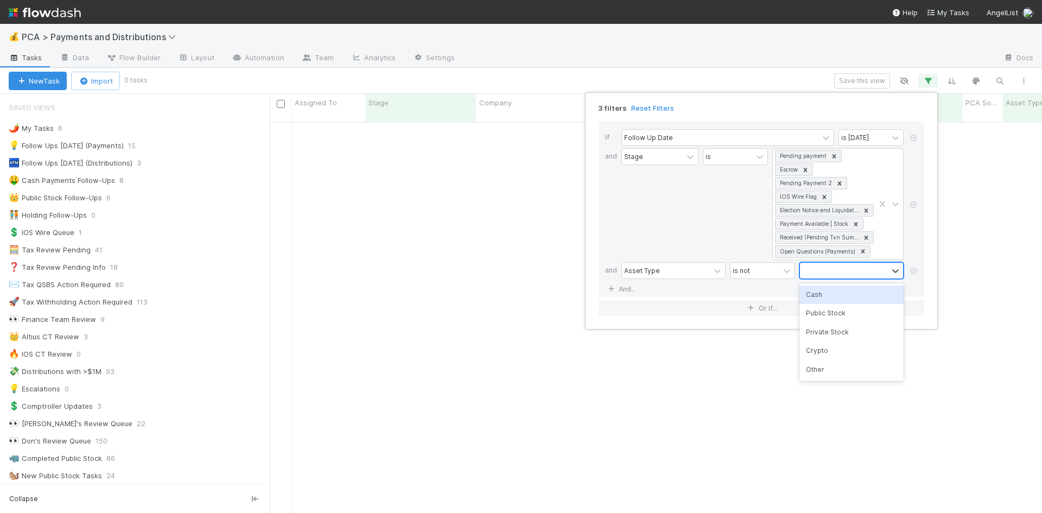
click at [833, 270] on div at bounding box center [844, 271] width 88 height 16
click at [837, 313] on div "Public Stock" at bounding box center [851, 313] width 104 height 18
click at [845, 270] on icon at bounding box center [847, 270] width 8 height 8
click at [849, 270] on div at bounding box center [844, 271] width 88 height 16
click at [842, 313] on div "Public Stock" at bounding box center [851, 313] width 104 height 18
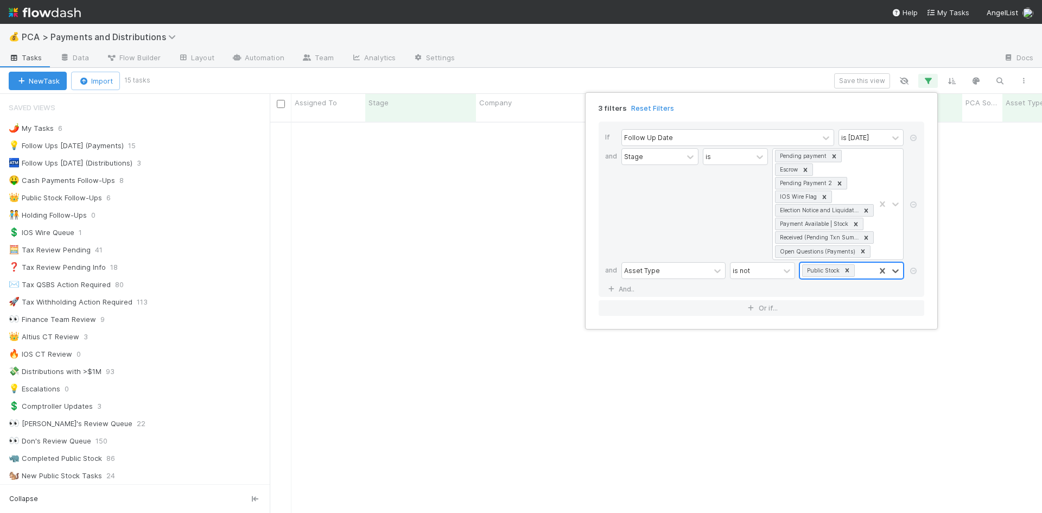
click at [857, 271] on div "Public Stock" at bounding box center [837, 271] width 75 height 16
click at [846, 330] on div "Crypto" at bounding box center [851, 332] width 104 height 18
click at [723, 436] on div "3 filters Reset Filters If Follow Up Date is [DATE] and Stage is Pending paymen…" at bounding box center [521, 256] width 1042 height 513
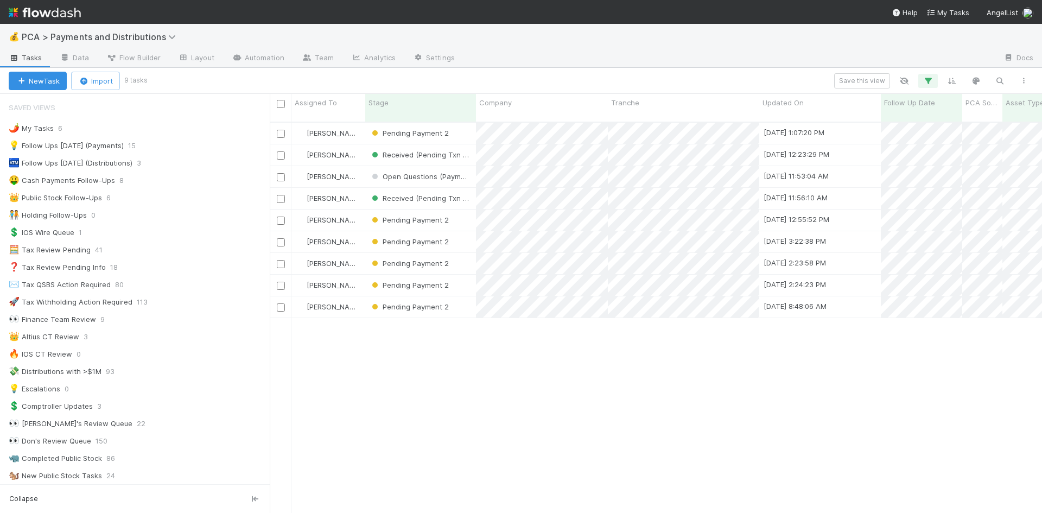
scroll to position [392, 764]
